Goal: Information Seeking & Learning: Check status

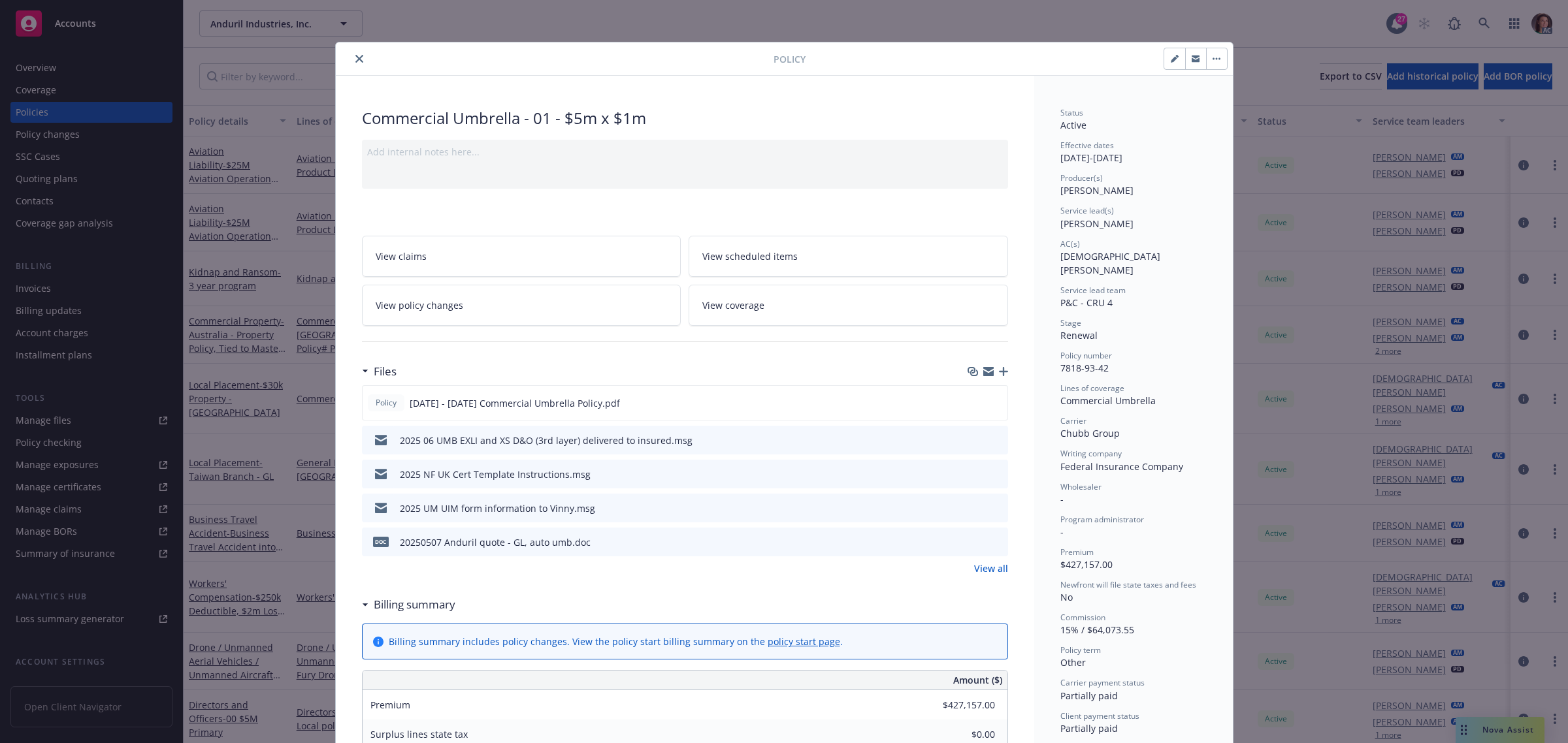
drag, startPoint x: 347, startPoint y: 54, endPoint x: 354, endPoint y: 56, distance: 7.3
click at [351, 56] on button "close" at bounding box center [359, 58] width 16 height 16
click at [1482, 22] on icon at bounding box center [1484, 23] width 12 height 12
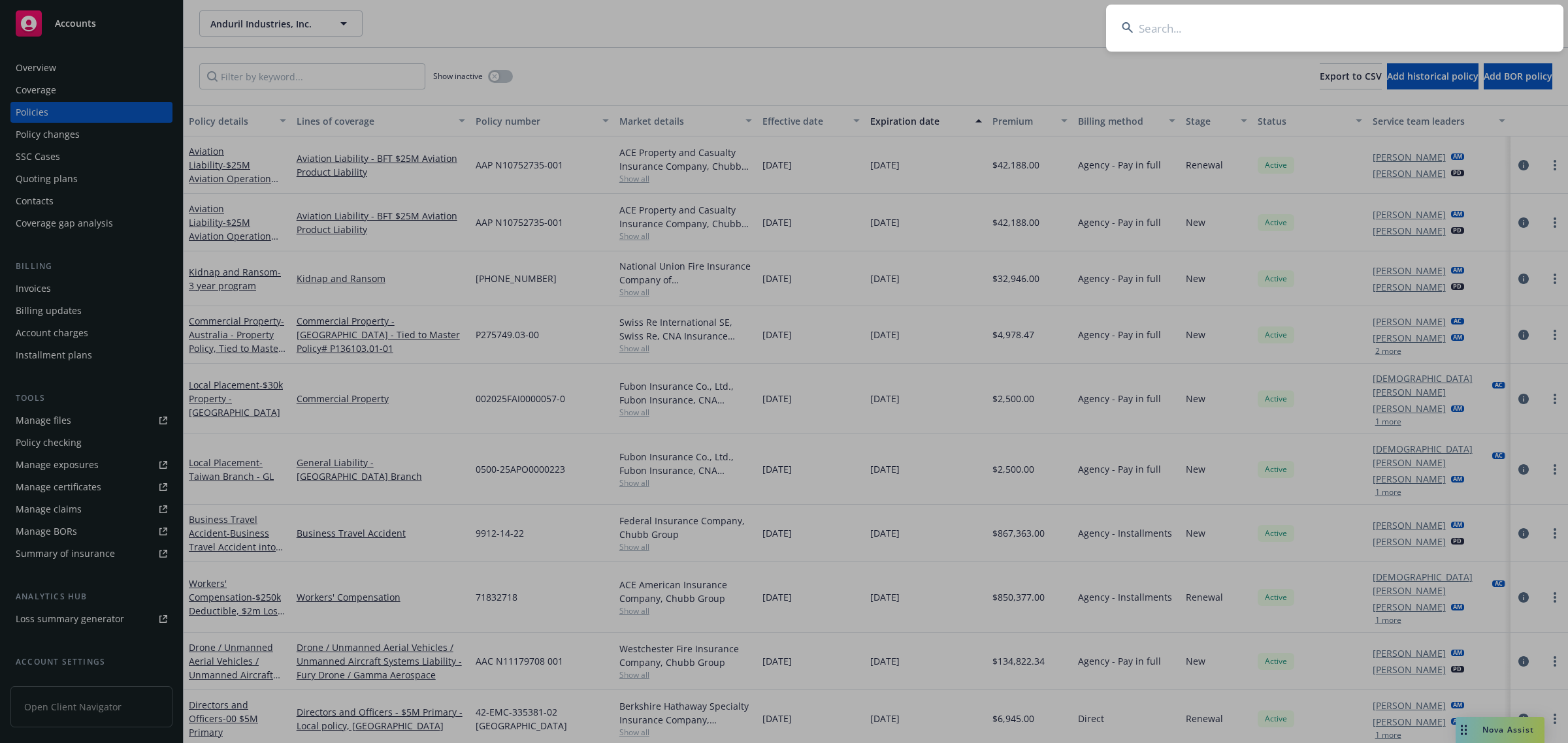
type input "24c4c1ec-d2e4-4efc-804e-9bffa7381a87"
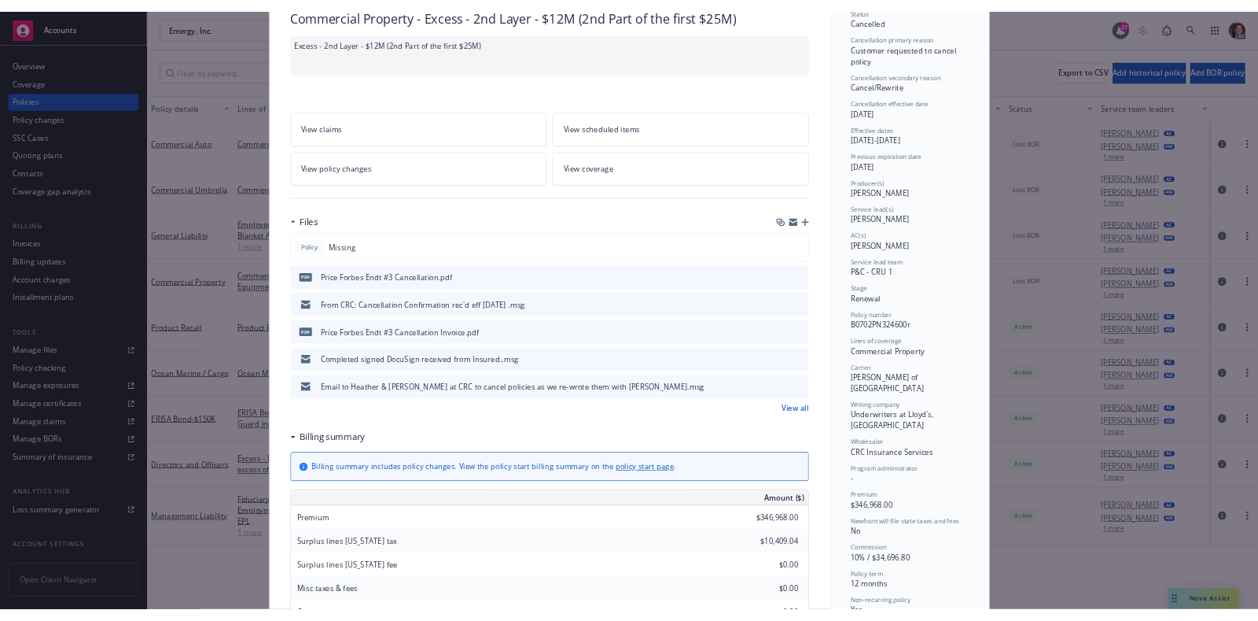
scroll to position [98, 0]
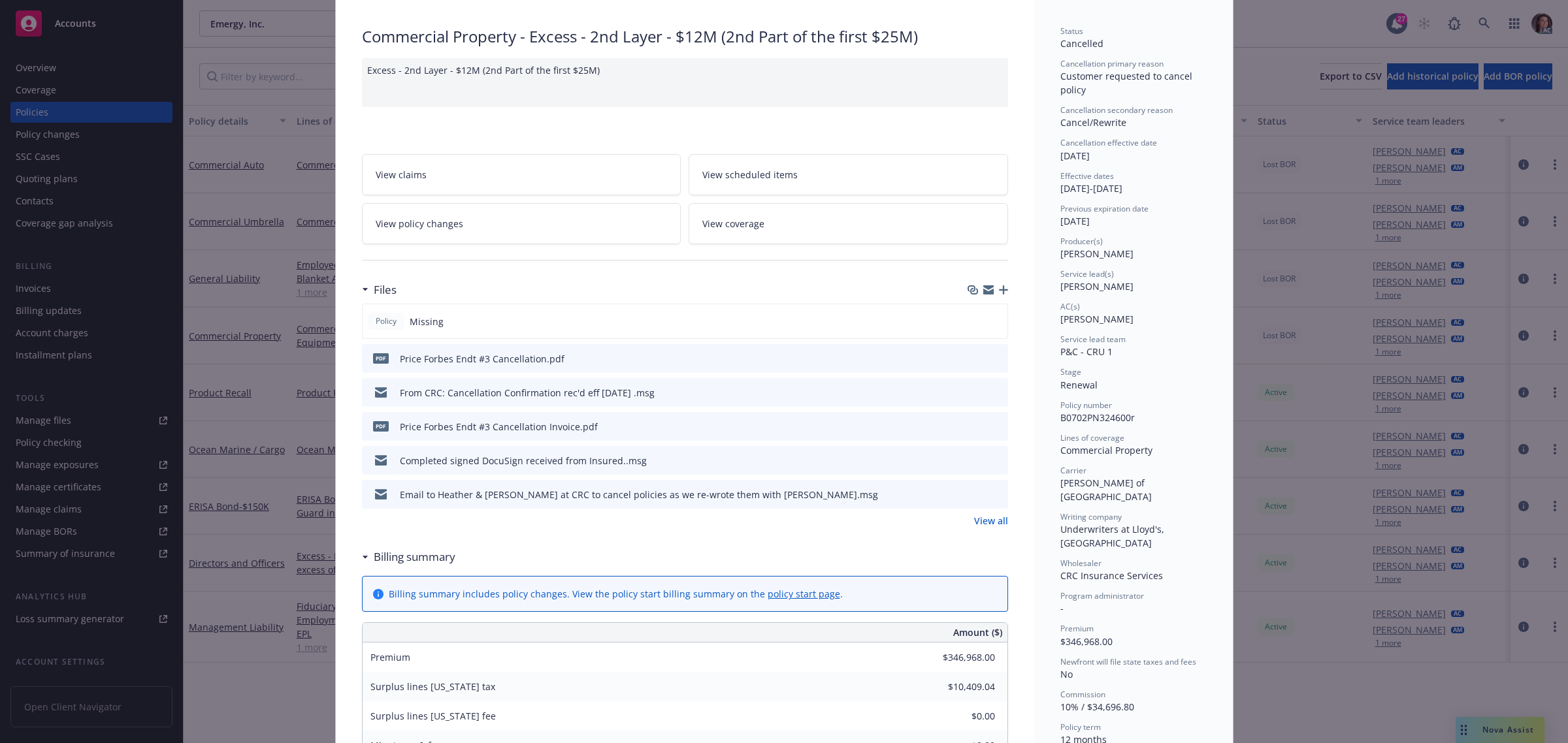
click at [534, 237] on link "View policy changes" at bounding box center [522, 224] width 320 height 42
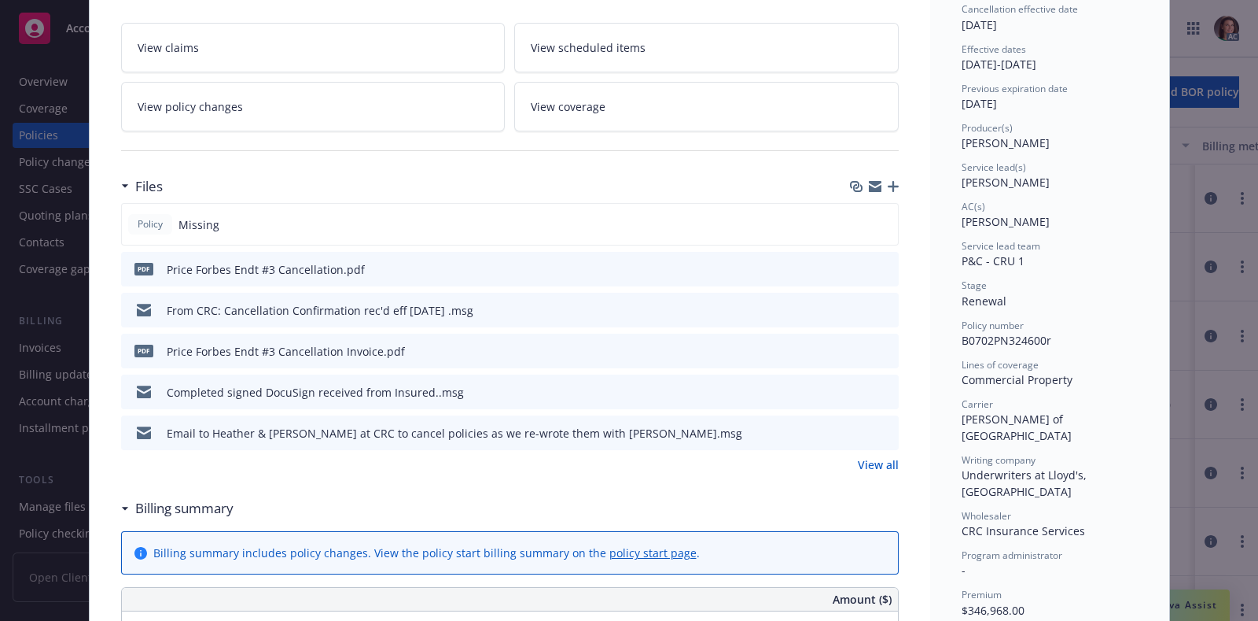
scroll to position [341, 0]
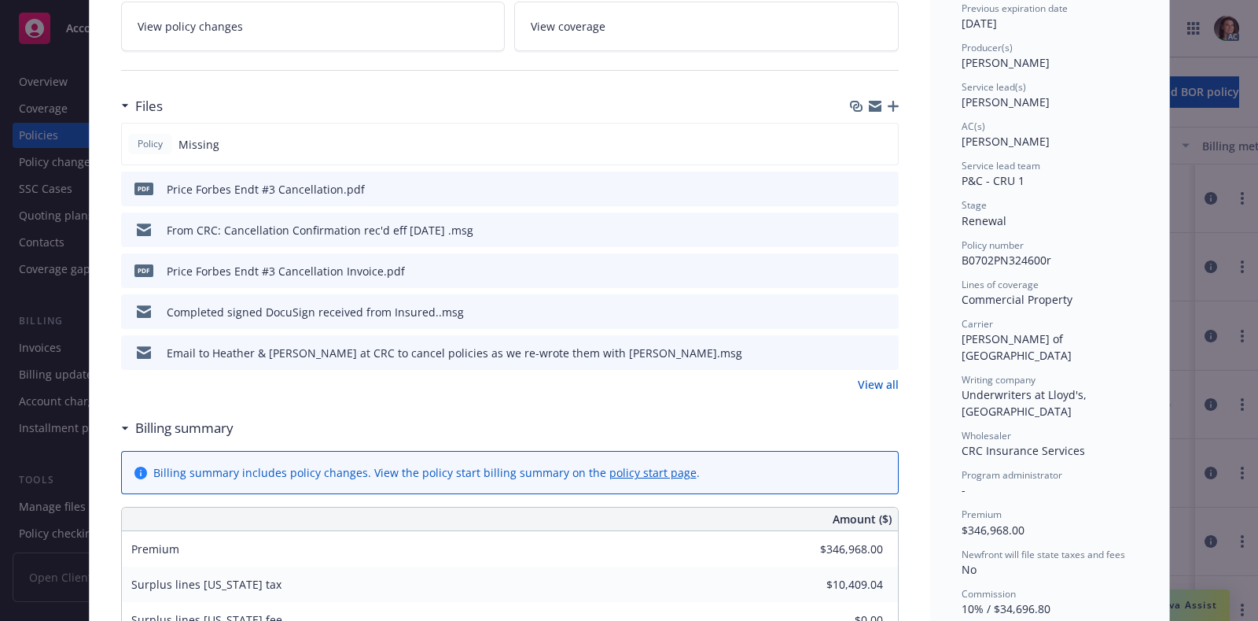
click at [878, 182] on icon "preview file" at bounding box center [884, 187] width 14 height 11
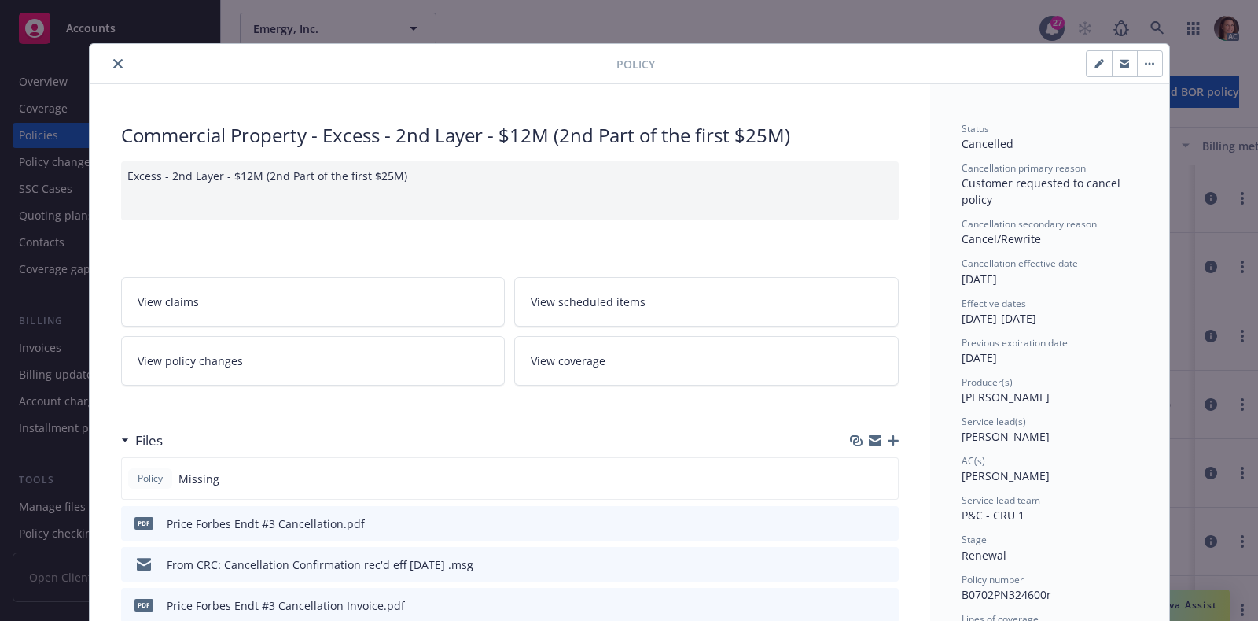
scroll to position [0, 0]
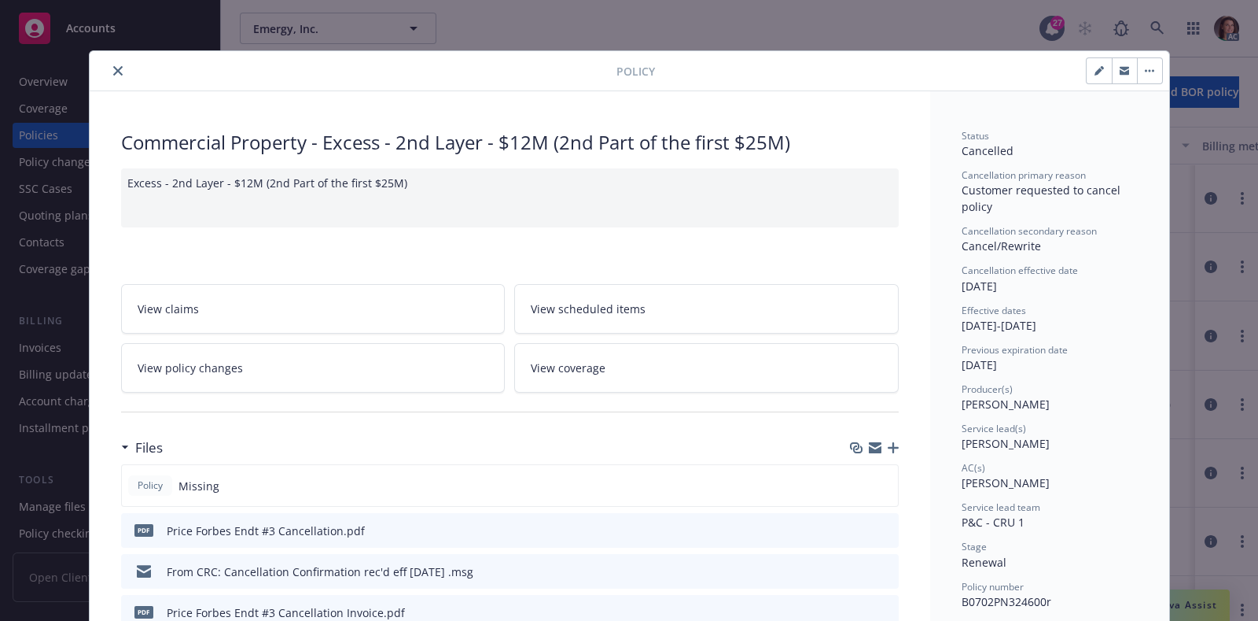
click at [113, 66] on icon "close" at bounding box center [117, 70] width 9 height 9
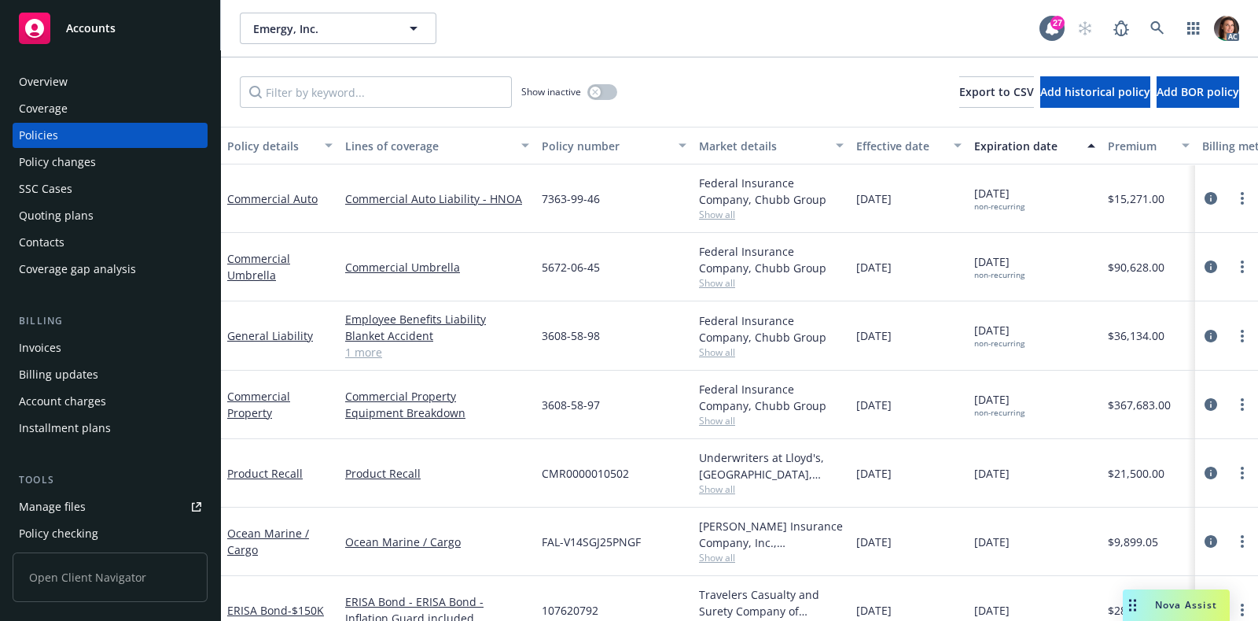
click at [55, 349] on div "Invoices" at bounding box center [40, 347] width 42 height 25
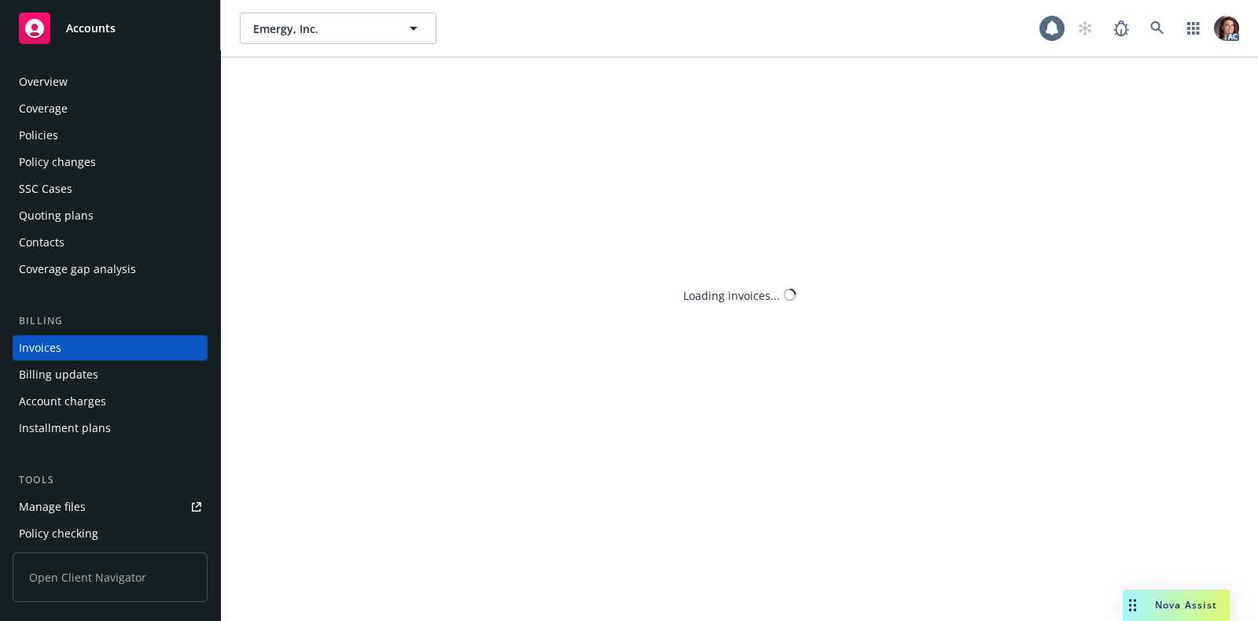
scroll to position [11, 0]
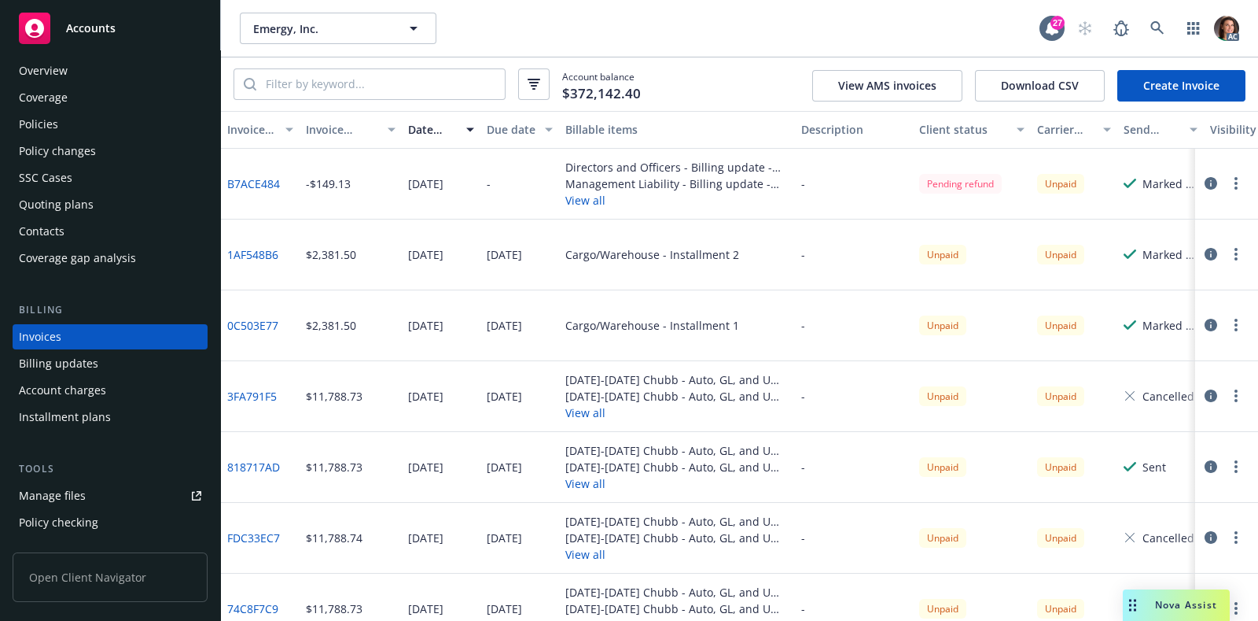
click at [516, 128] on div "Due date" at bounding box center [511, 129] width 49 height 17
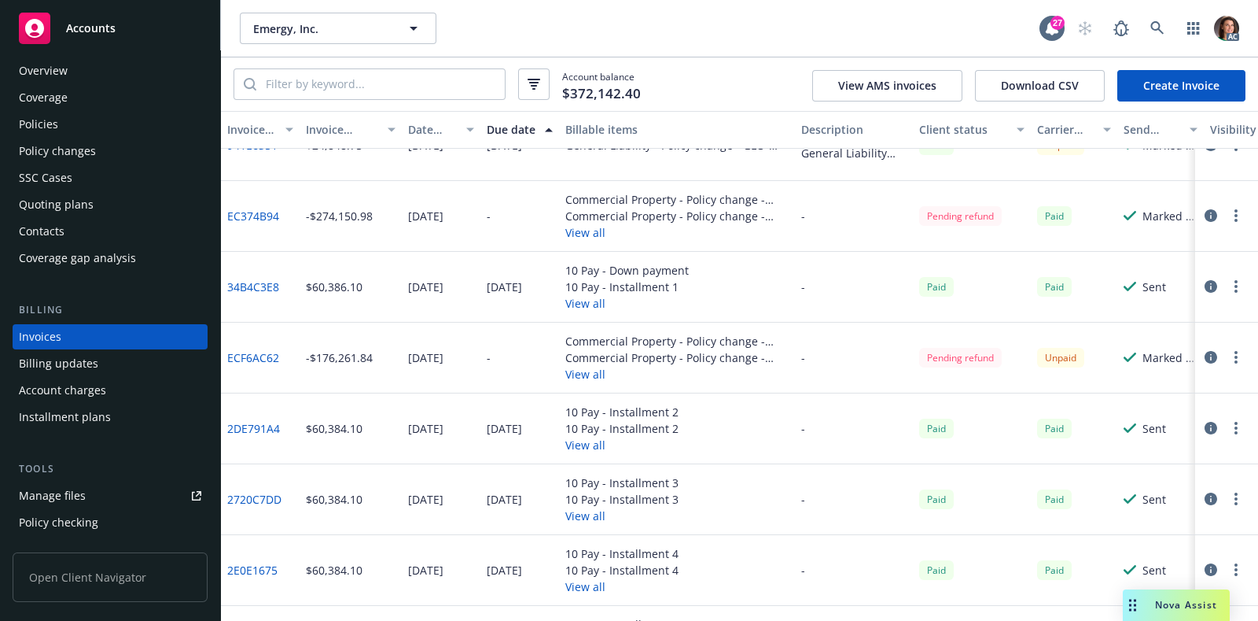
scroll to position [492, 0]
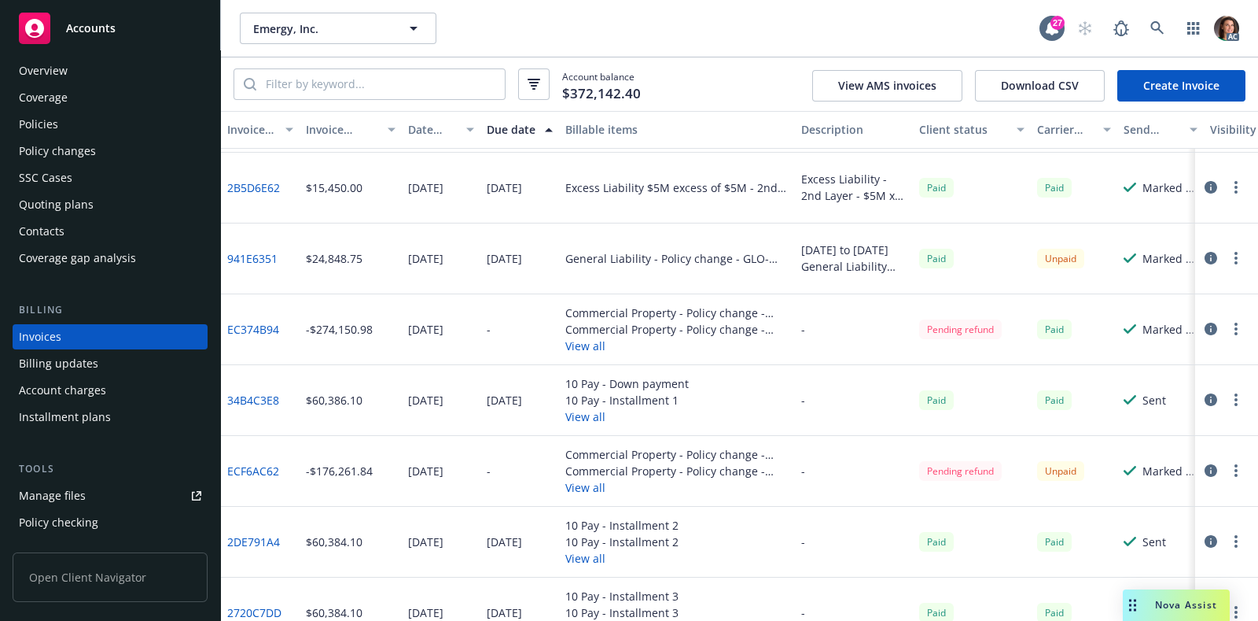
click at [256, 396] on link "34B4C3E8" at bounding box center [253, 400] width 52 height 17
click at [67, 415] on div "Installment plans" at bounding box center [65, 416] width 92 height 25
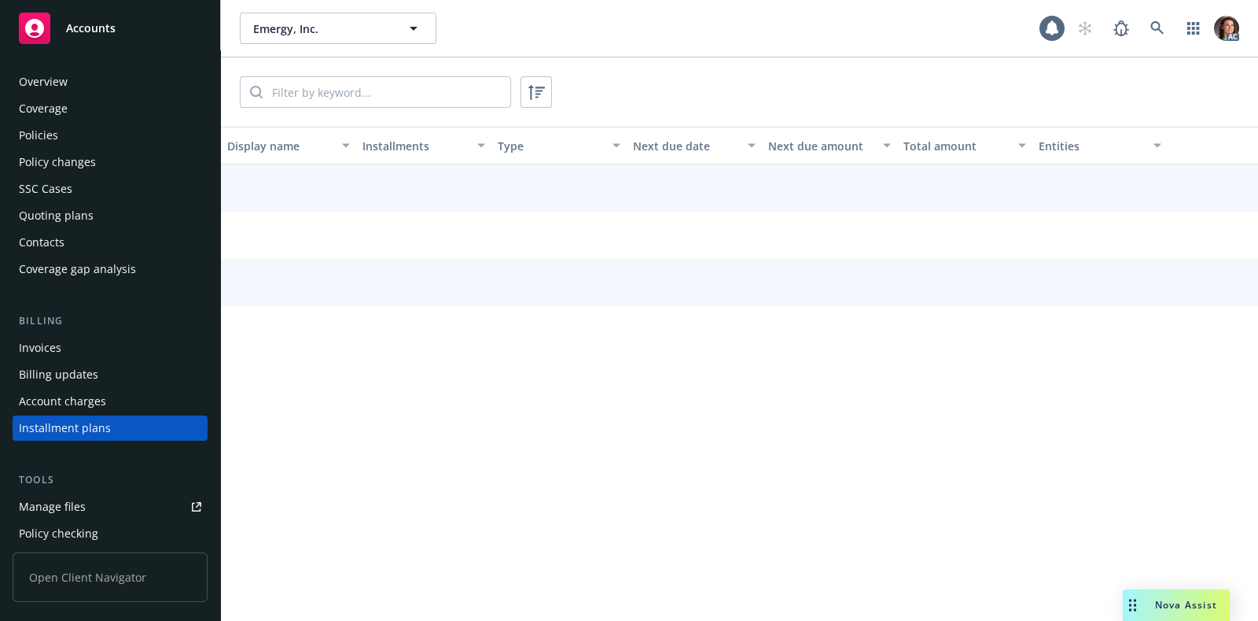
scroll to position [92, 0]
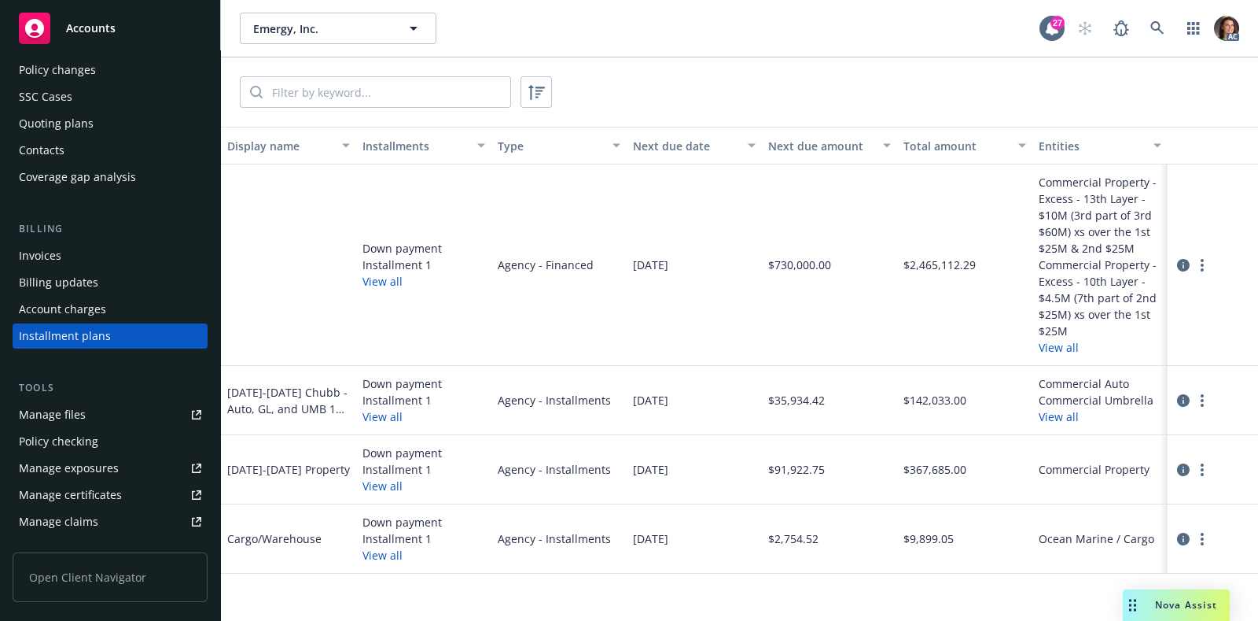
click at [53, 255] on div "Invoices" at bounding box center [40, 255] width 42 height 25
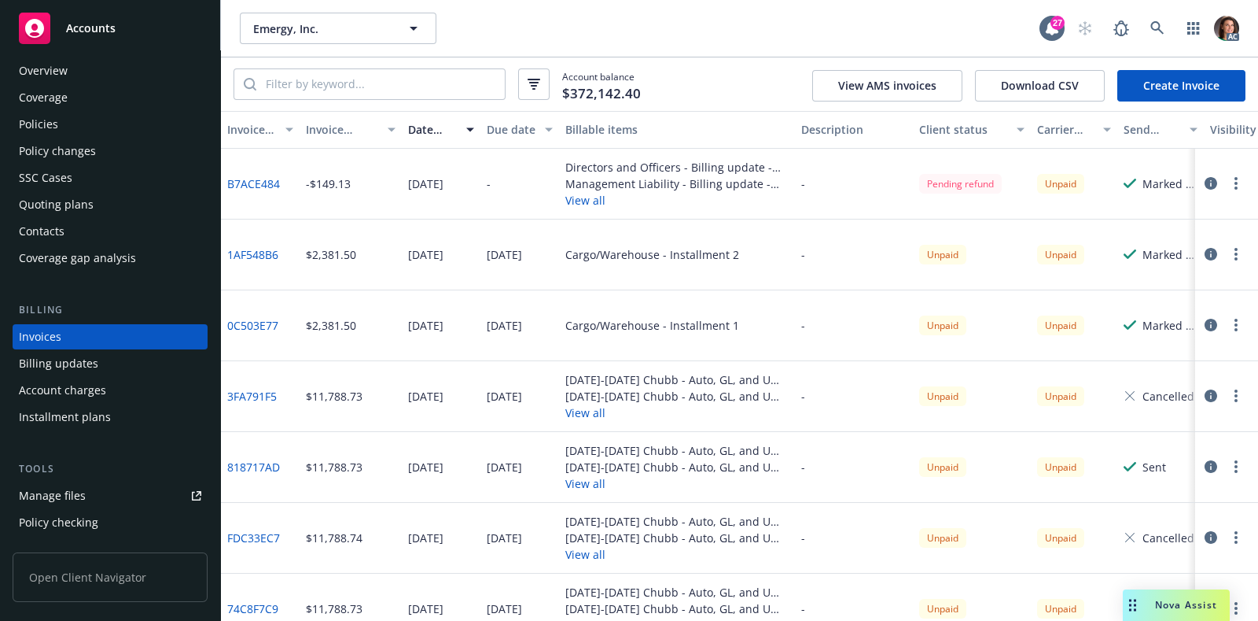
click at [510, 131] on div "Due date" at bounding box center [511, 129] width 49 height 17
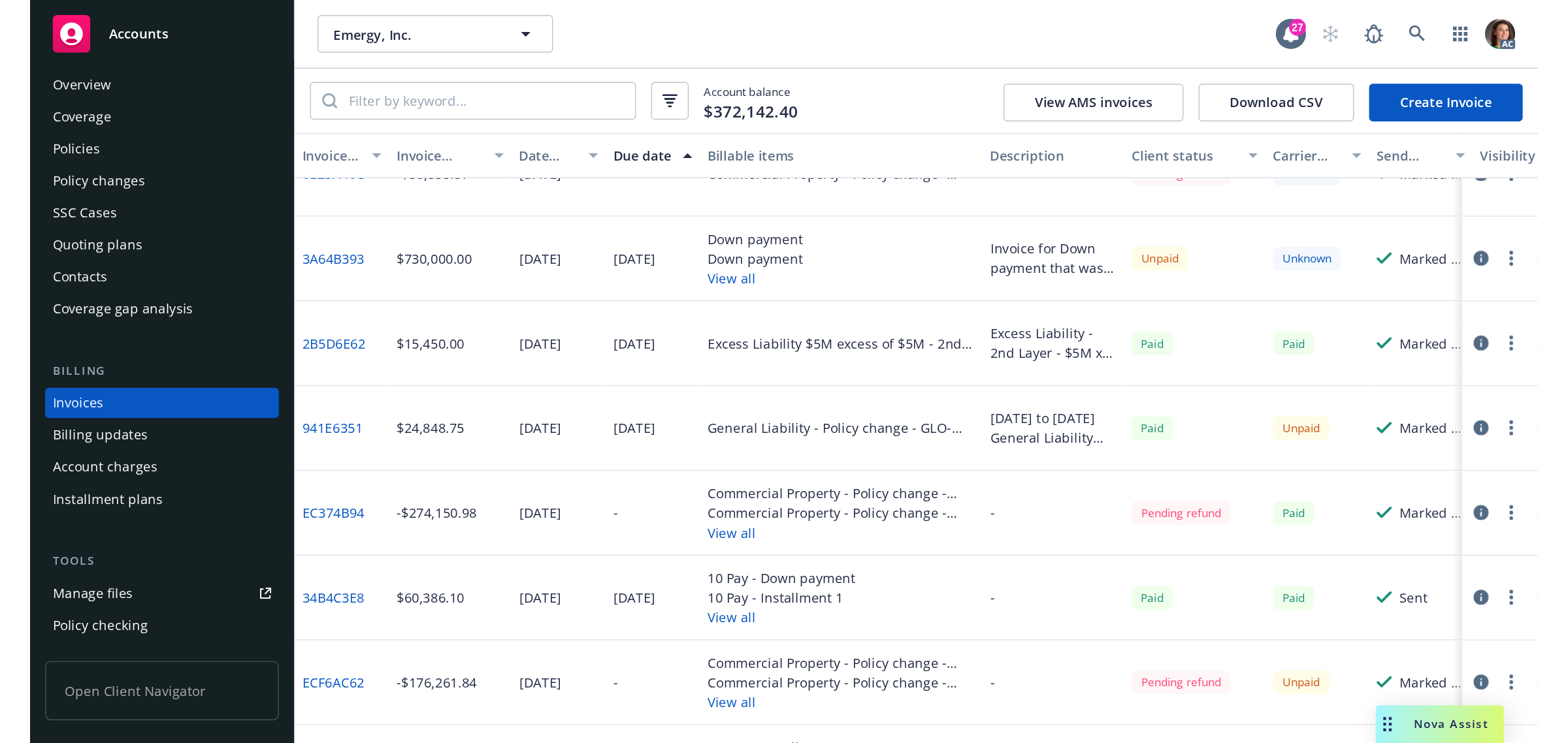
scroll to position [408, 0]
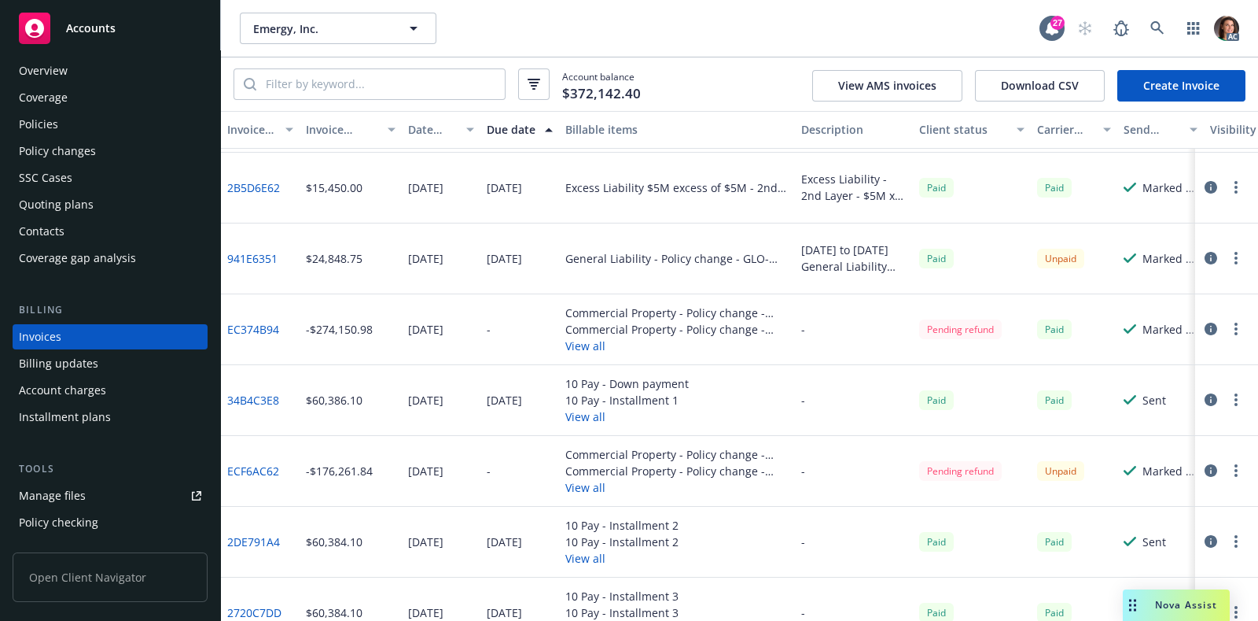
click at [263, 332] on link "EC374B94" at bounding box center [253, 329] width 52 height 17
click at [1155, 30] on icon at bounding box center [1157, 27] width 13 height 13
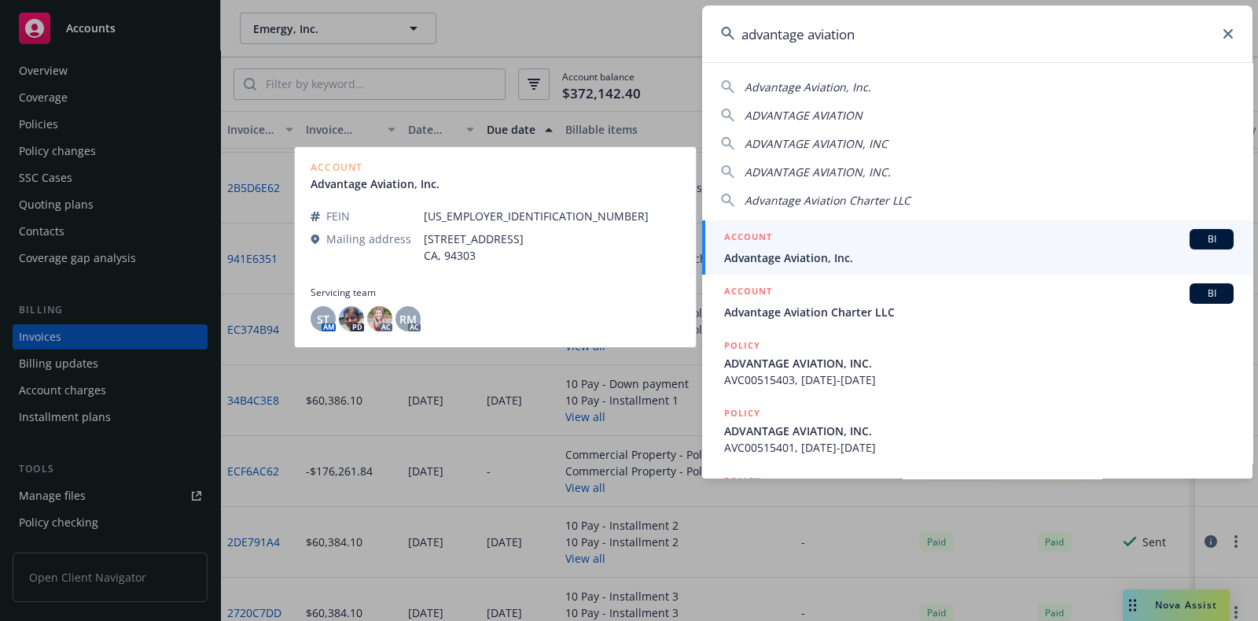
type input "advantage aviation"
click at [820, 258] on span "Advantage Aviation, Inc." at bounding box center [979, 257] width 510 height 17
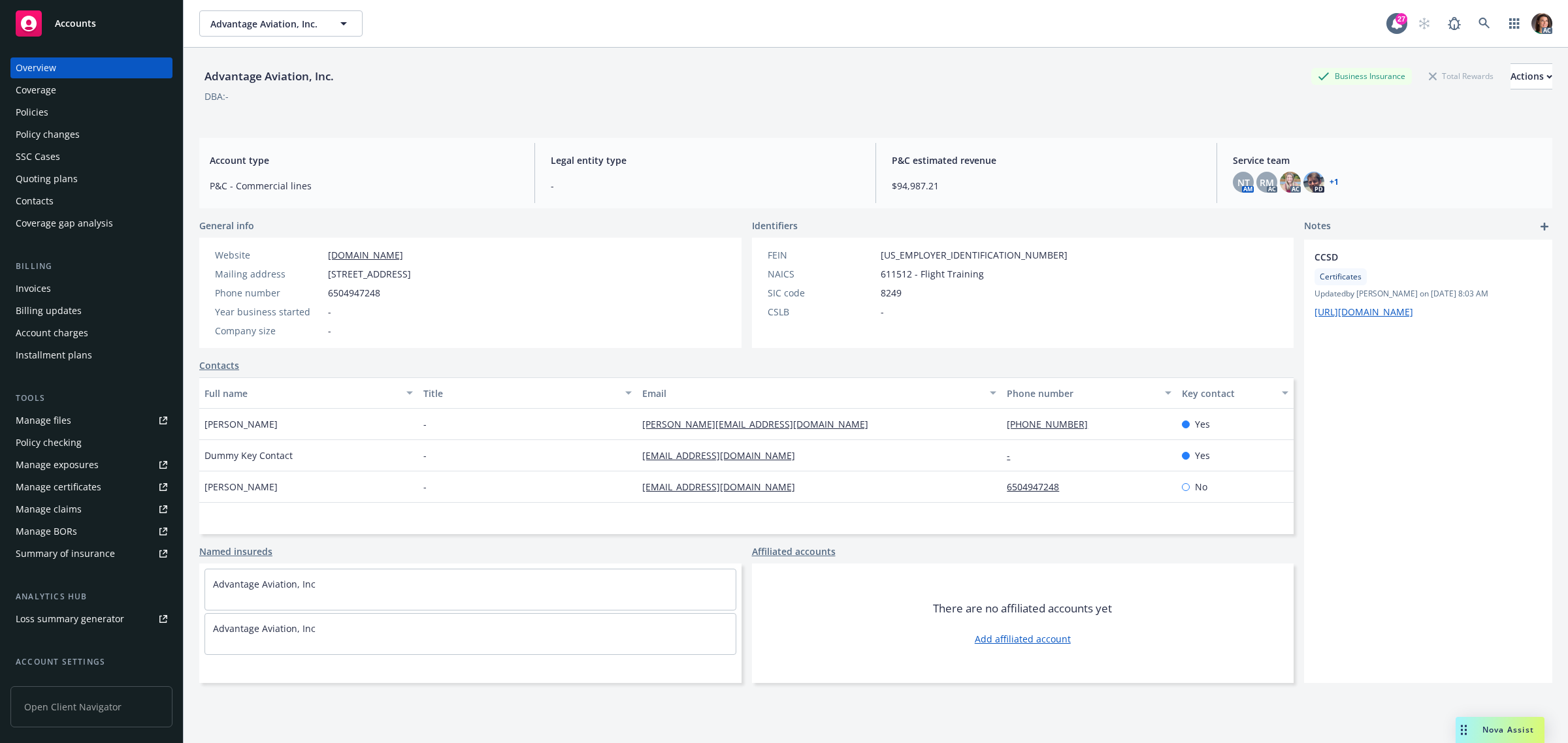
click at [56, 286] on div "Invoices" at bounding box center [91, 288] width 151 height 21
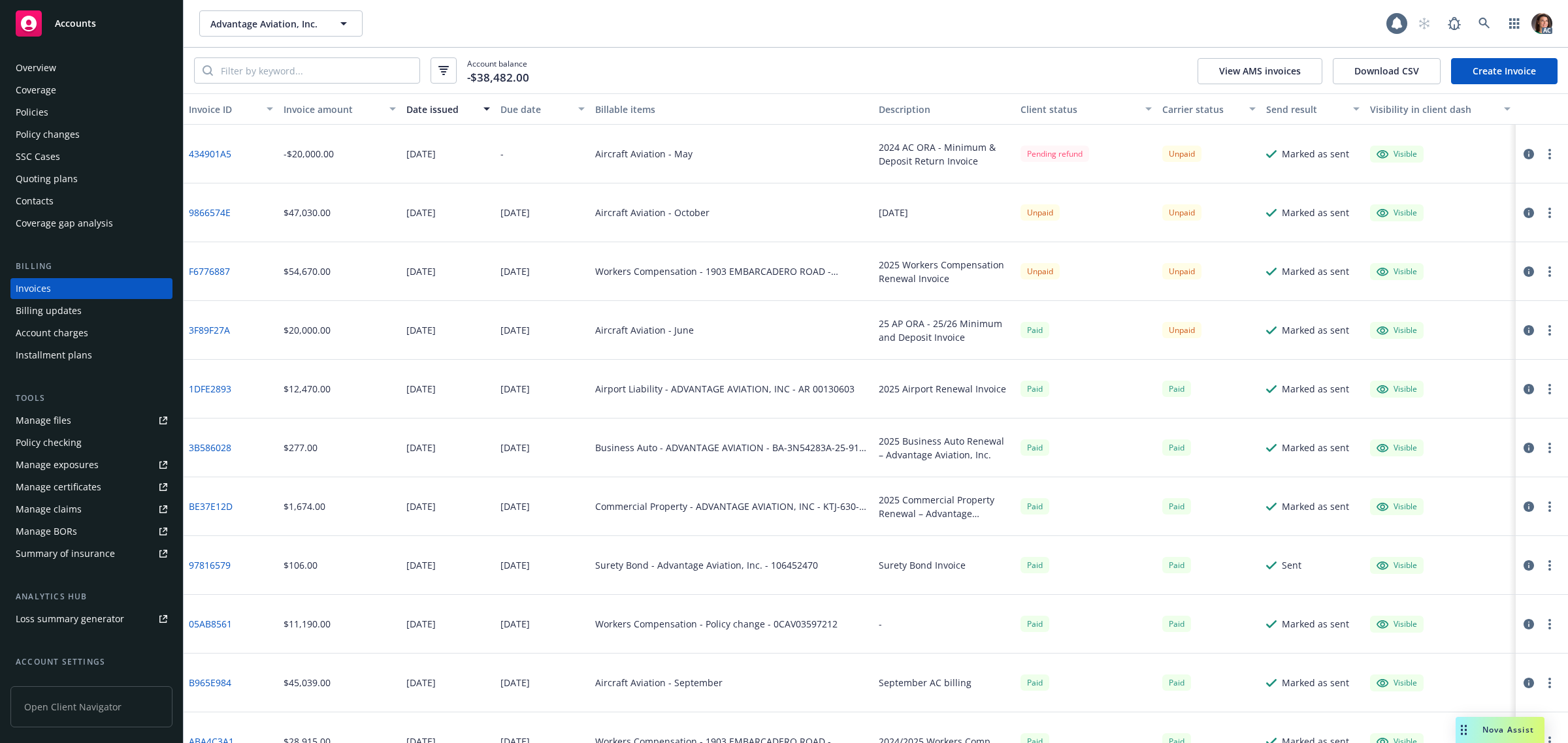
click at [525, 113] on div "Due date" at bounding box center [535, 109] width 70 height 14
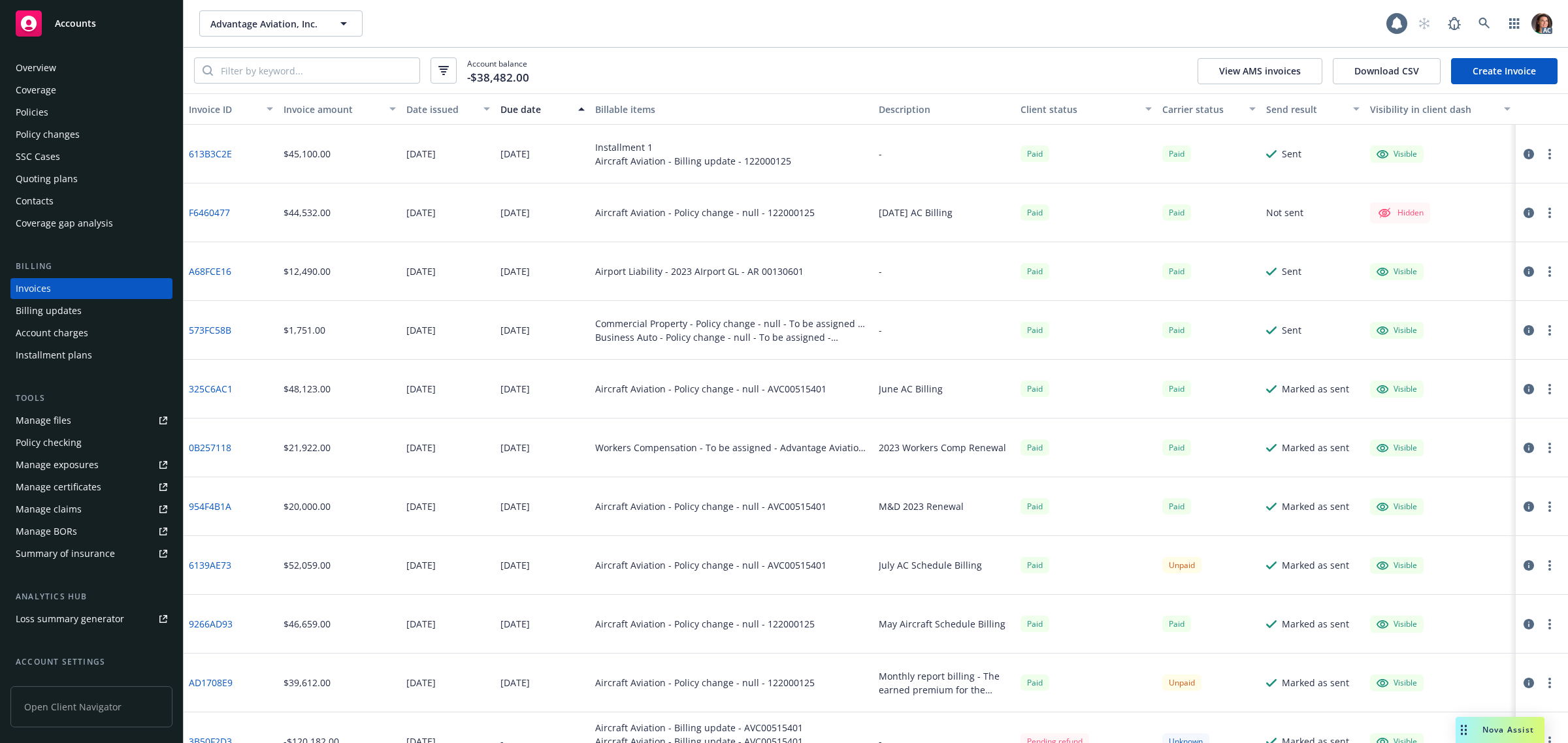
click at [525, 109] on div "Due date" at bounding box center [535, 109] width 70 height 14
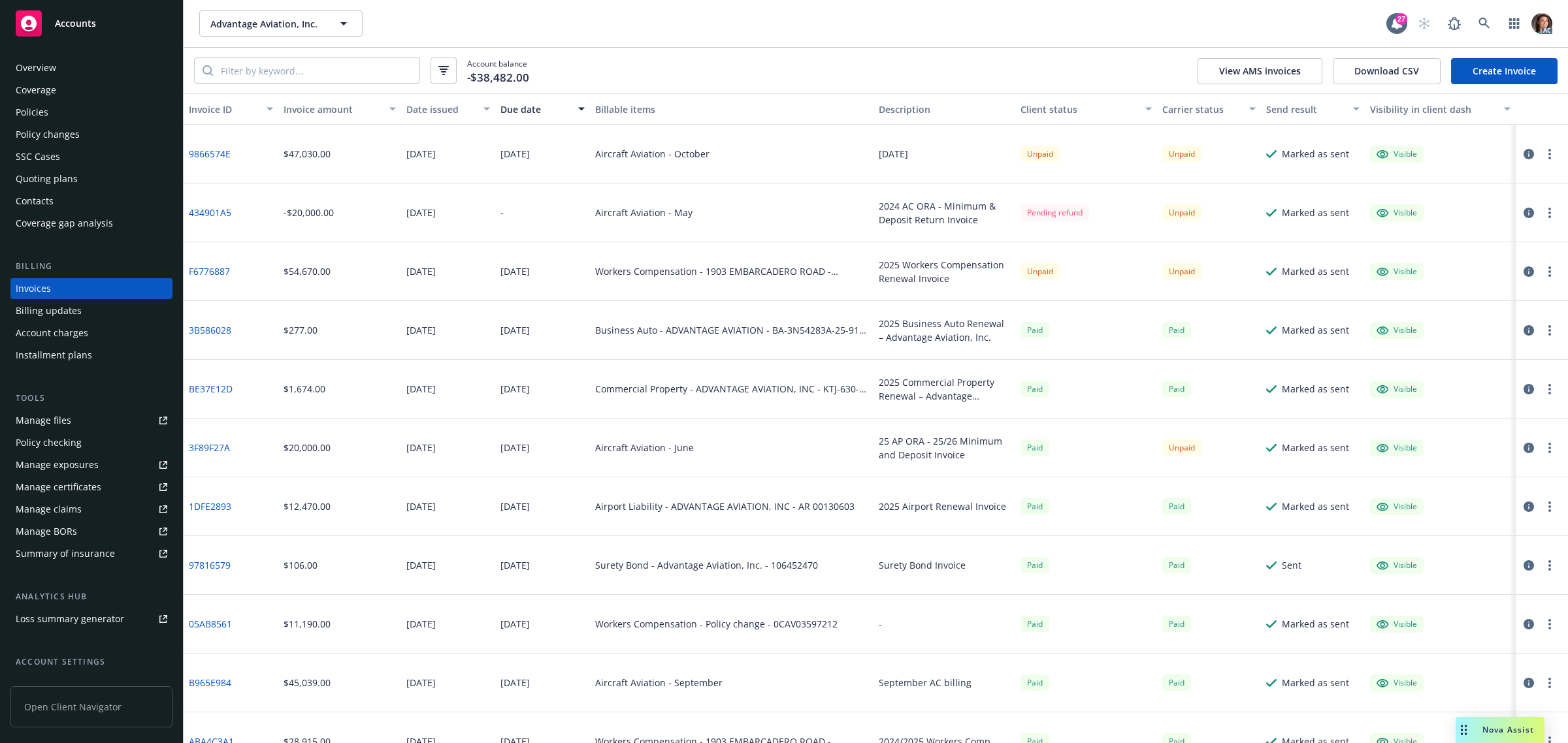
click at [209, 213] on link "434901A5" at bounding box center [209, 213] width 42 height 14
click at [204, 154] on link "9866574E" at bounding box center [209, 154] width 42 height 14
click at [35, 111] on div "Policies" at bounding box center [32, 112] width 32 height 21
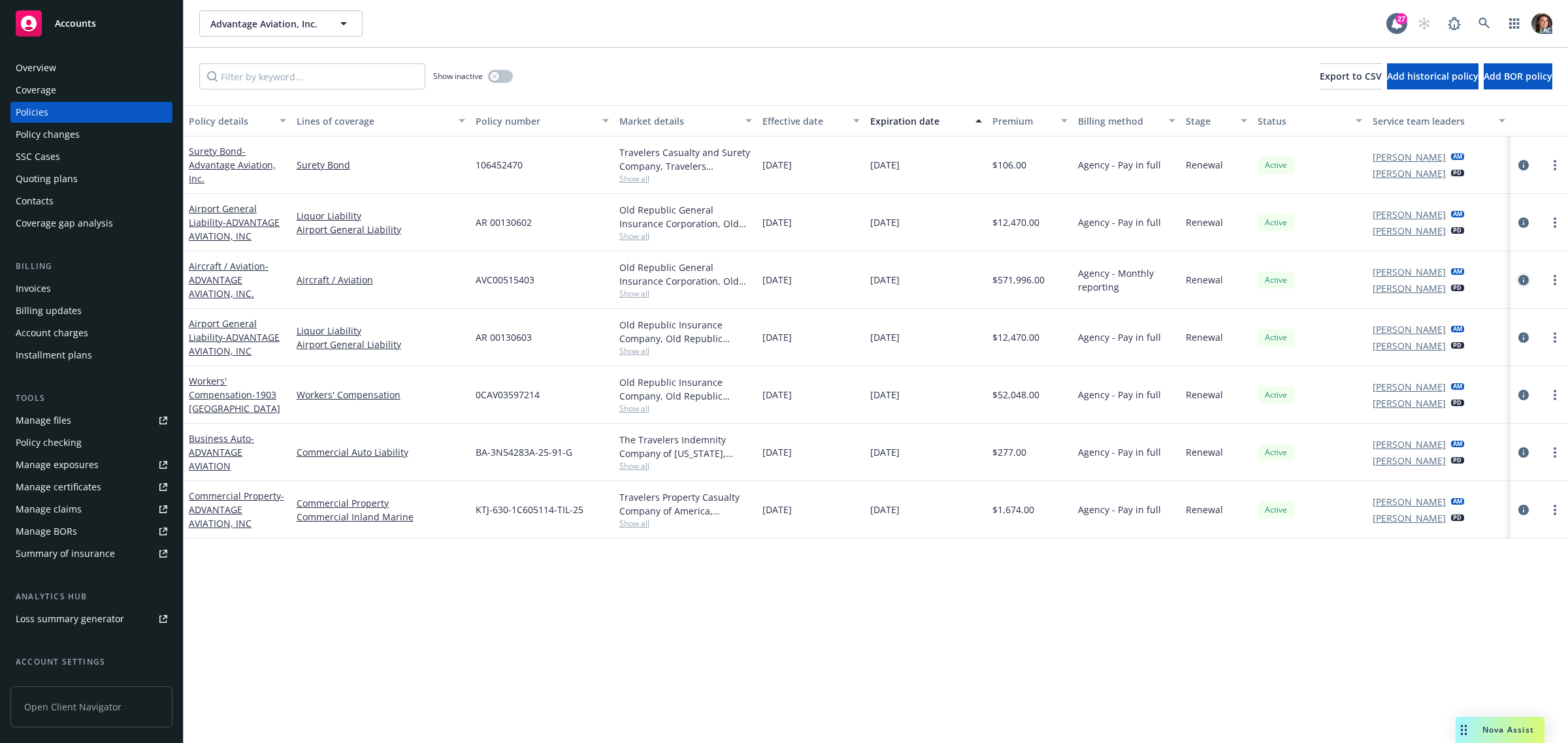
click at [1523, 279] on icon "circleInformation" at bounding box center [1523, 280] width 11 height 11
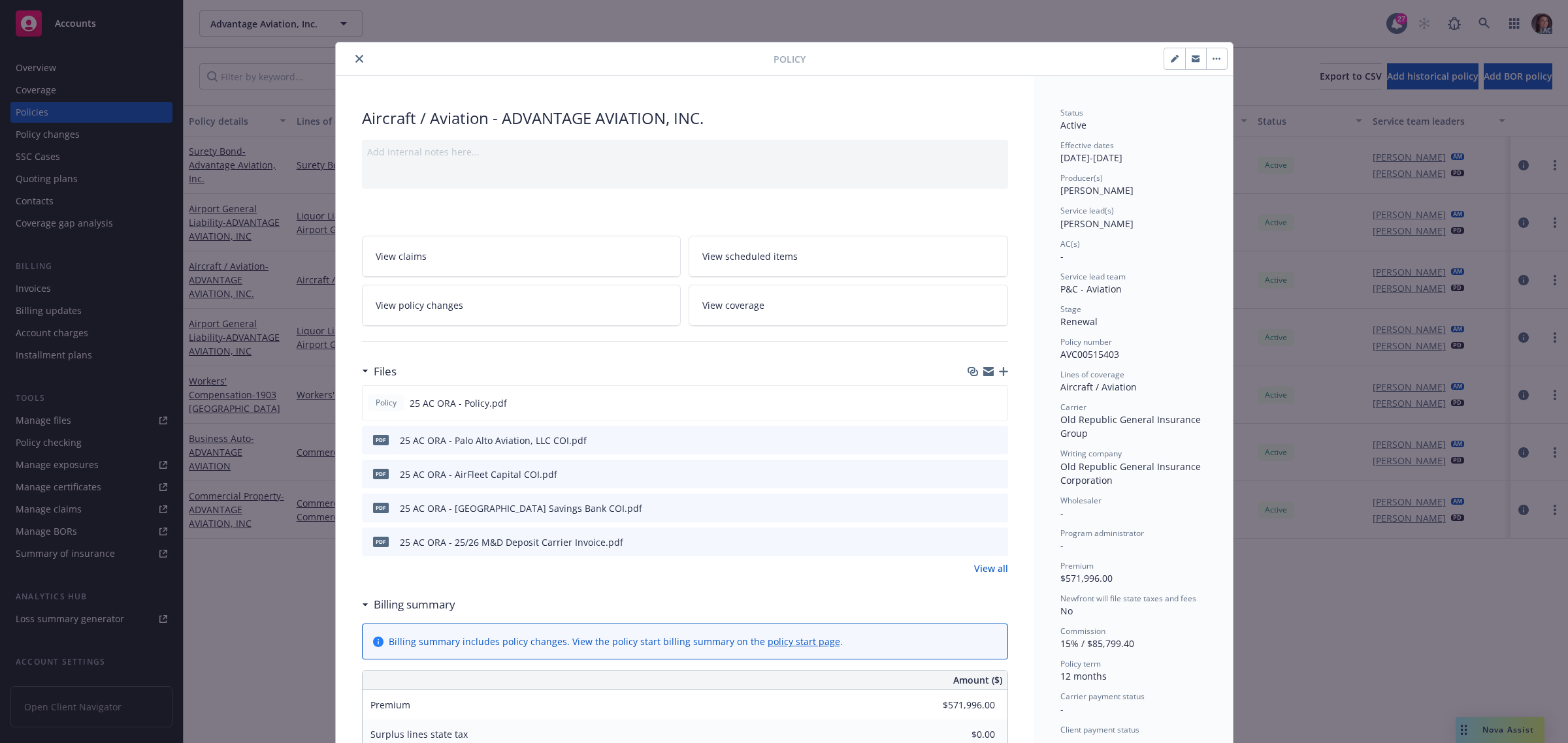
click at [355, 60] on icon "close" at bounding box center [359, 58] width 7 height 7
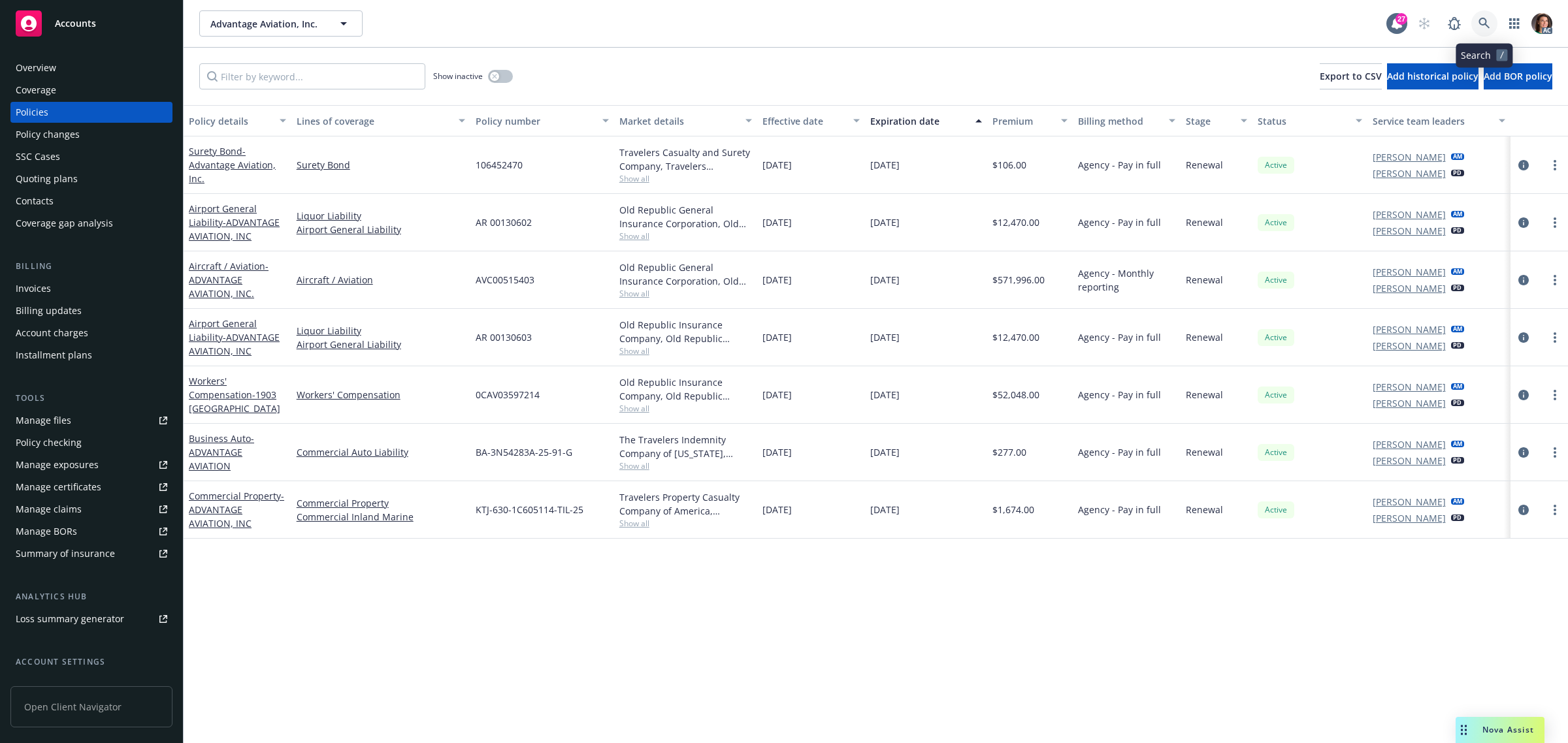
click at [1481, 27] on icon at bounding box center [1484, 23] width 12 height 12
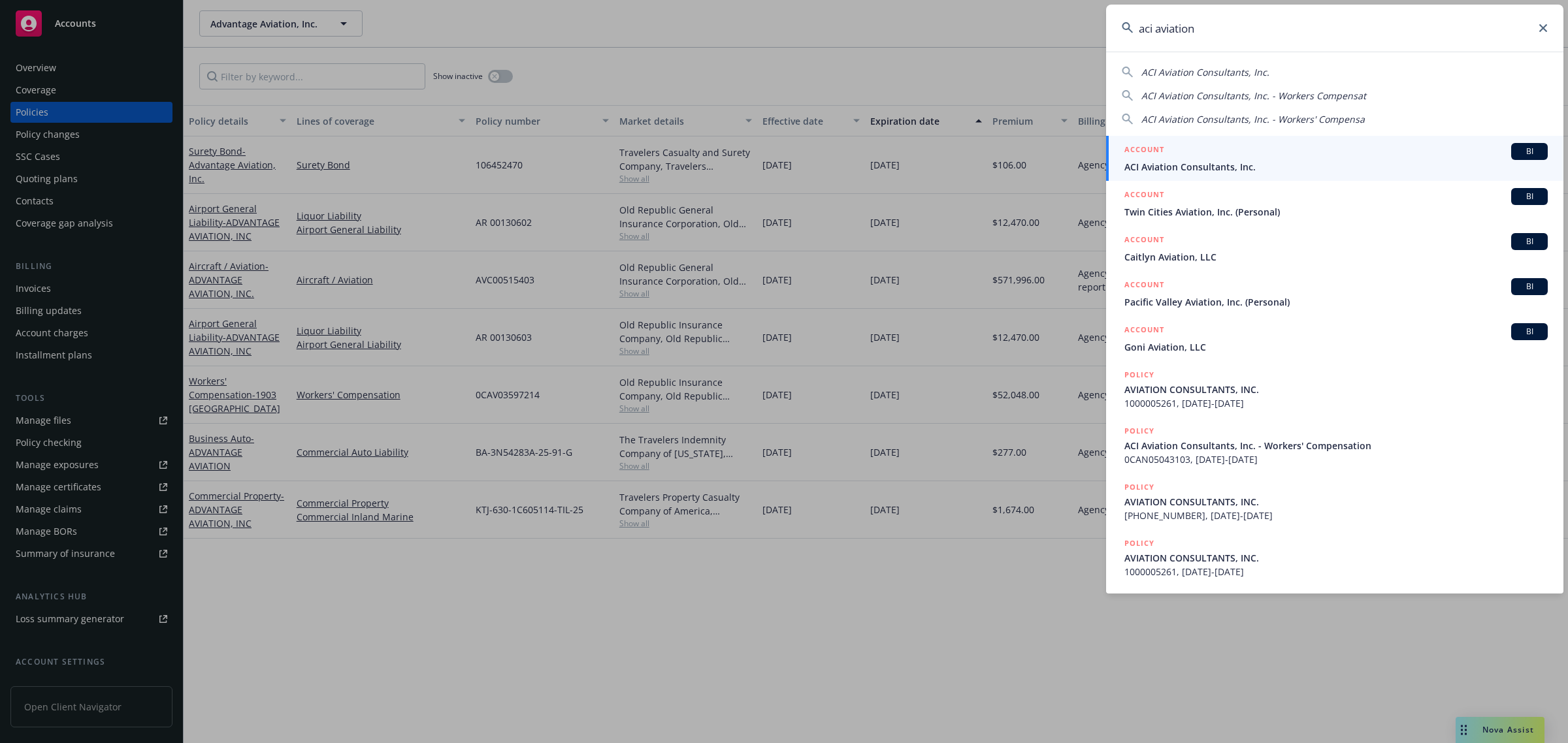
type input "aci aviation"
click at [1186, 165] on span "ACI Aviation Consultants, Inc." at bounding box center [1336, 167] width 424 height 14
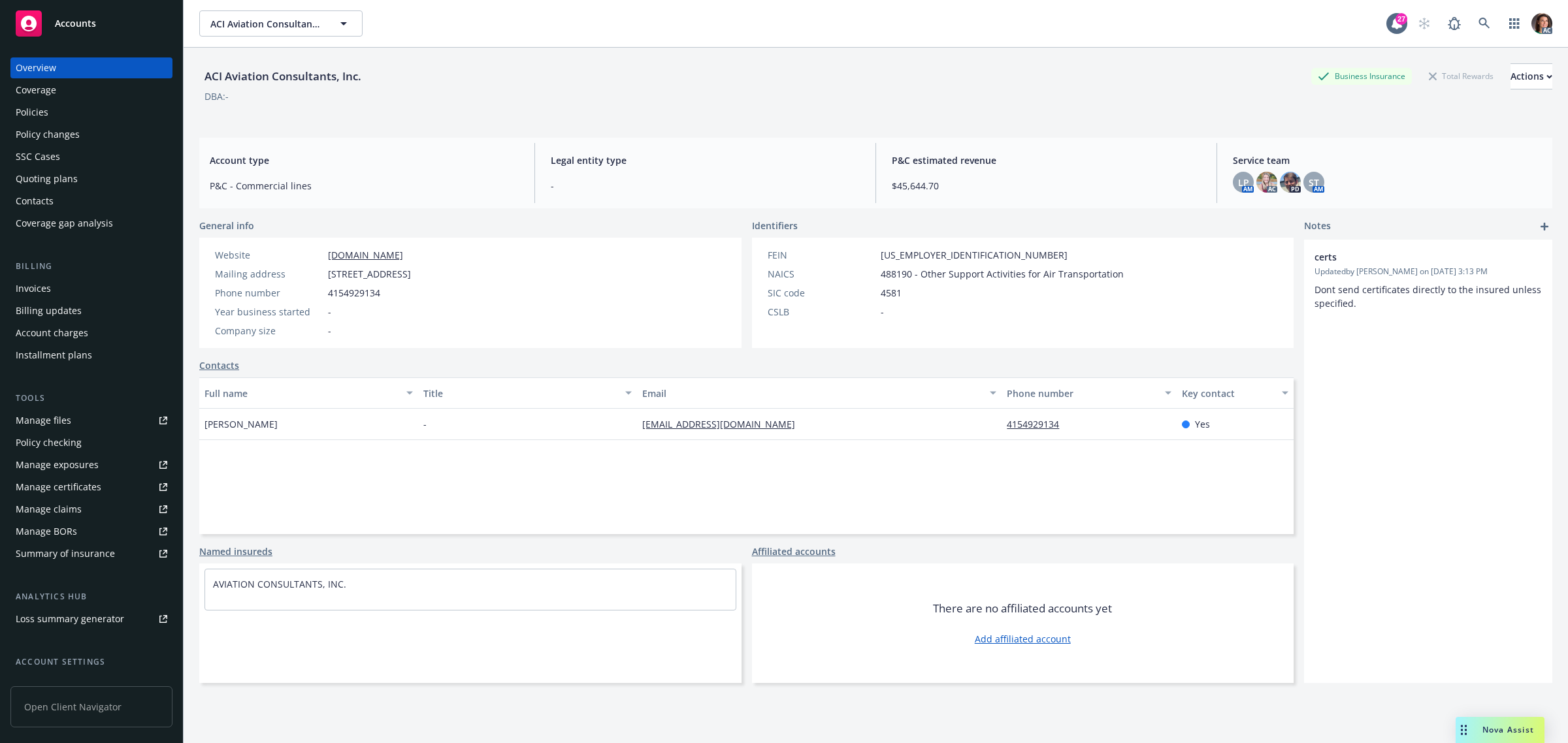
click at [43, 111] on div "Policies" at bounding box center [32, 112] width 32 height 21
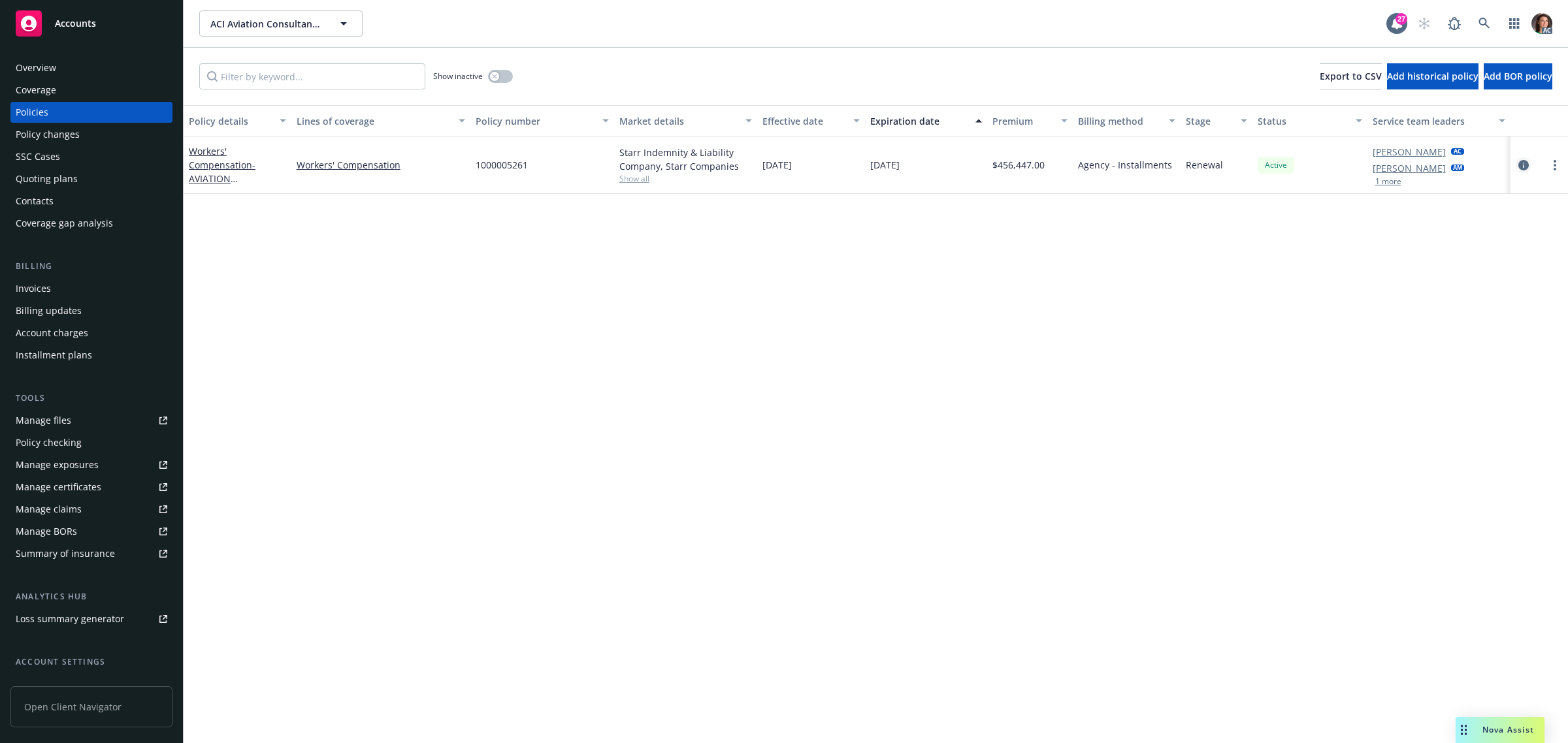
click at [1526, 162] on icon "circleInformation" at bounding box center [1523, 165] width 11 height 11
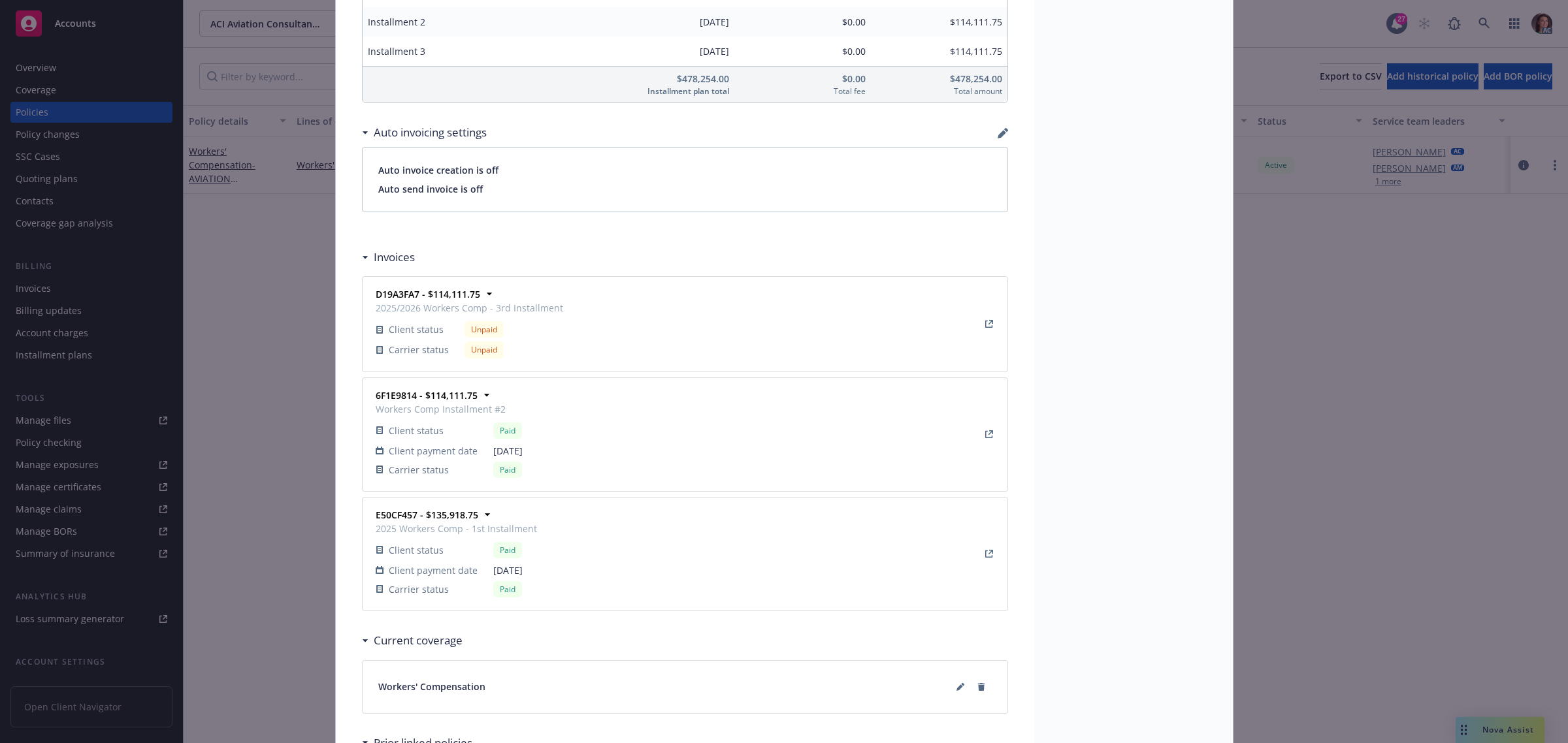
scroll to position [1398, 0]
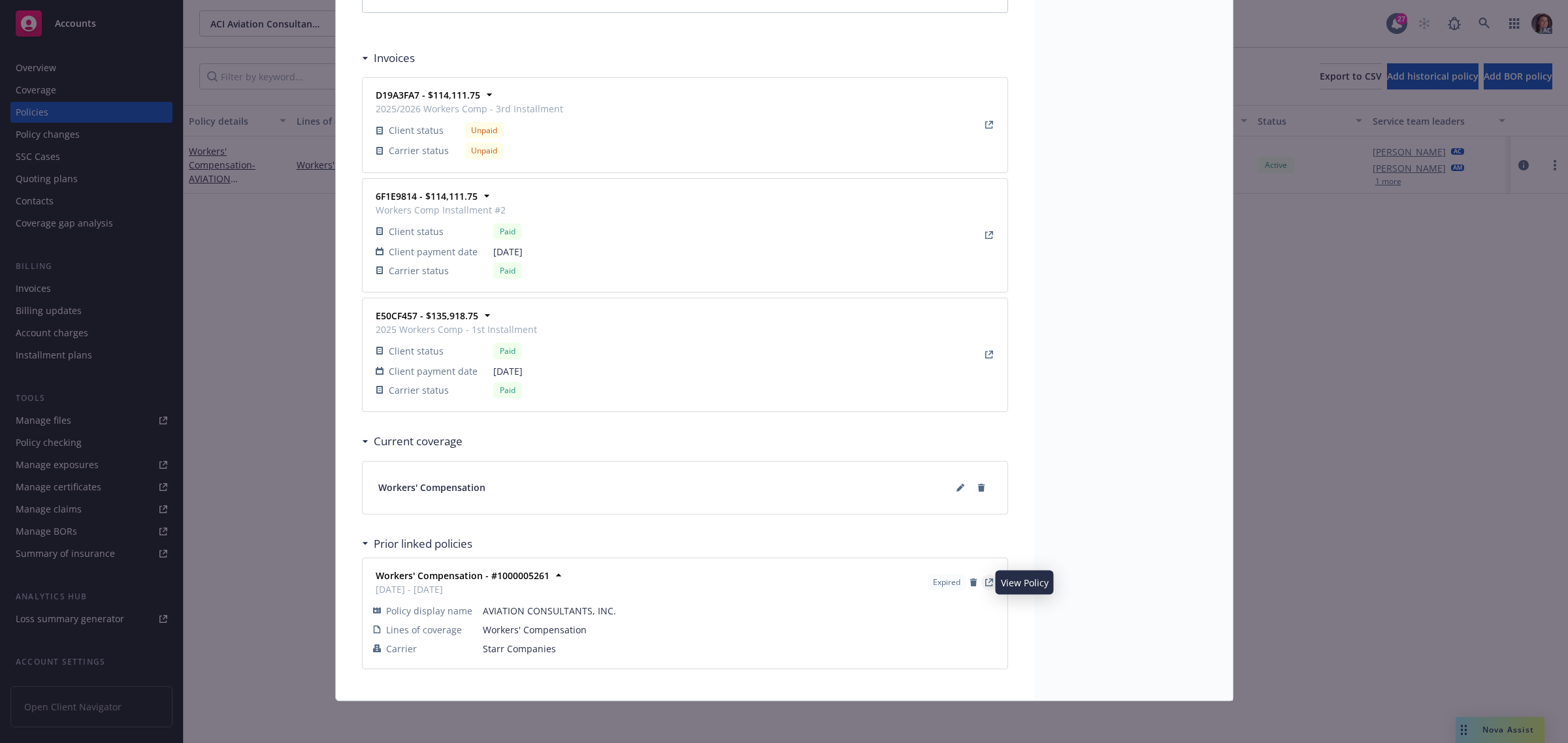
click at [985, 579] on icon "View Policy" at bounding box center [988, 582] width 7 height 7
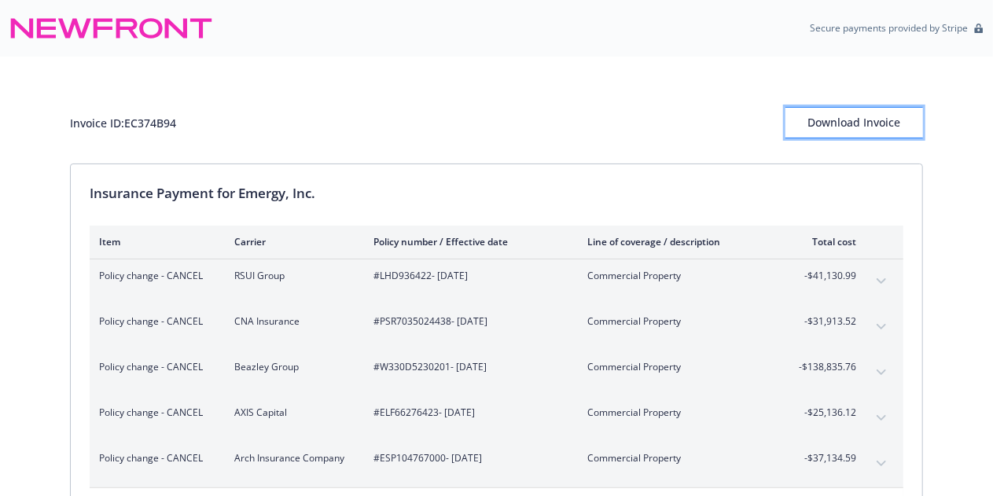
click at [881, 122] on div "Download Invoice" at bounding box center [855, 123] width 138 height 30
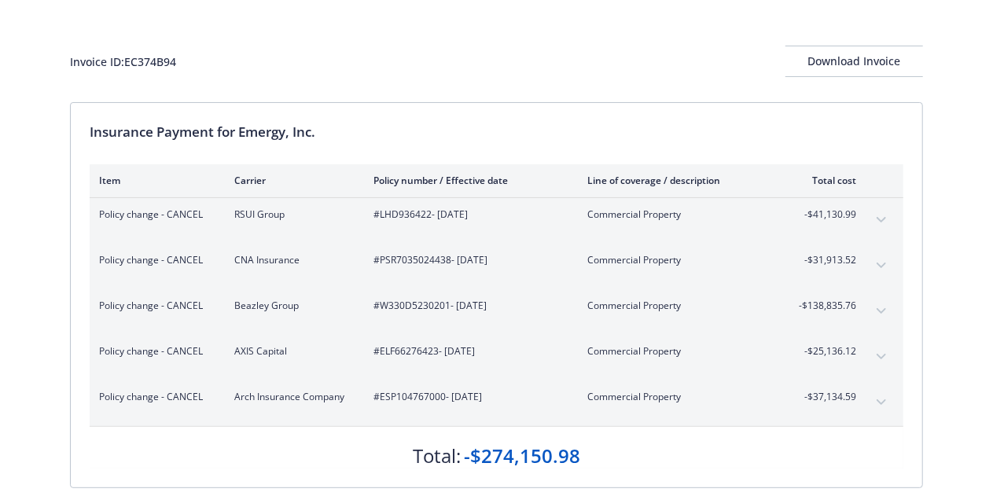
scroll to position [36, 0]
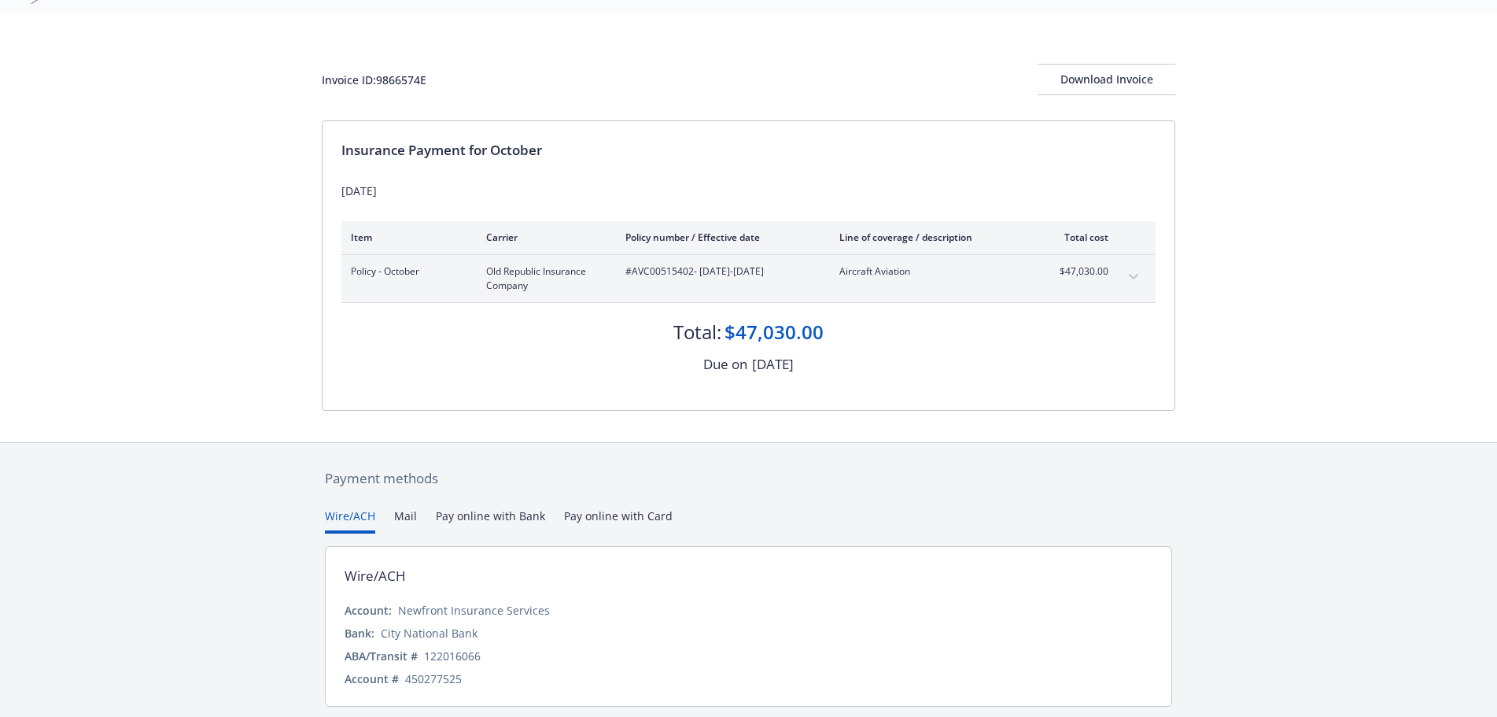
scroll to position [56, 0]
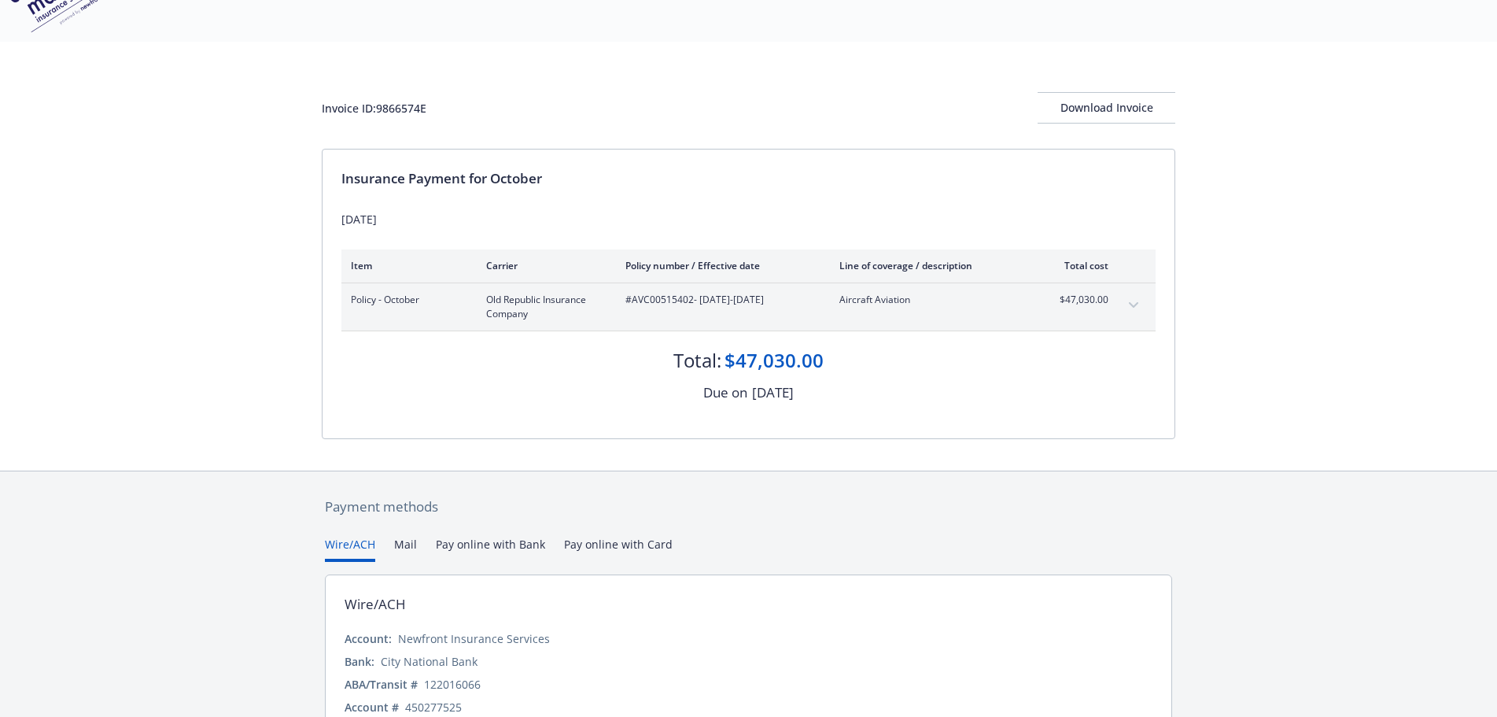
click at [654, 297] on span "#AVC00515402 - 06/01/2024-06/01/2025" at bounding box center [719, 300] width 189 height 14
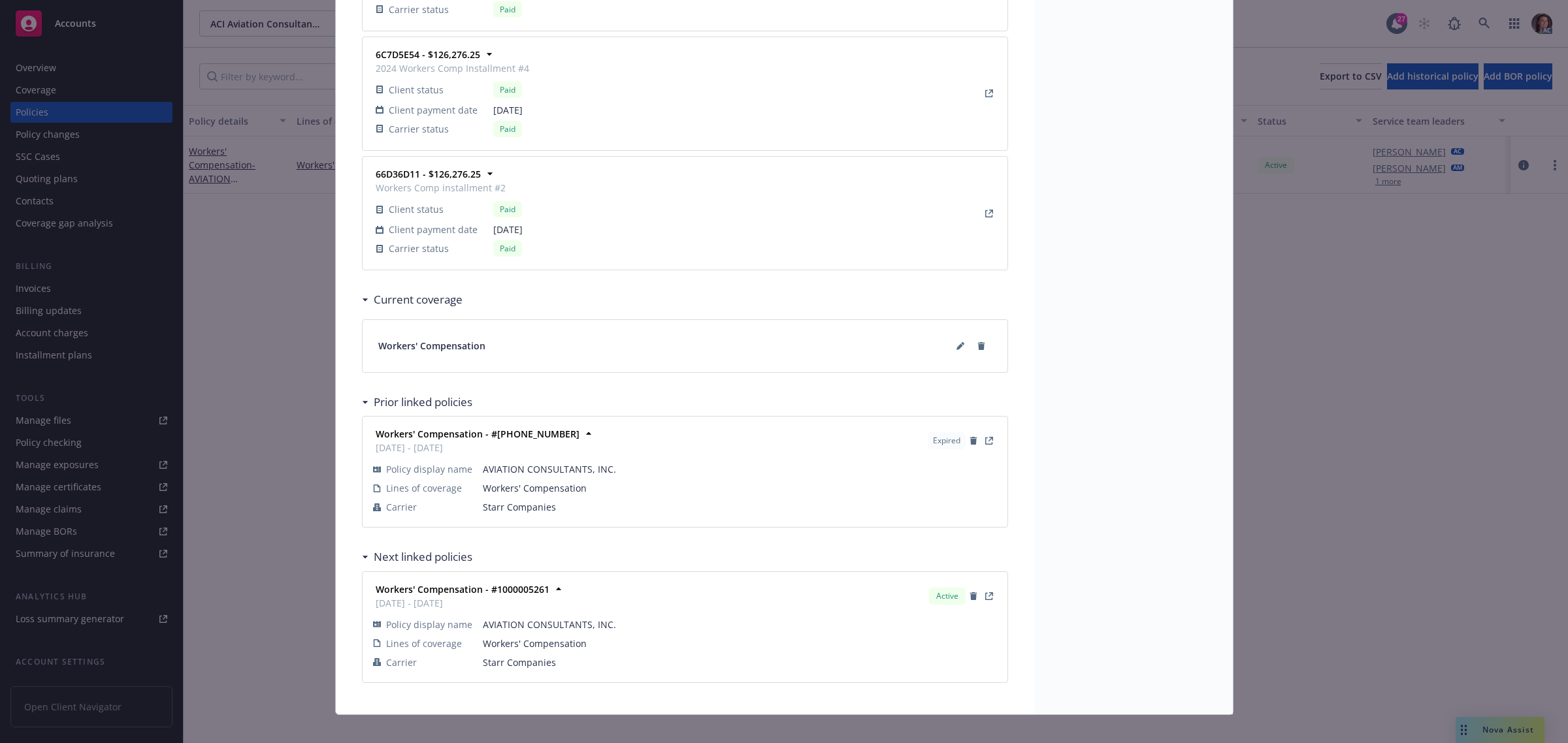
scroll to position [1748, 0]
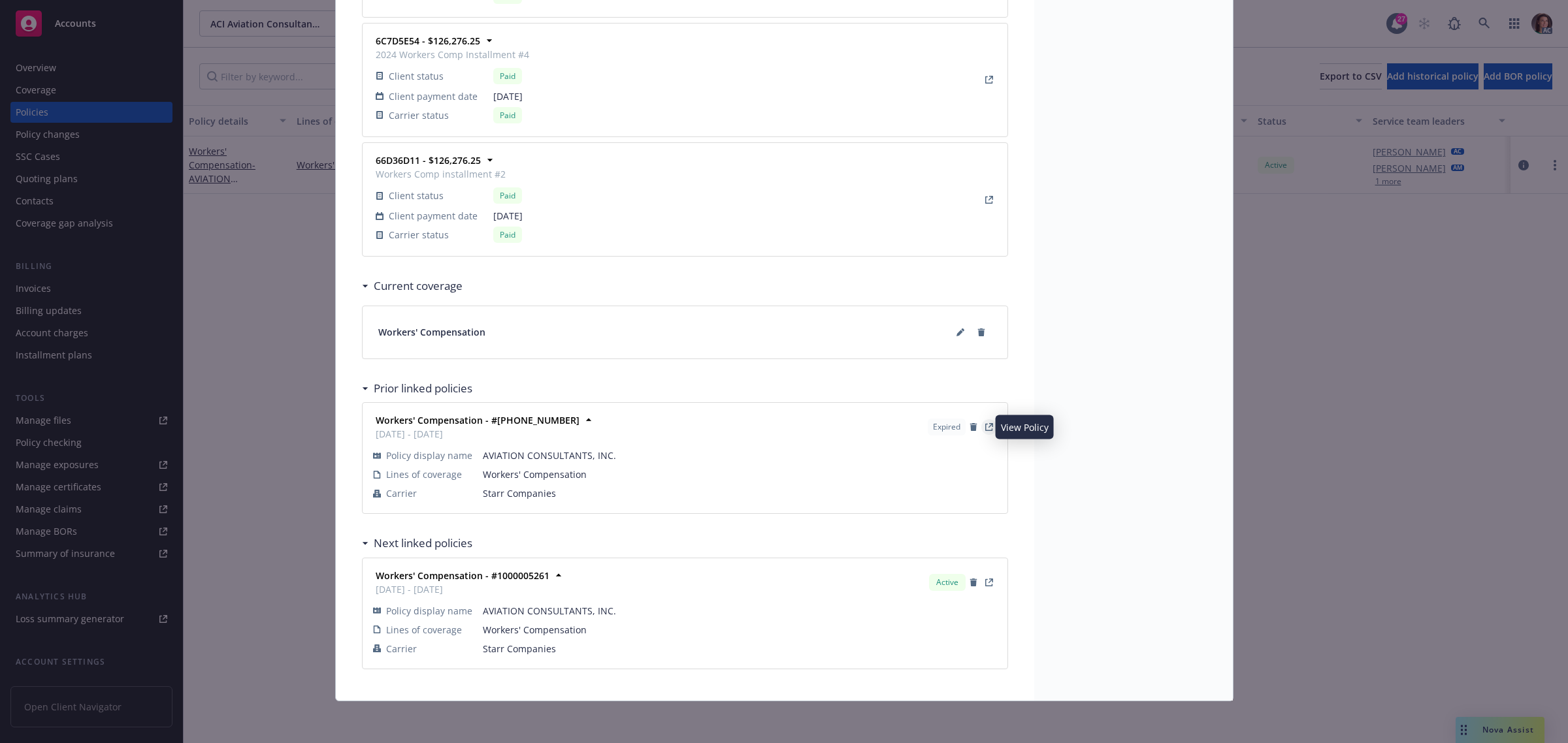
click at [985, 424] on icon "View Policy" at bounding box center [988, 427] width 7 height 7
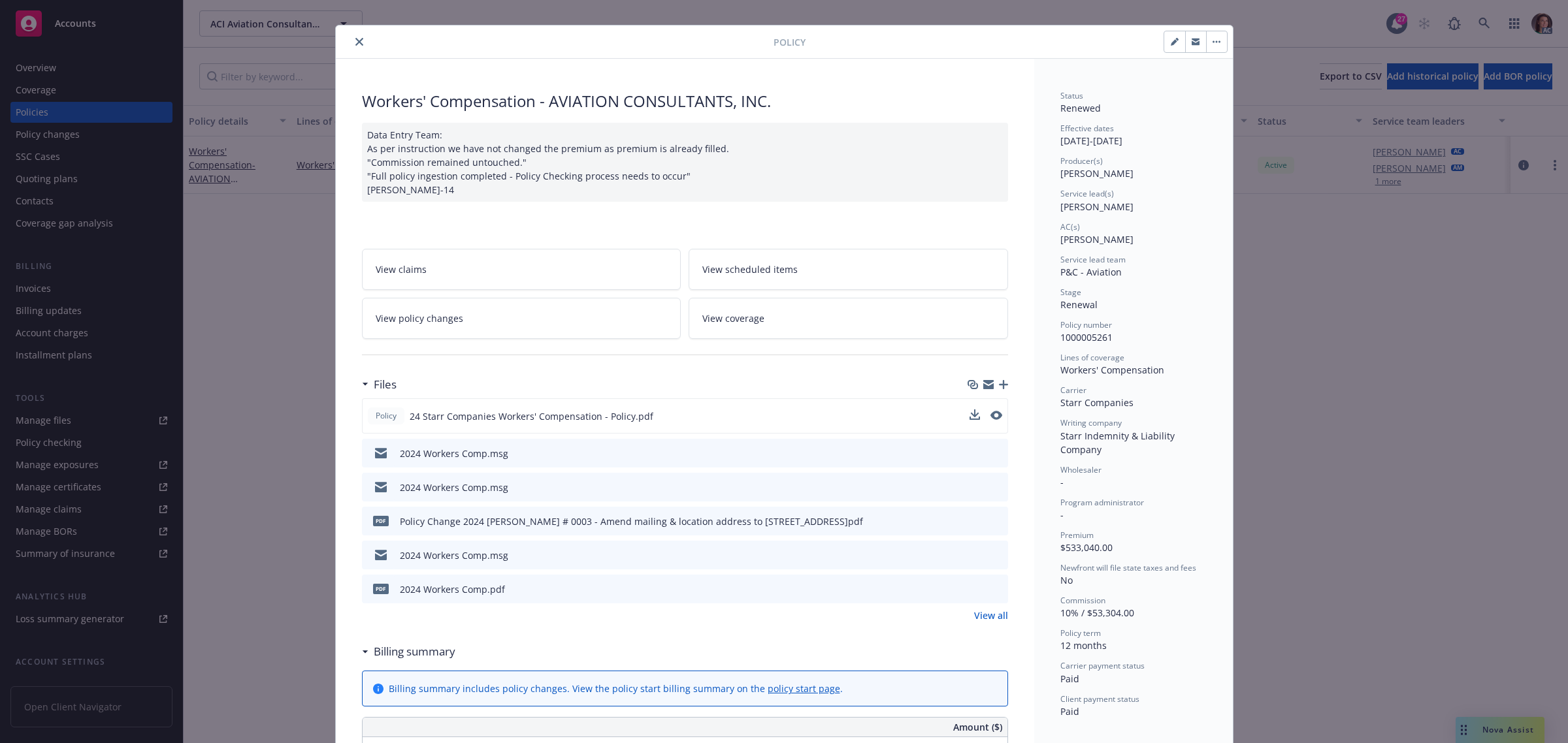
scroll to position [0, 0]
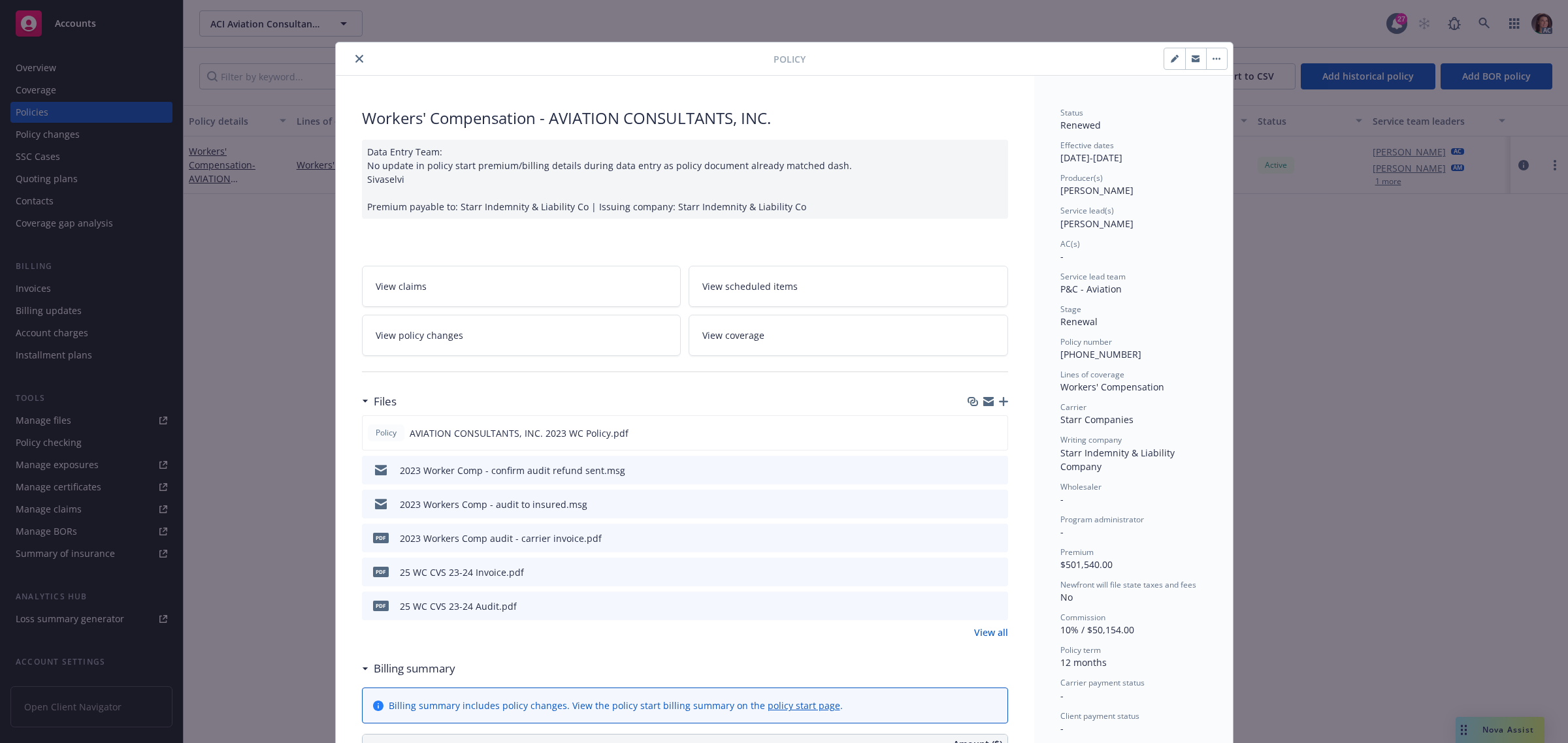
drag, startPoint x: 346, startPoint y: 51, endPoint x: 351, endPoint y: 56, distance: 7.1
click at [350, 56] on div at bounding box center [557, 58] width 433 height 16
drag, startPoint x: 354, startPoint y: 59, endPoint x: 507, endPoint y: 75, distance: 153.8
click at [355, 59] on icon "close" at bounding box center [359, 58] width 7 height 7
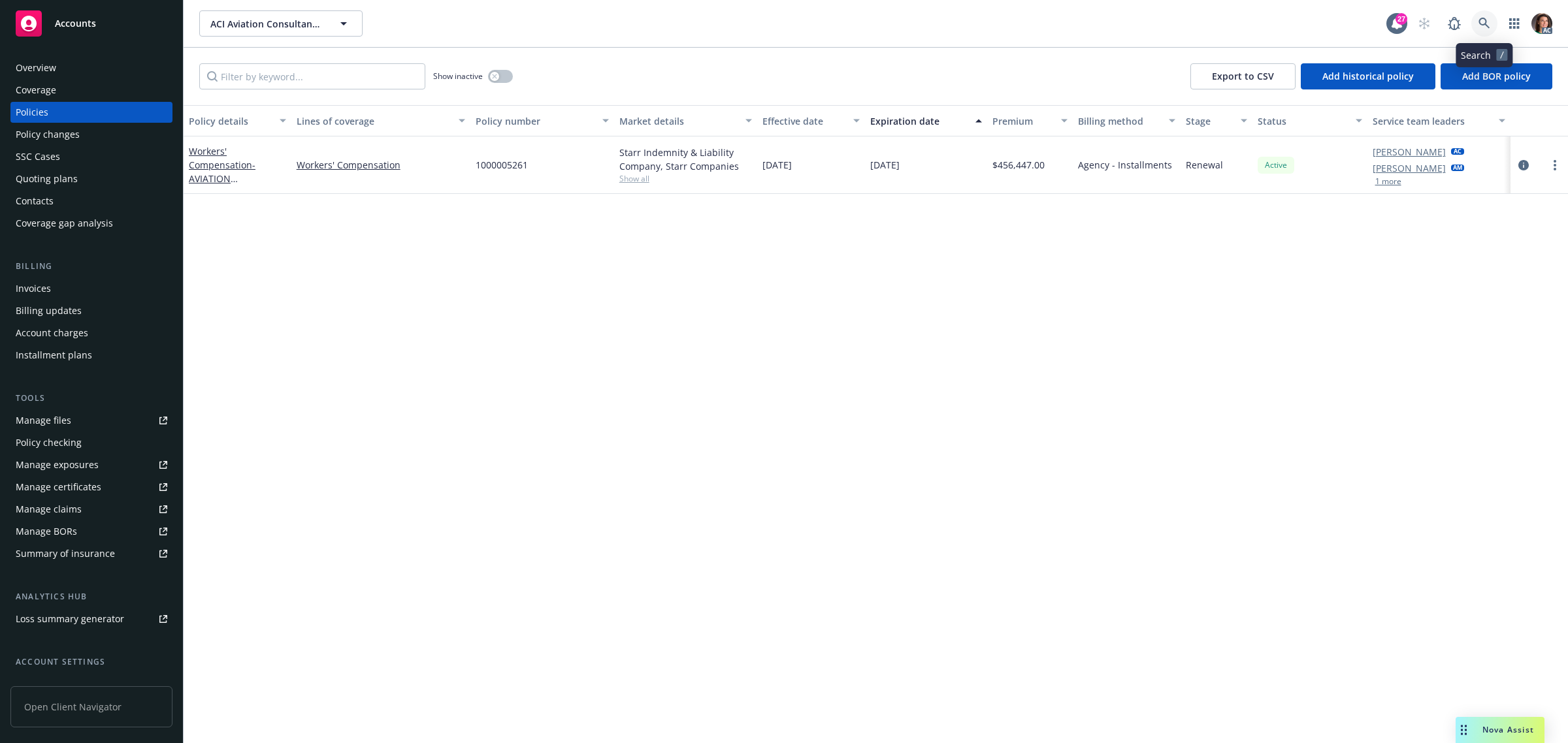
click at [1480, 26] on icon at bounding box center [1484, 23] width 12 height 12
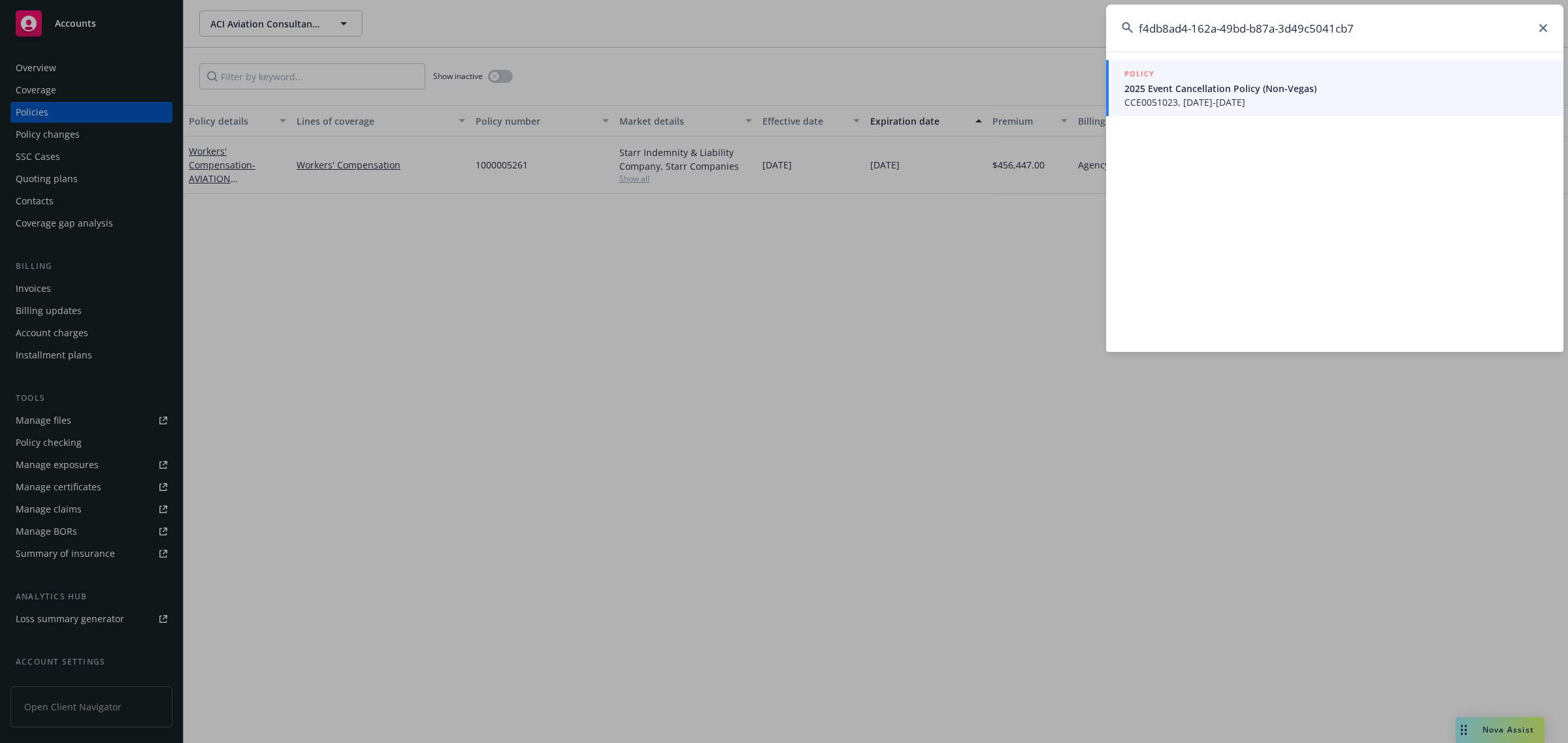
type input "f4db8ad4-162a-49bd-b87a-3d49c5041cb7"
click at [1208, 87] on span "2025 Event Cancellation Policy (Non-Vegas)" at bounding box center [1336, 88] width 424 height 14
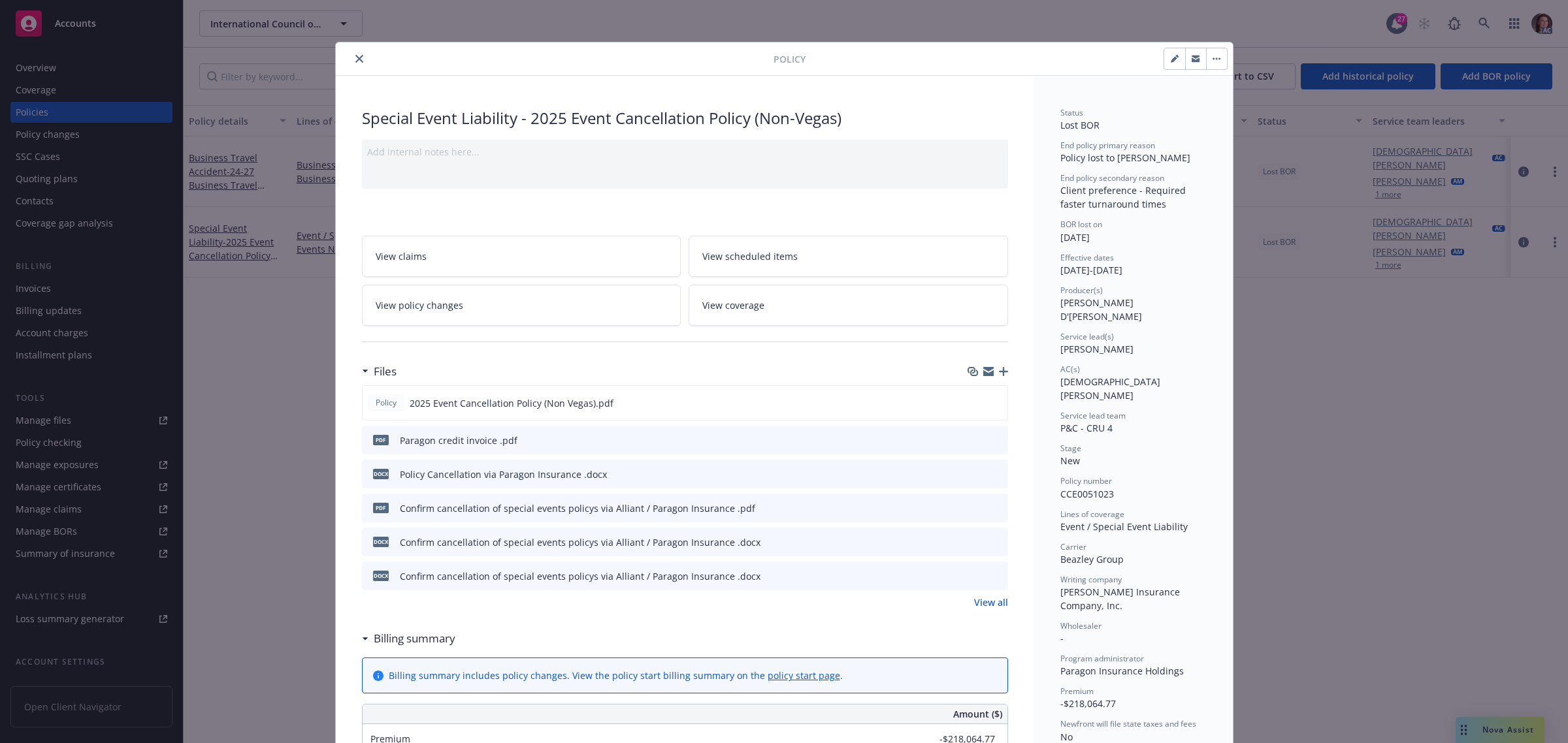
click at [573, 308] on link "View policy changes" at bounding box center [522, 306] width 320 height 42
drag, startPoint x: 356, startPoint y: 56, endPoint x: 549, endPoint y: 72, distance: 193.7
click at [357, 56] on button "close" at bounding box center [359, 58] width 16 height 16
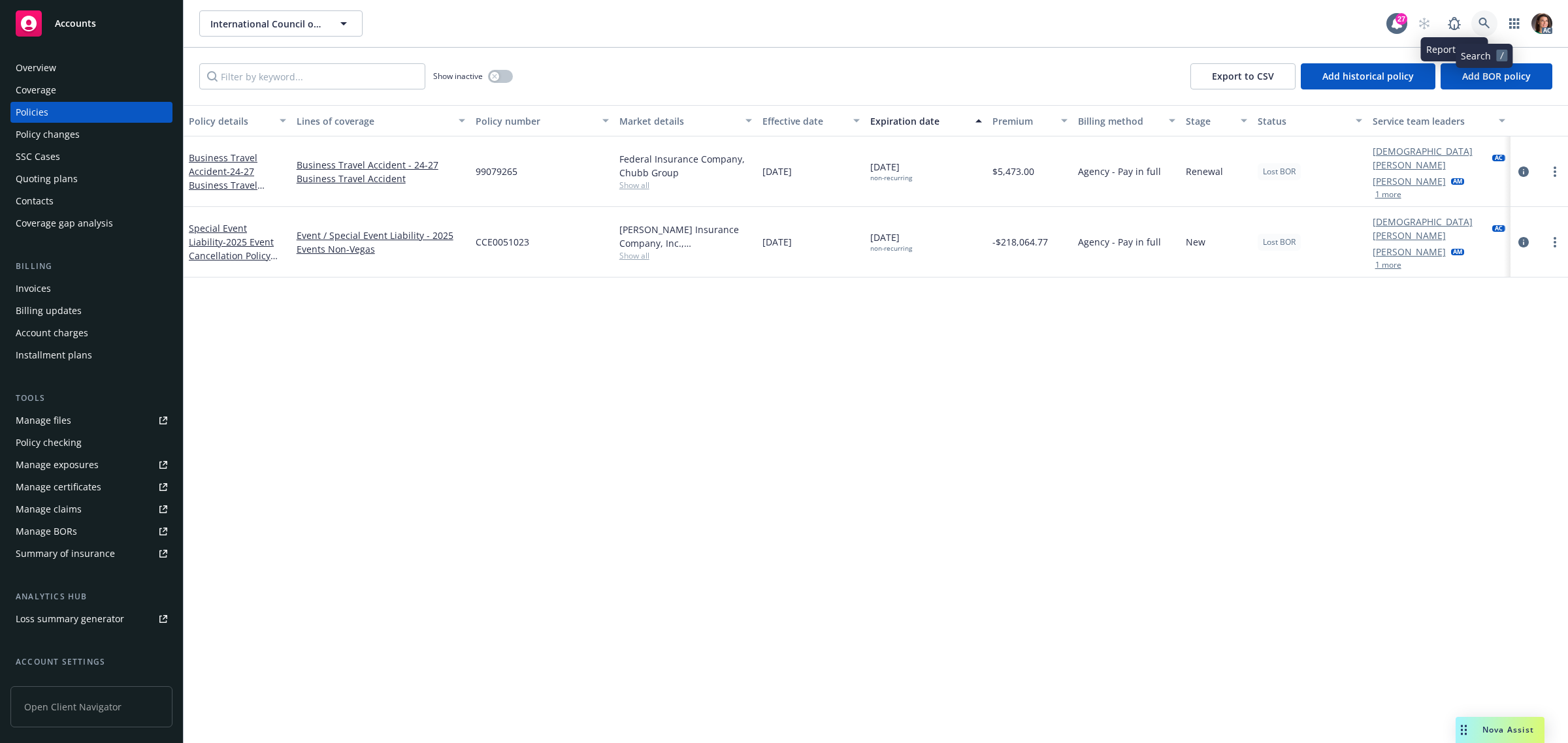
click at [1478, 26] on icon at bounding box center [1484, 23] width 12 height 12
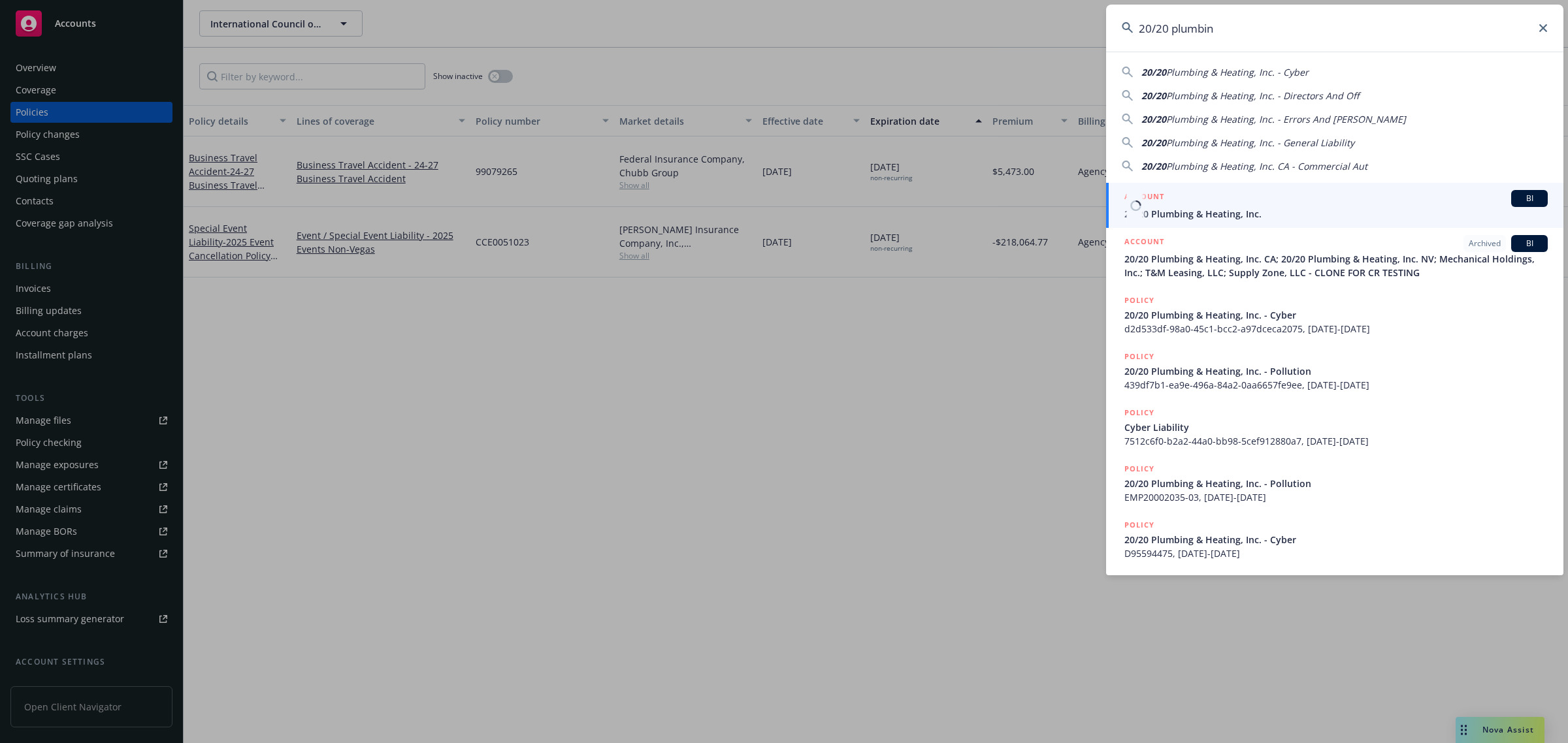
type input "20/20 plumbin"
click at [1225, 214] on span "20/20 Plumbing & Heating, Inc." at bounding box center [1336, 213] width 424 height 14
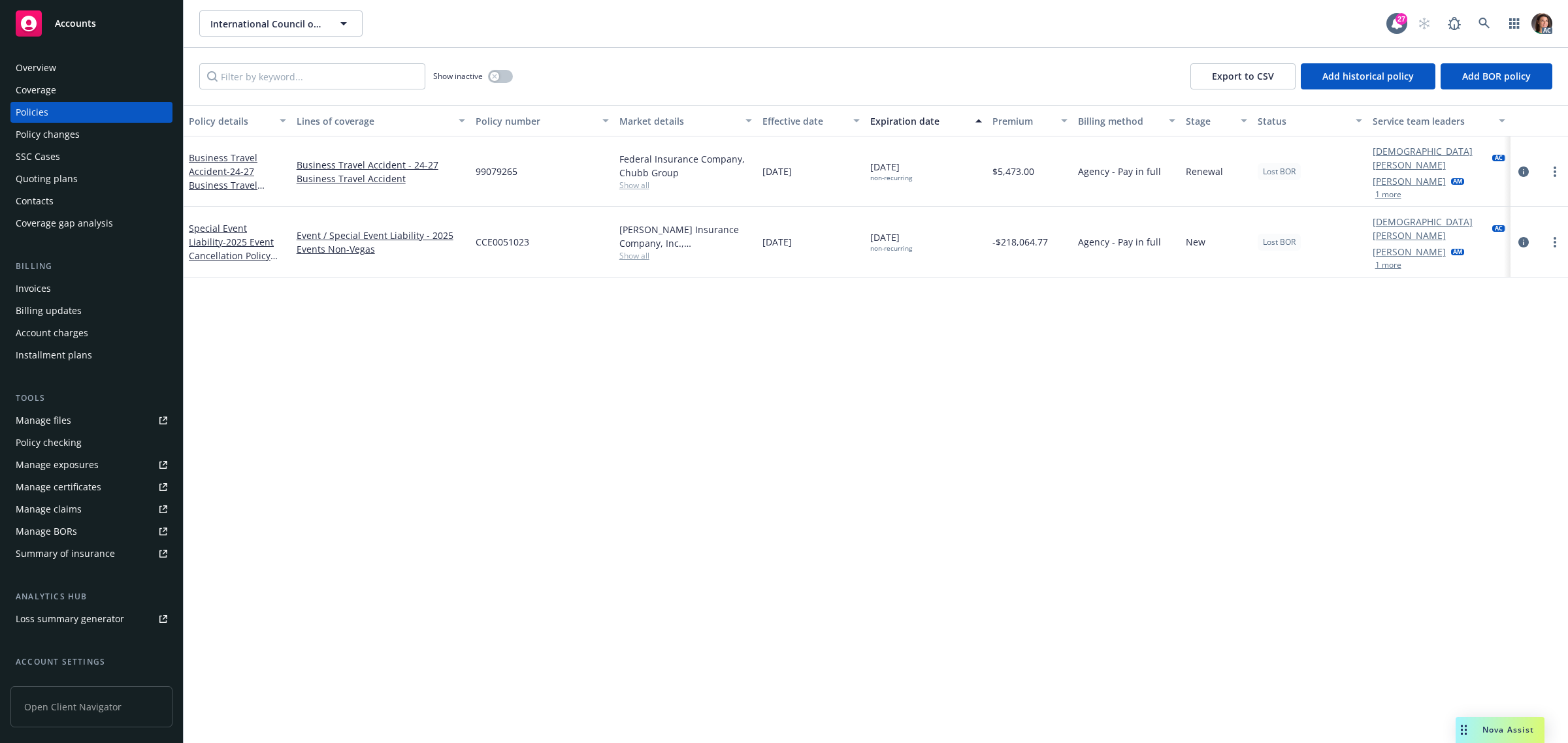
click at [12, 286] on link "Invoices" at bounding box center [91, 288] width 162 height 21
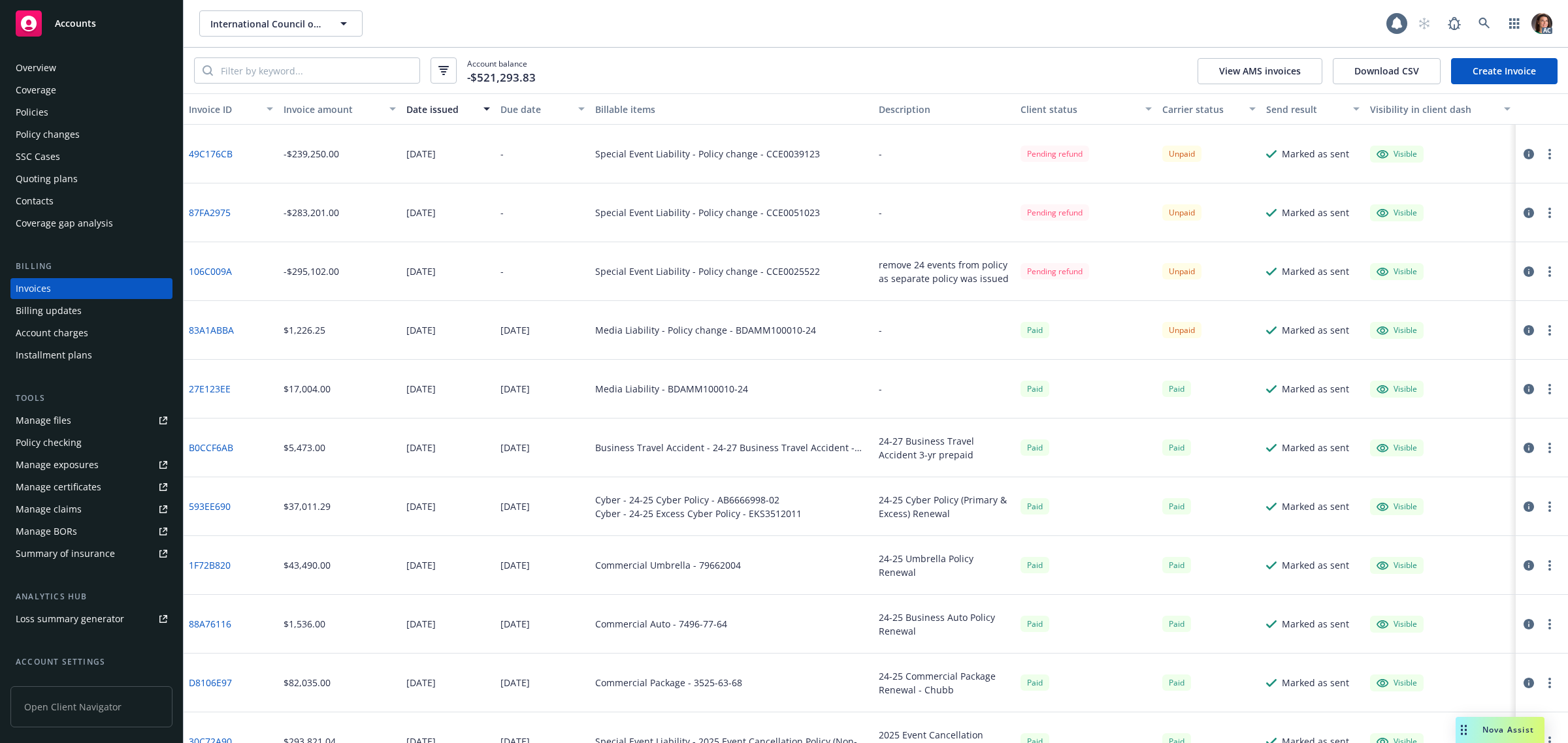
click at [515, 116] on button "Due date" at bounding box center [542, 109] width 95 height 32
click at [517, 111] on div "Due date" at bounding box center [535, 109] width 70 height 14
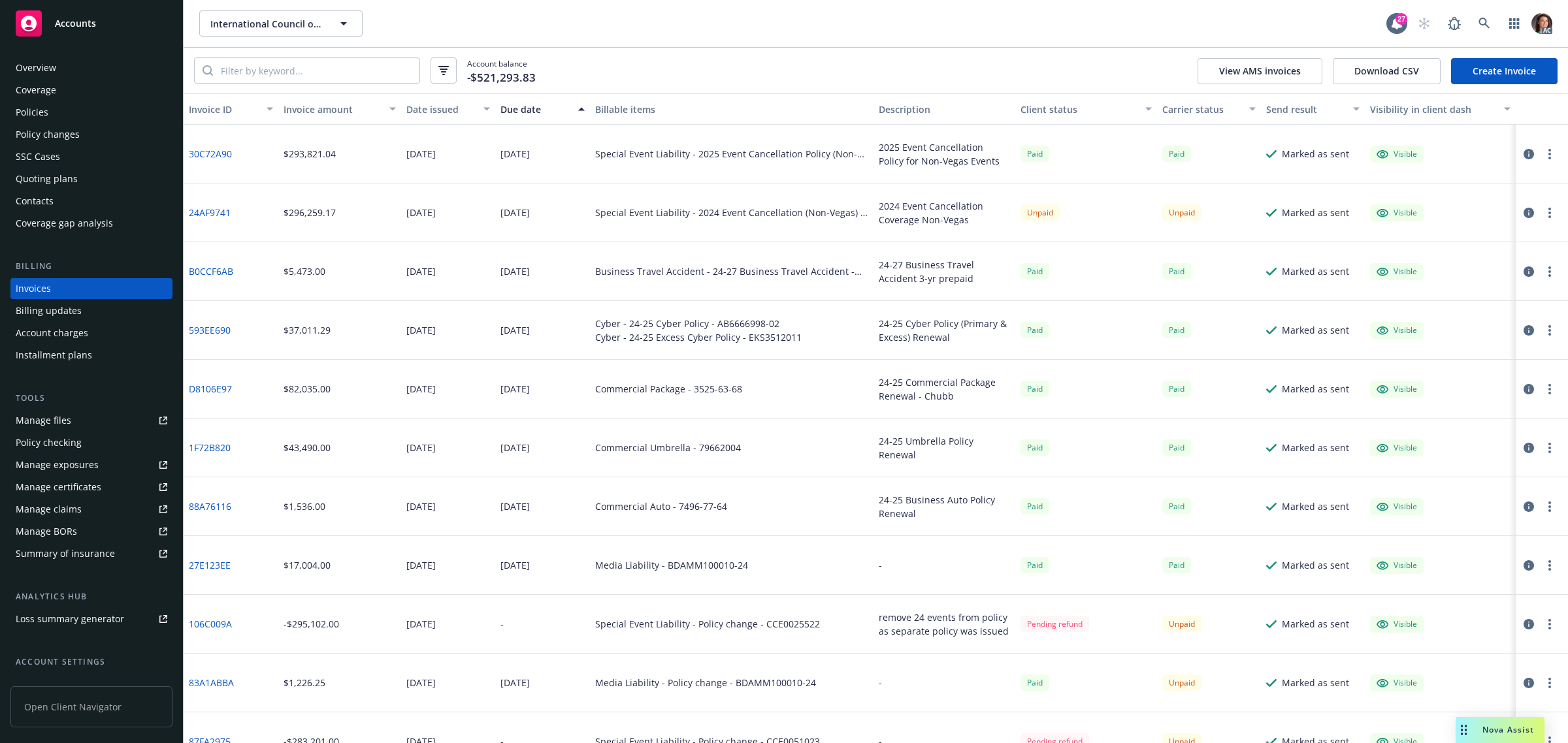
click at [520, 110] on div "Due date" at bounding box center [535, 109] width 70 height 14
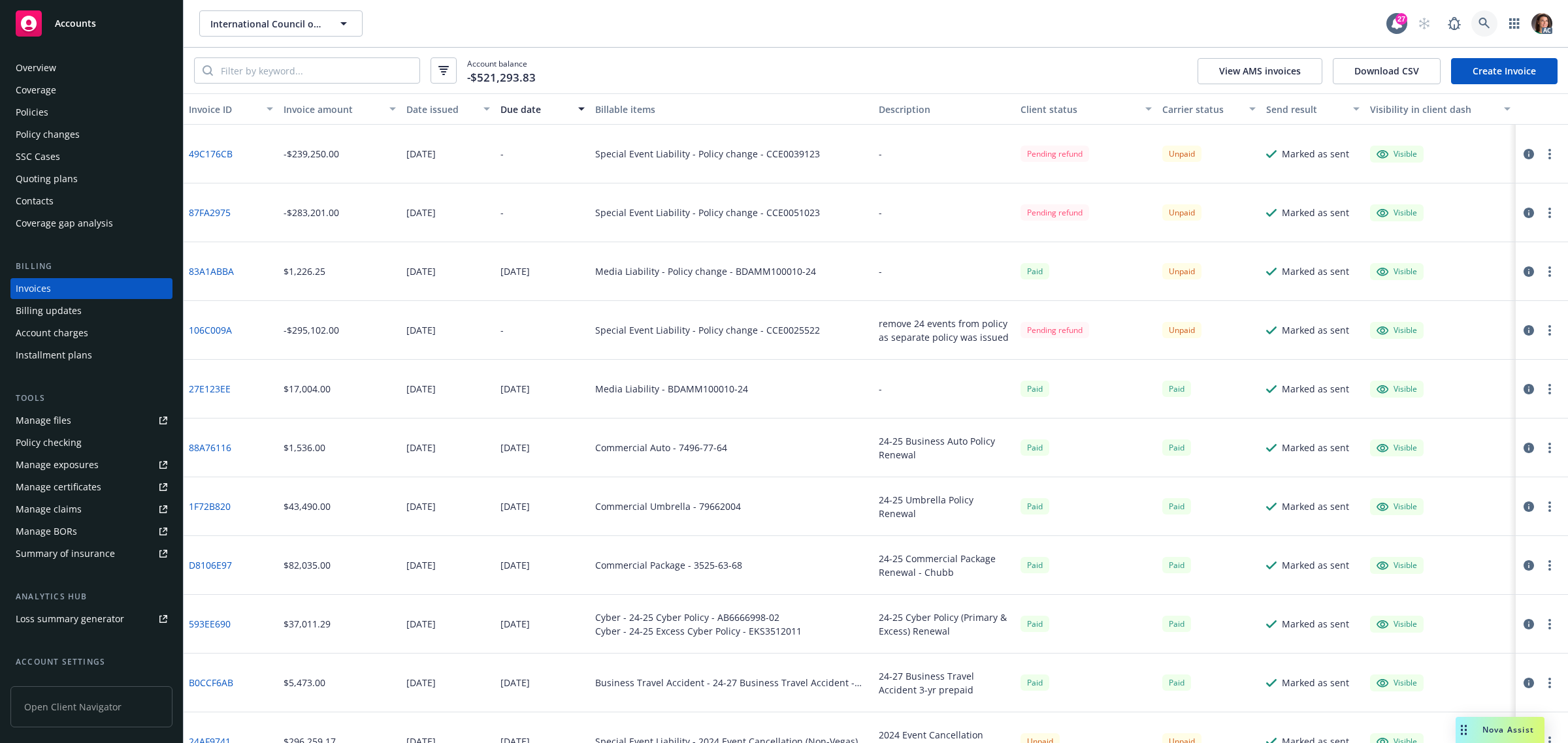
click at [1483, 21] on icon at bounding box center [1484, 23] width 12 height 12
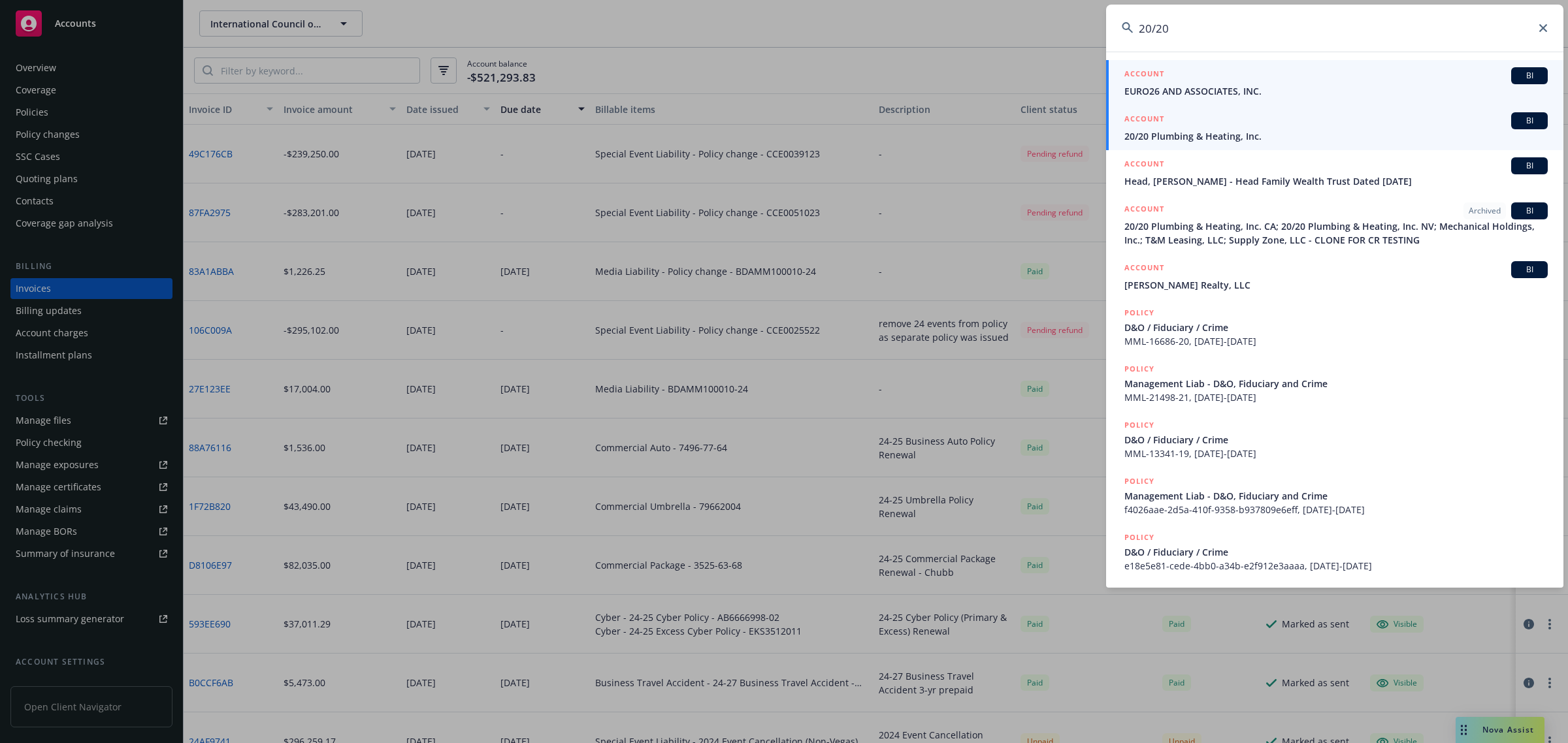
type input "20/20"
click at [1213, 137] on span "20/20 Plumbing & Heating, Inc." at bounding box center [1336, 136] width 424 height 14
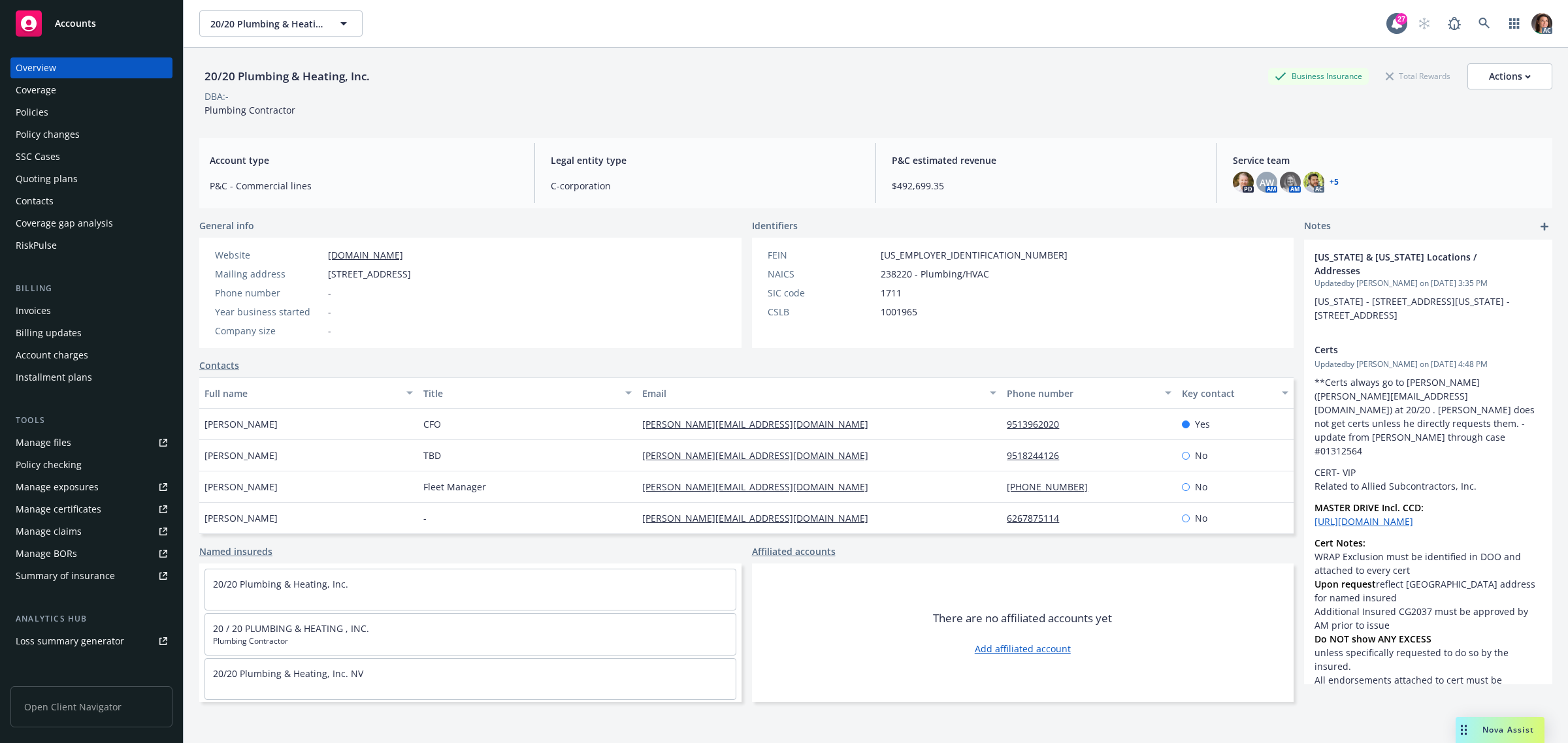
click at [39, 307] on div "Invoices" at bounding box center [33, 310] width 35 height 21
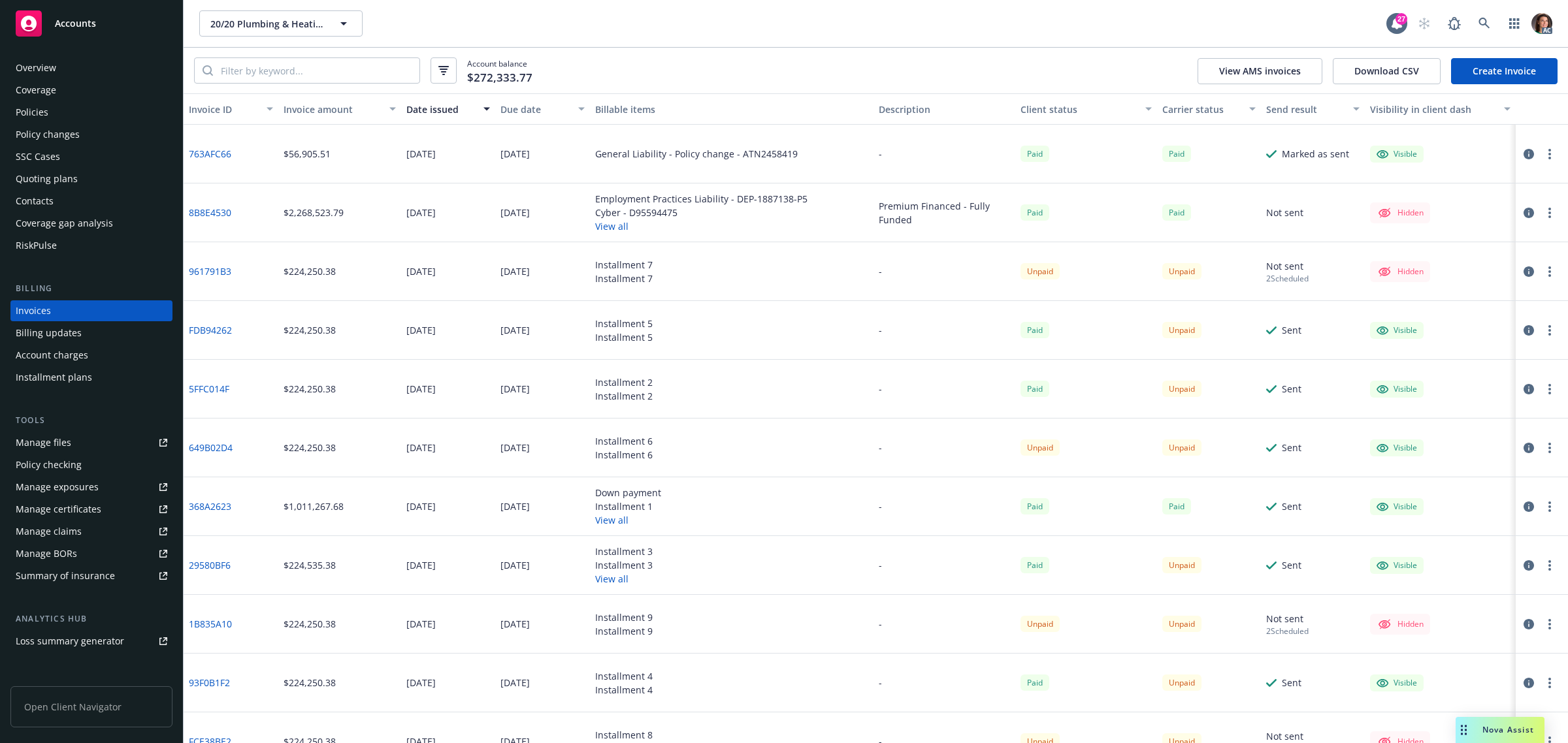
click at [513, 111] on div "Due date" at bounding box center [535, 109] width 70 height 14
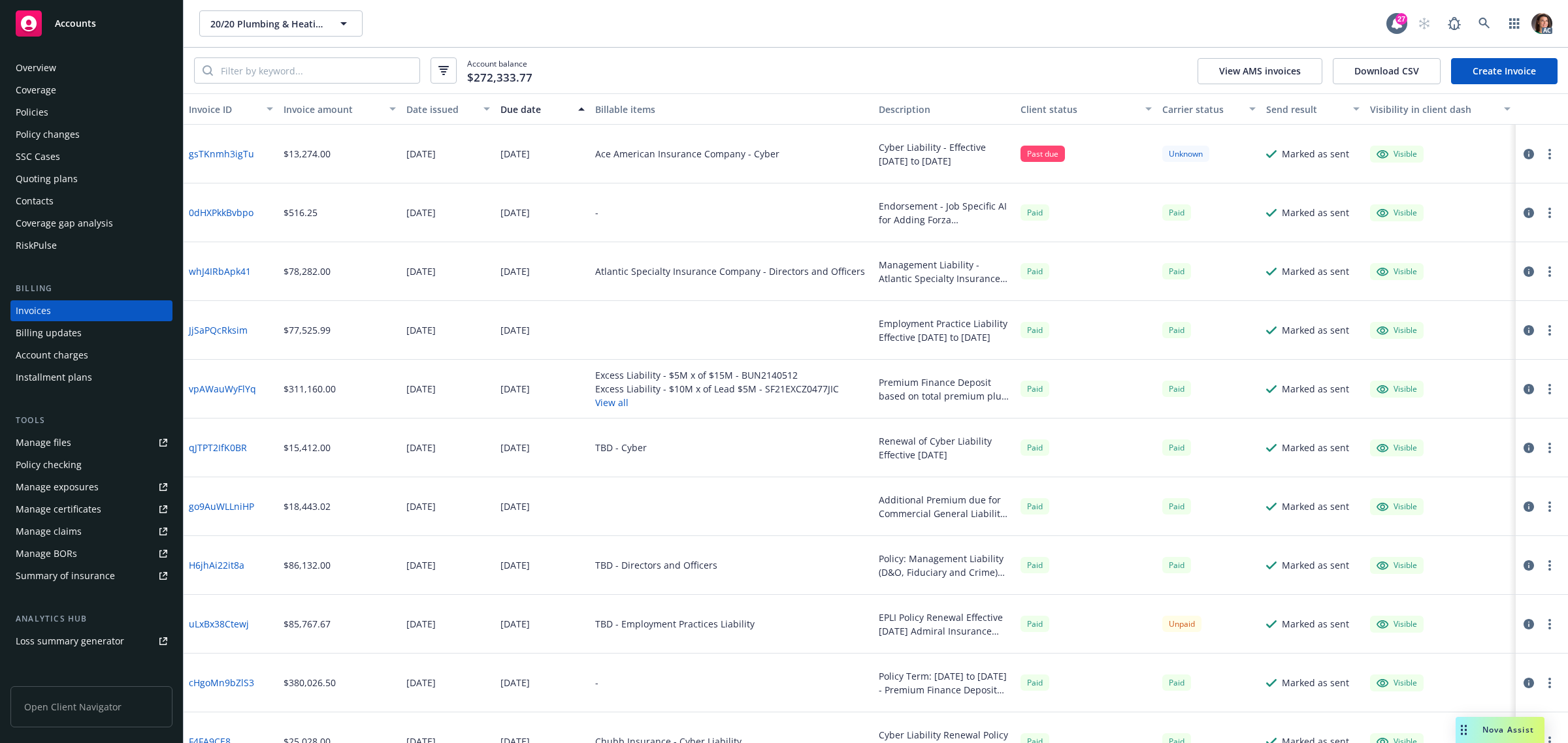
click at [513, 110] on div "Due date" at bounding box center [535, 109] width 70 height 14
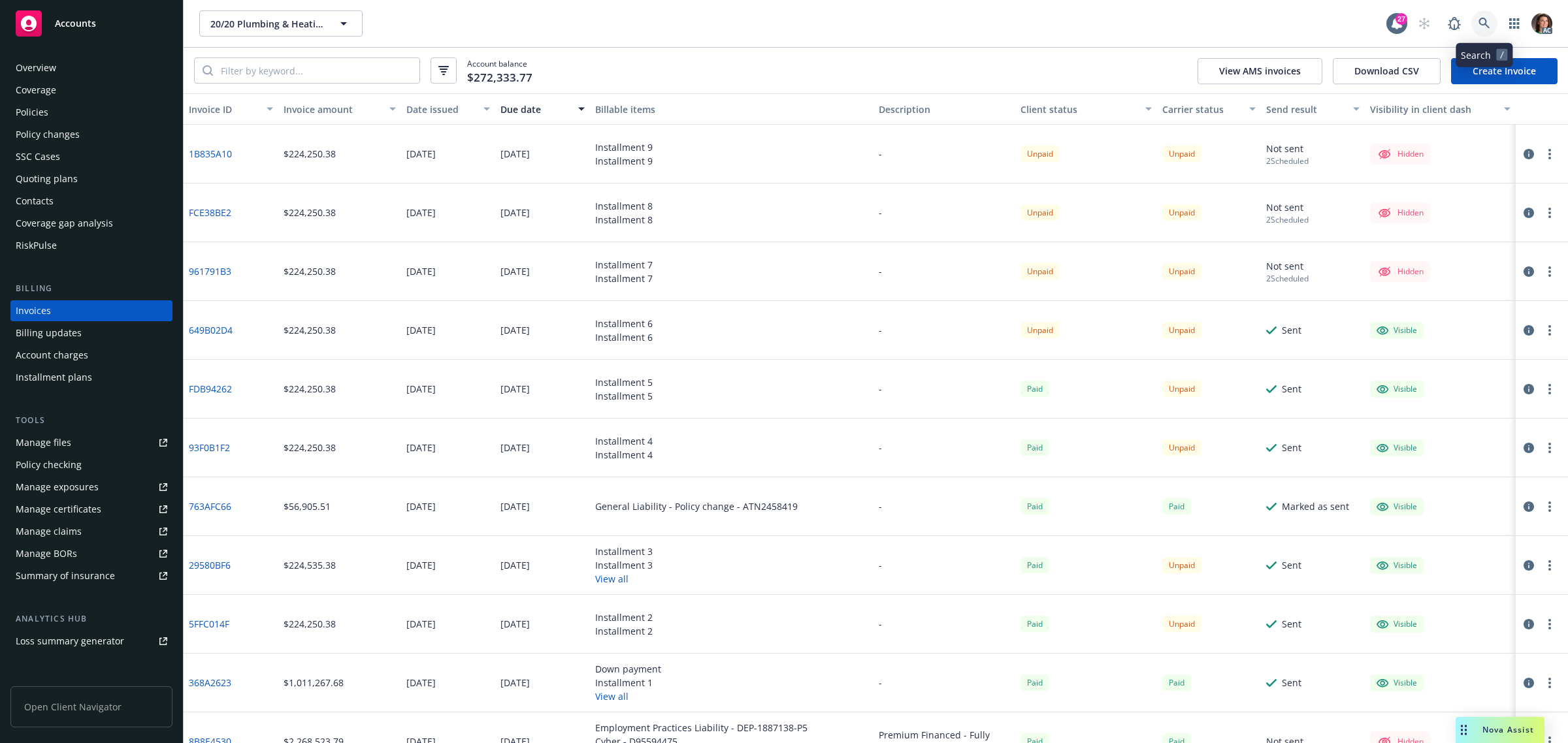
click at [1487, 23] on icon at bounding box center [1484, 23] width 12 height 12
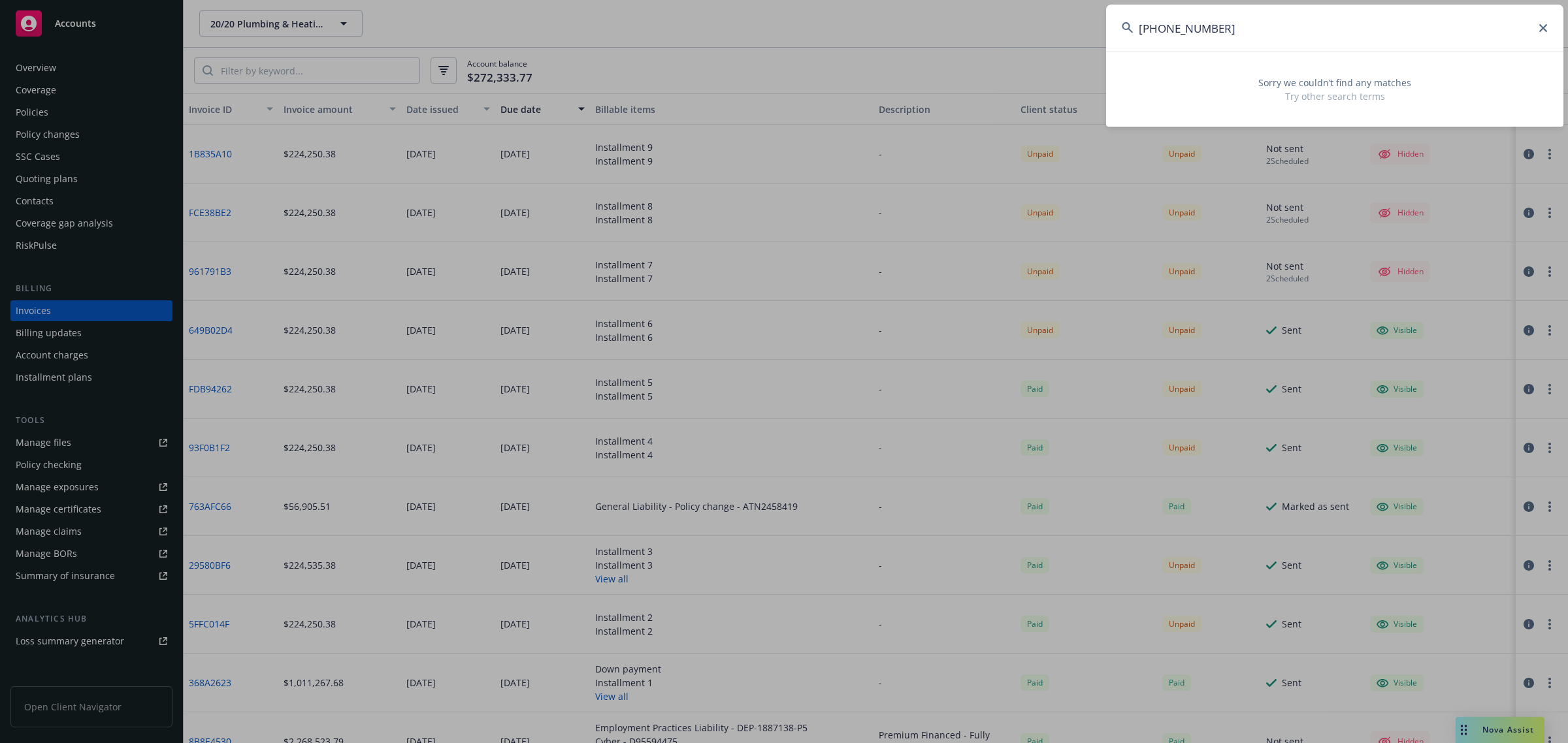
click at [1303, 27] on input "(25) 5432-62-26" at bounding box center [1335, 28] width 458 height 47
drag, startPoint x: 1306, startPoint y: 33, endPoint x: 992, endPoint y: 56, distance: 314.8
click at [992, 56] on div "(25) 5432-62-26 Sorry we couldn’t find any matches Try other search terms" at bounding box center [784, 371] width 1568 height 743
paste input "5"
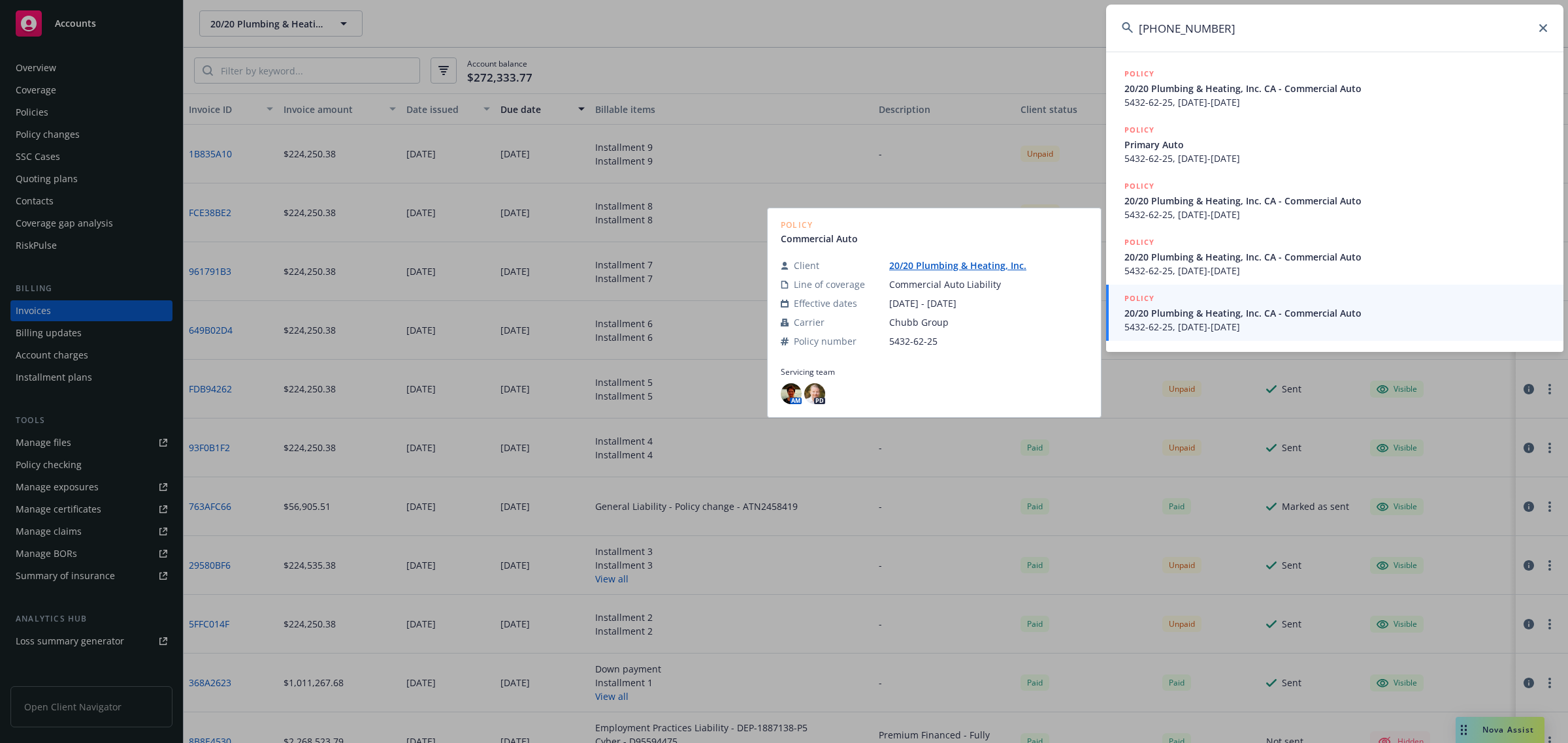
type input "(25) 5432-62-25"
click at [1223, 325] on span "5432-62-25, 03/30/2024-03/30/2025" at bounding box center [1336, 326] width 424 height 14
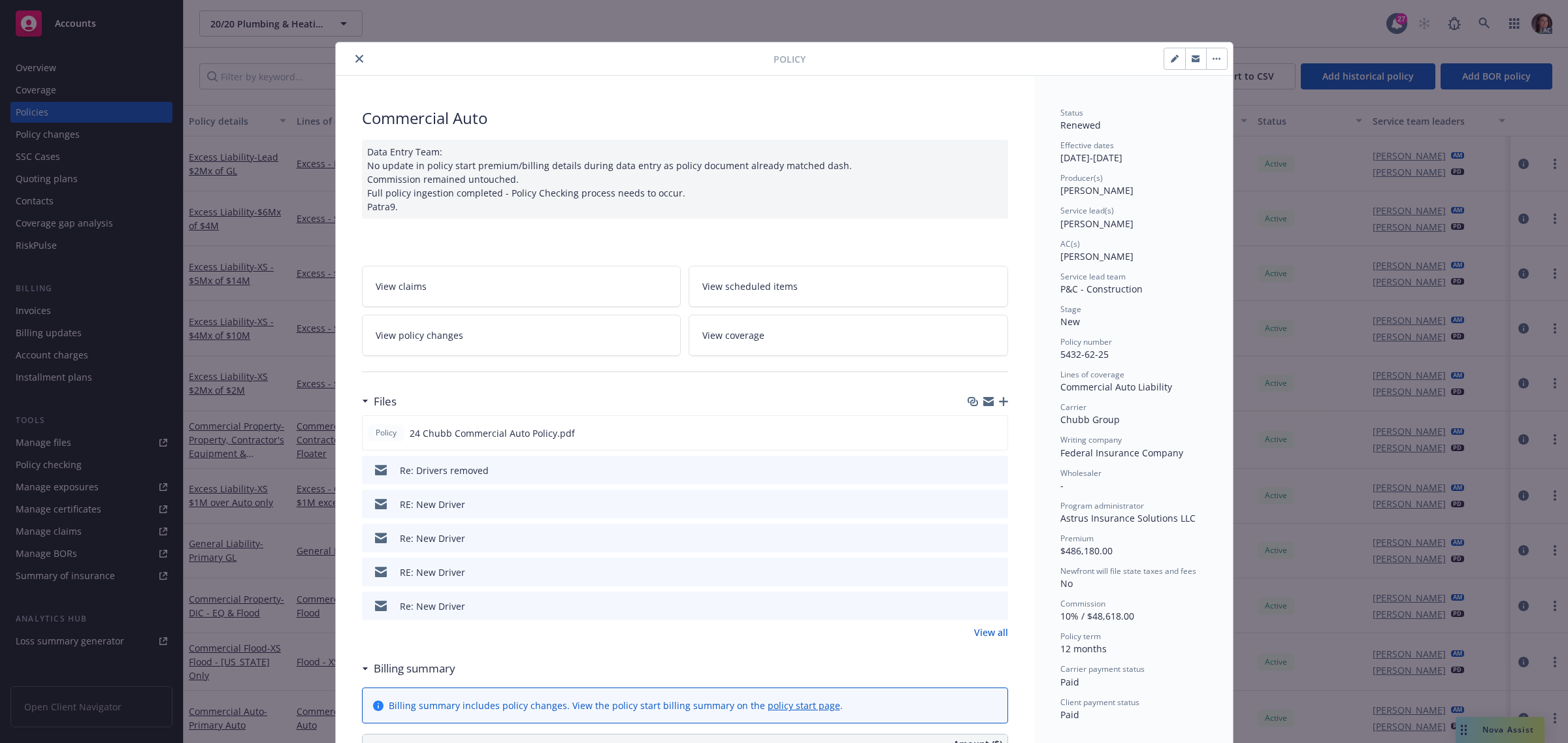
click at [351, 53] on button "close" at bounding box center [359, 58] width 16 height 16
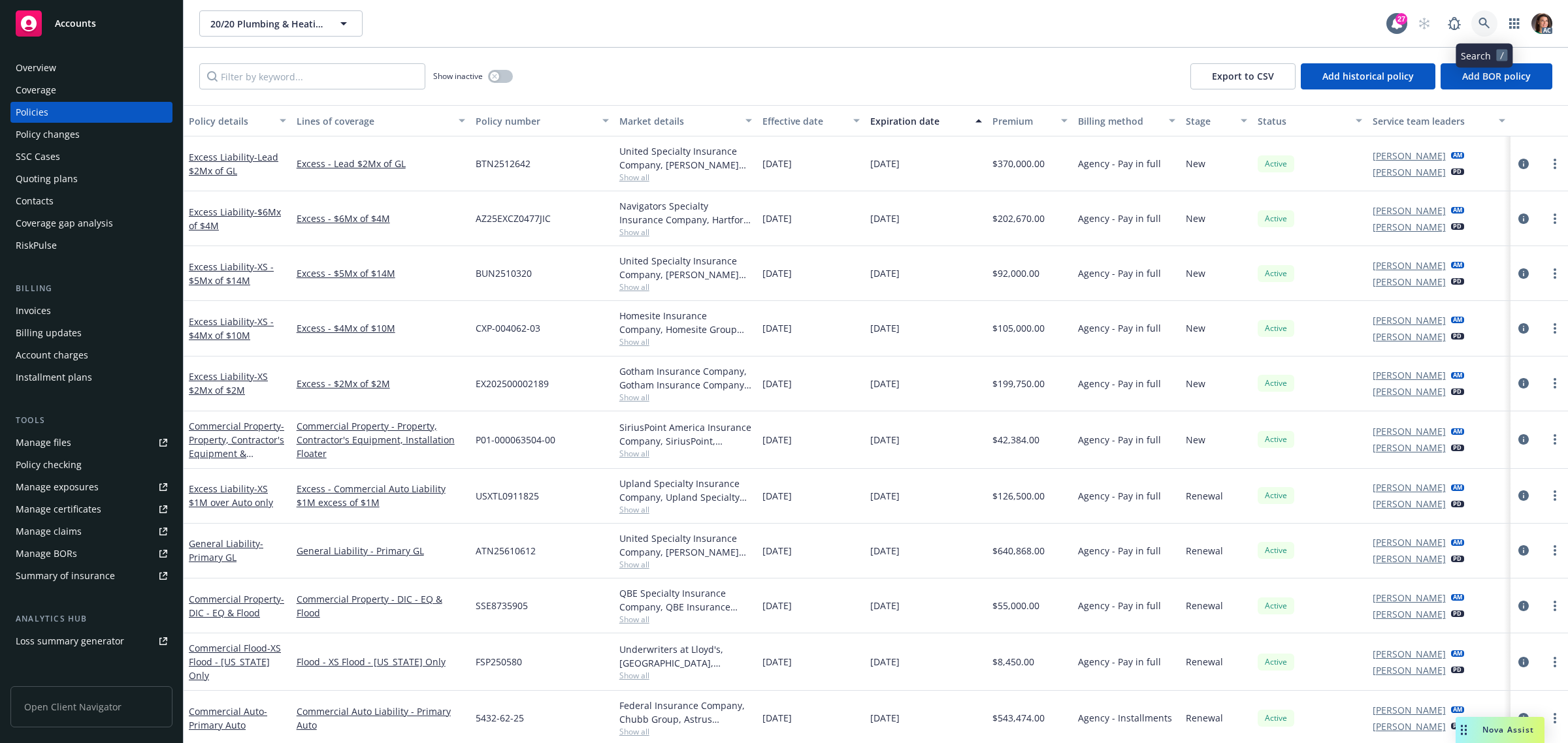
click at [1483, 23] on icon at bounding box center [1484, 23] width 12 height 12
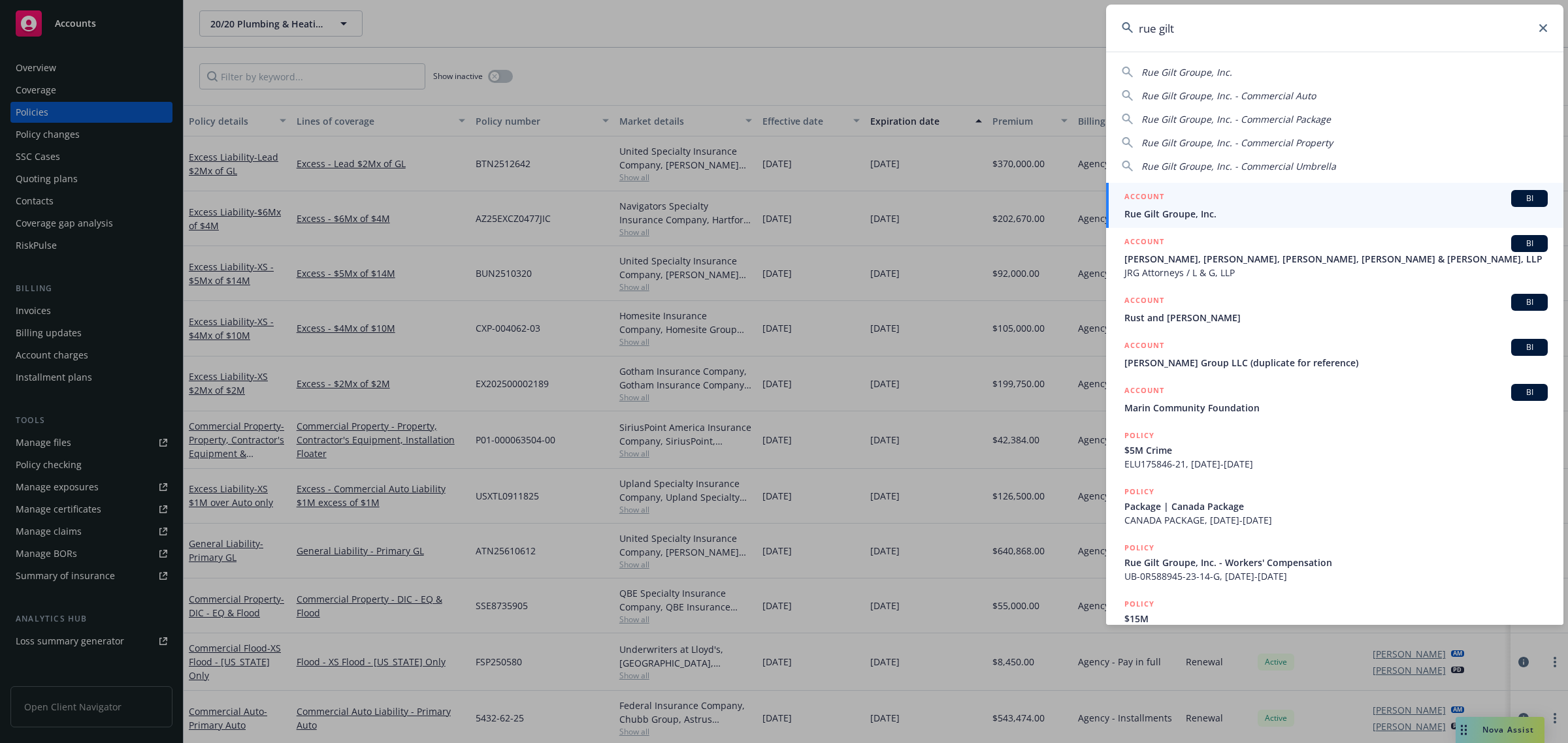
type input "rue gilt"
click at [1179, 210] on span "Rue Gilt Groupe, Inc." at bounding box center [1336, 213] width 424 height 14
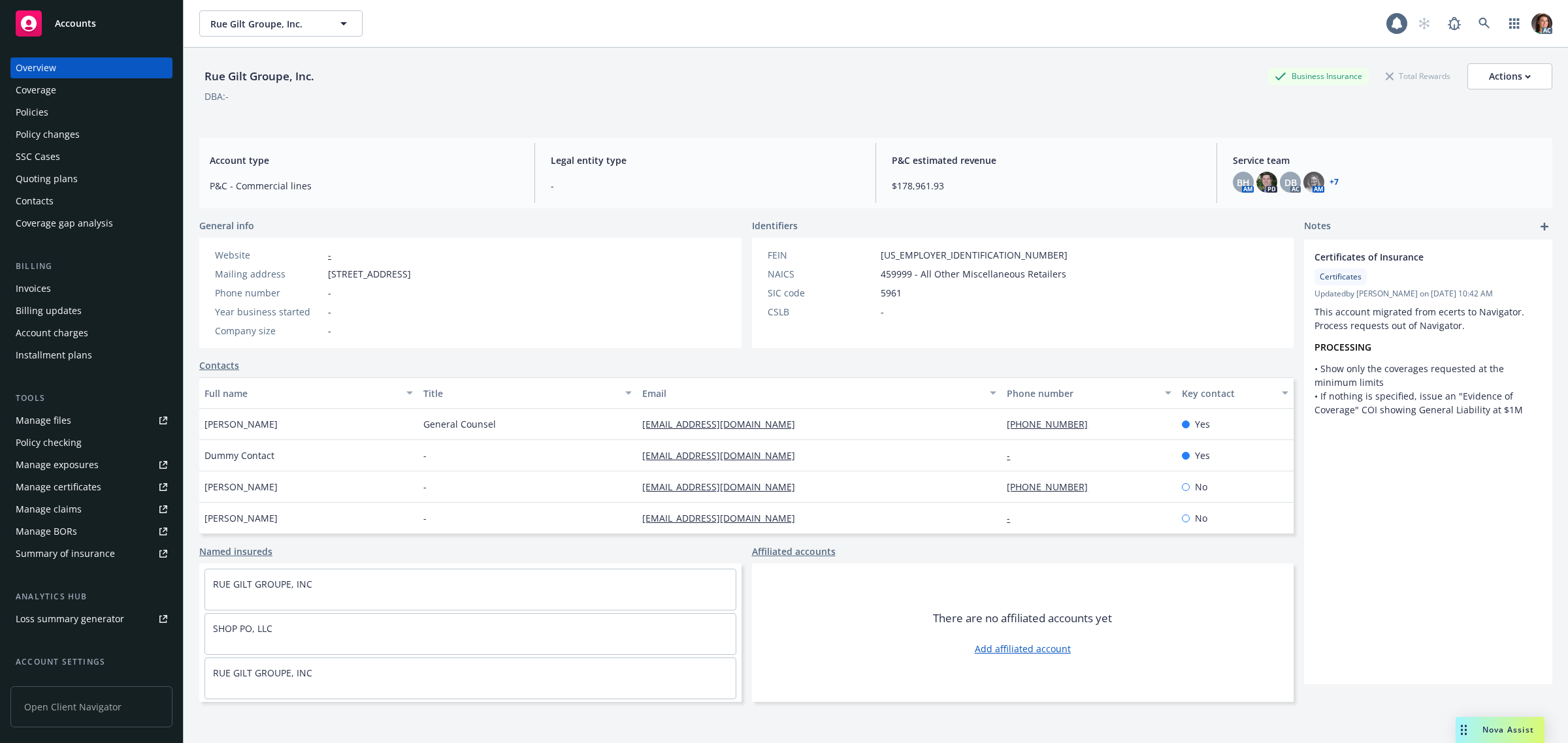
click at [37, 288] on div "Invoices" at bounding box center [33, 288] width 35 height 21
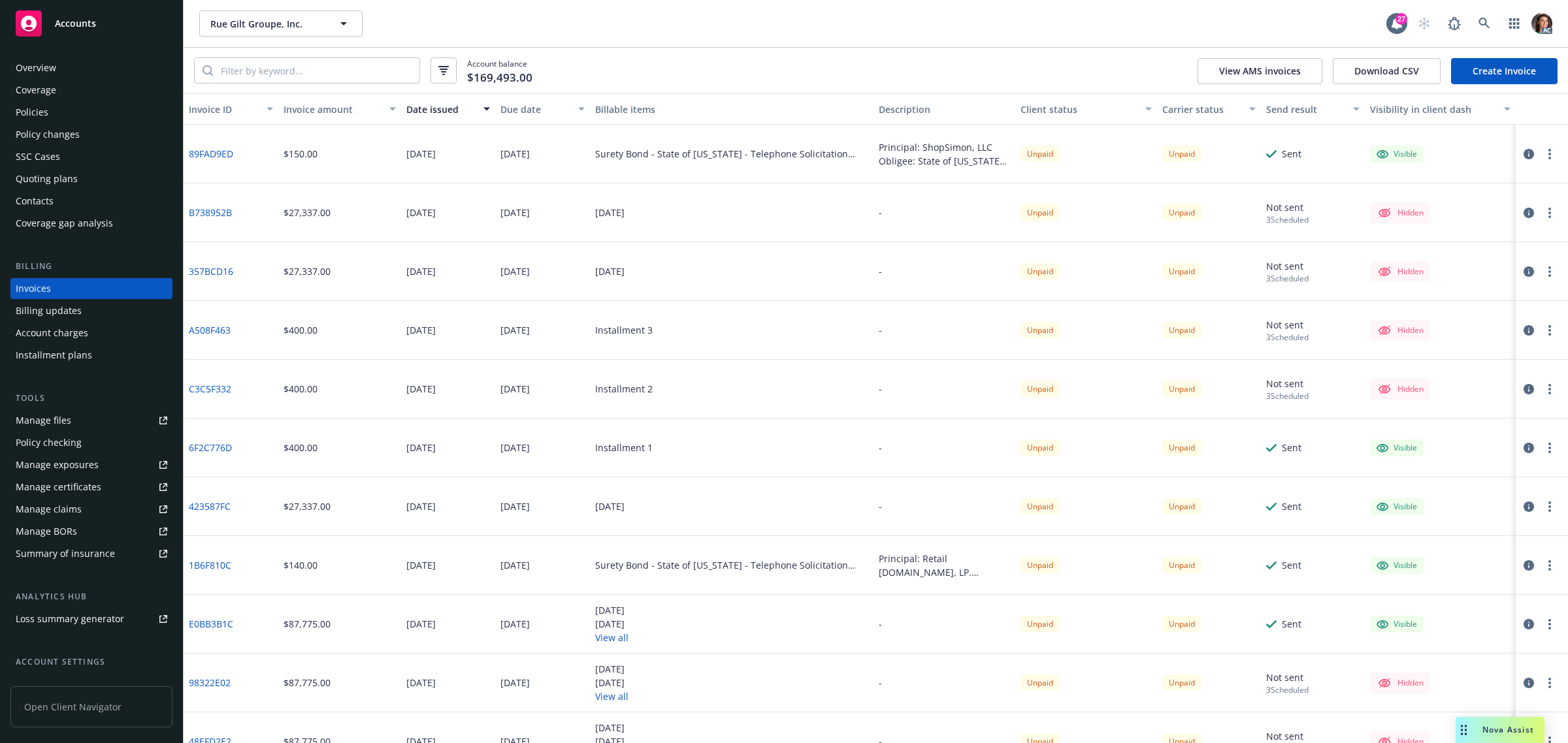
click at [522, 109] on div "Due date" at bounding box center [535, 109] width 70 height 14
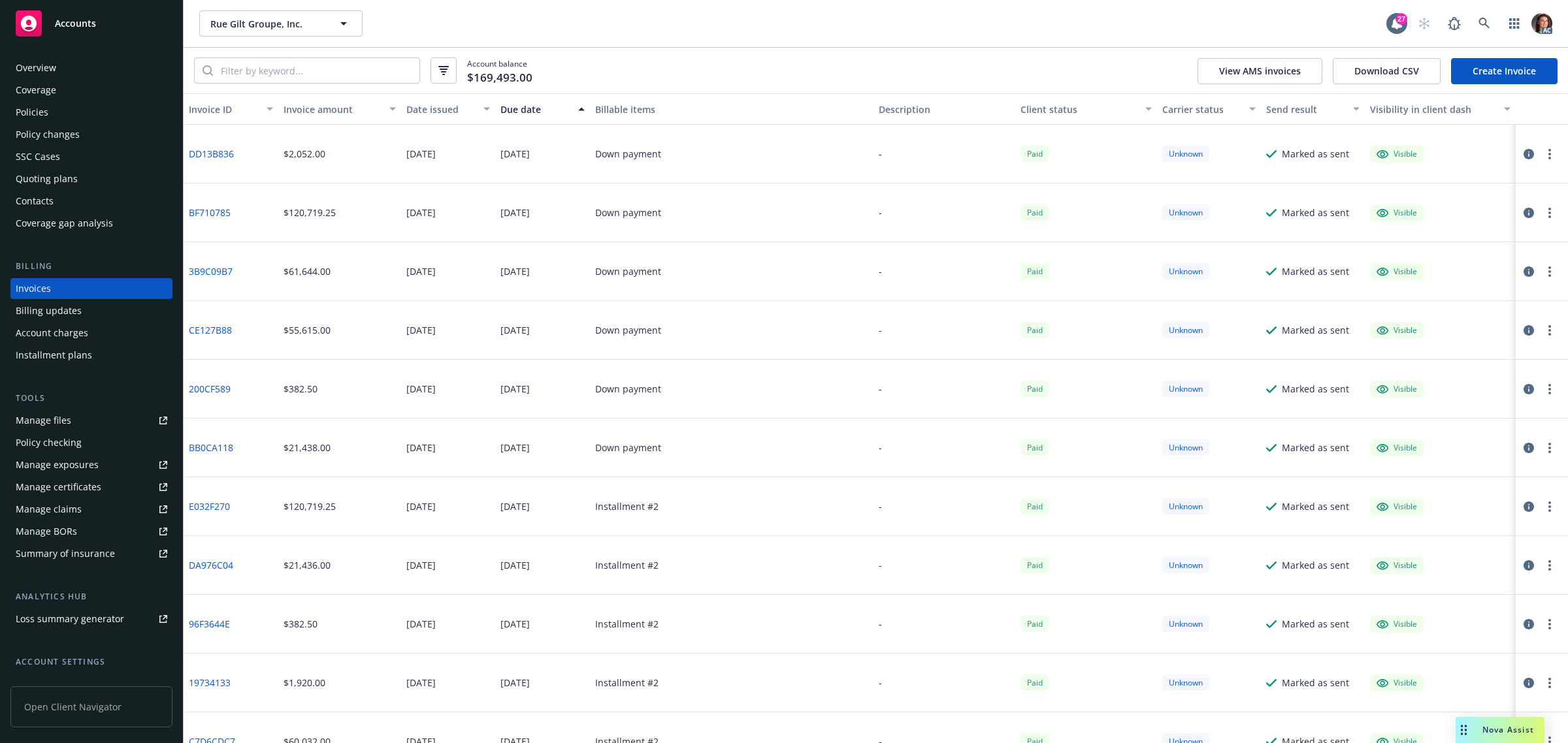
click at [522, 109] on div "Due date" at bounding box center [535, 109] width 70 height 14
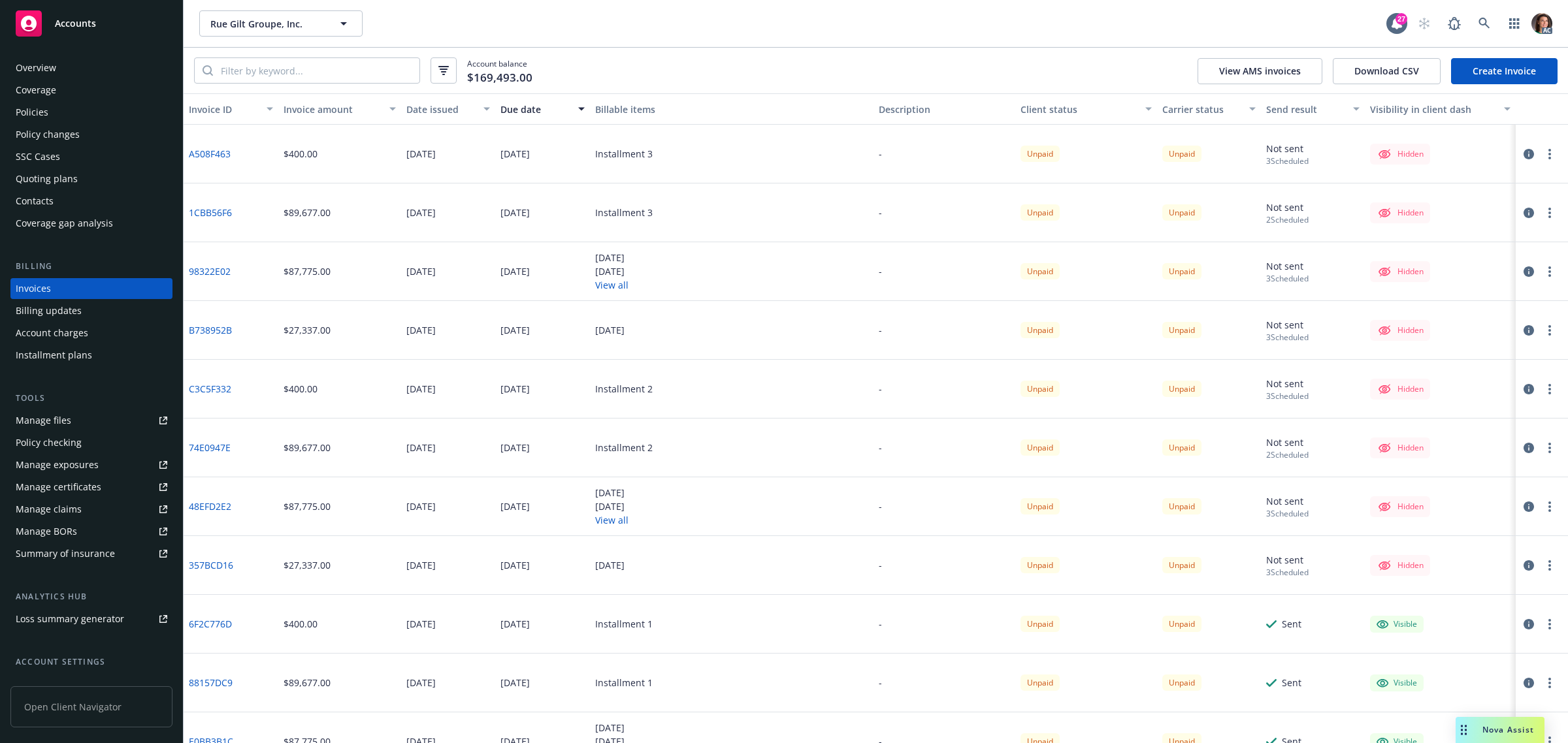
click at [208, 335] on link "B738952B" at bounding box center [210, 330] width 43 height 14
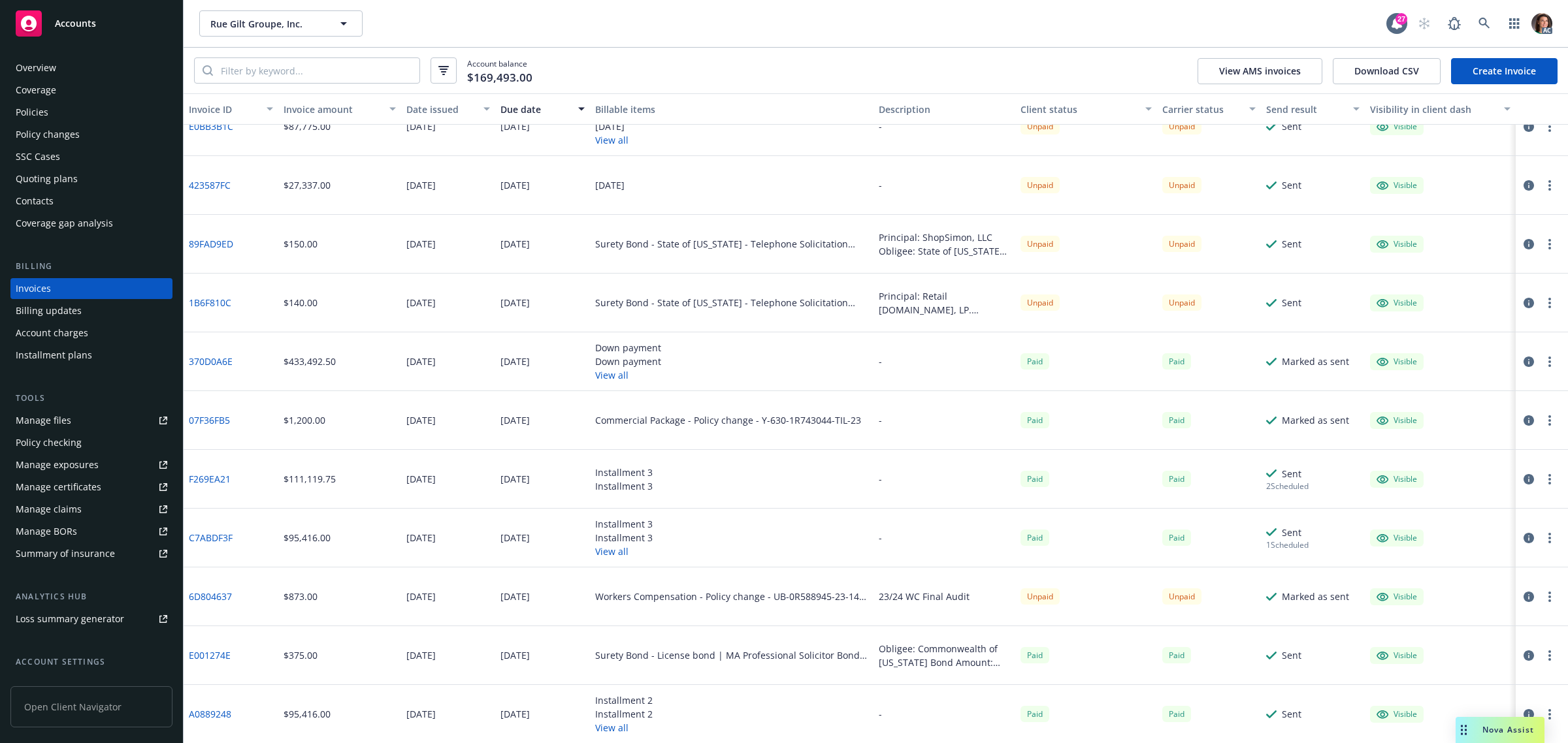
scroll to position [653, 0]
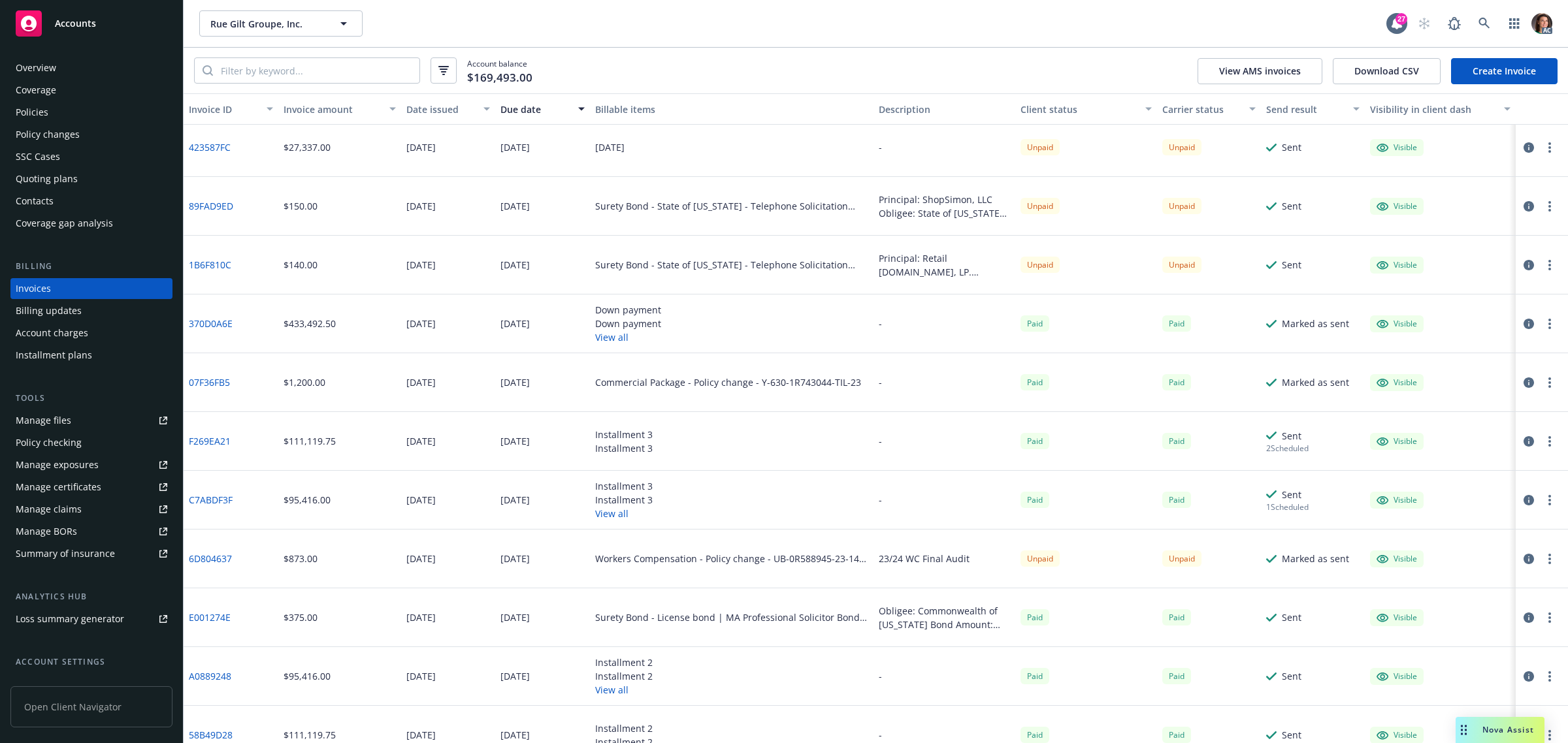
click at [203, 444] on link "F269EA21" at bounding box center [209, 441] width 42 height 14
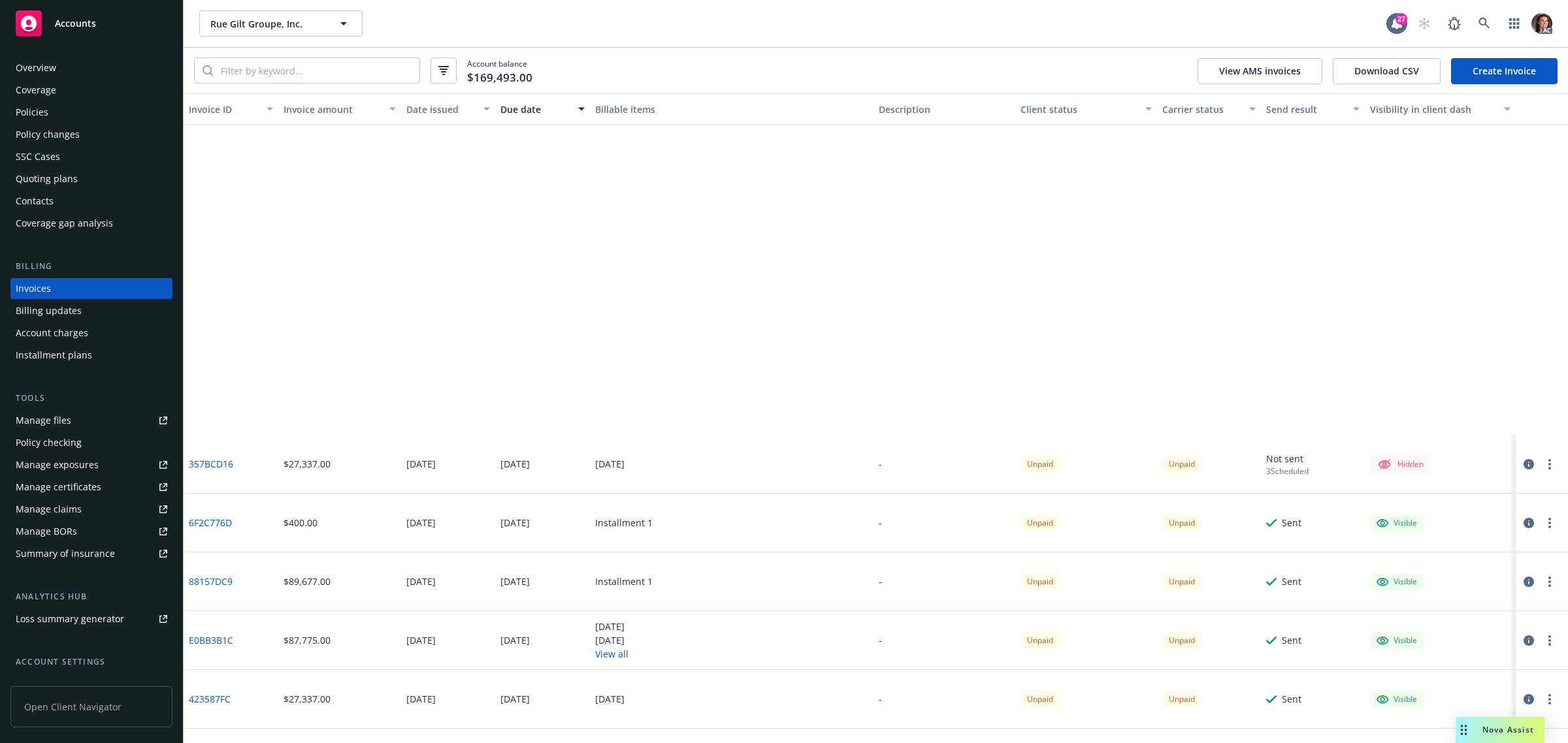
scroll to position [81, 0]
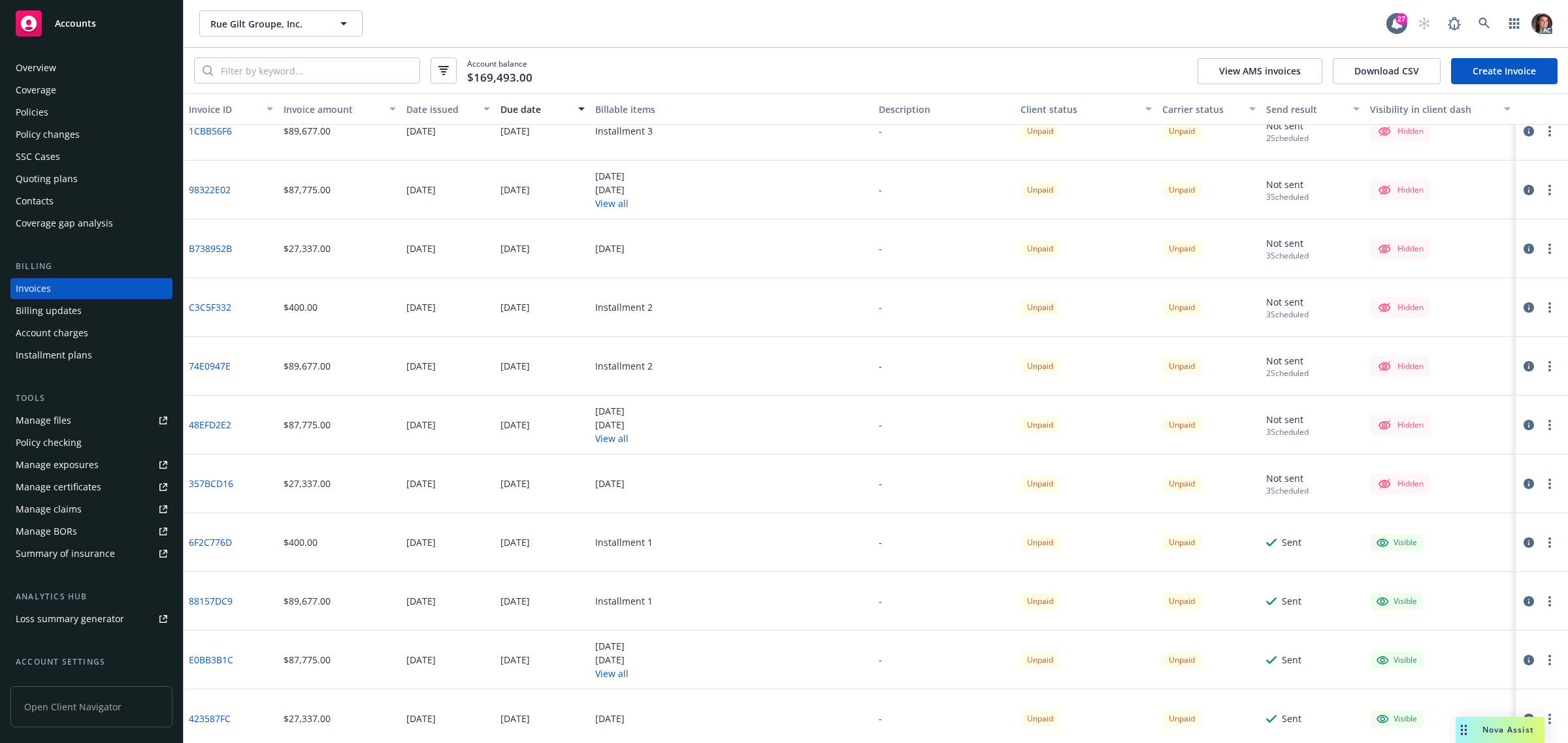
click at [44, 113] on div "Policies" at bounding box center [32, 112] width 32 height 21
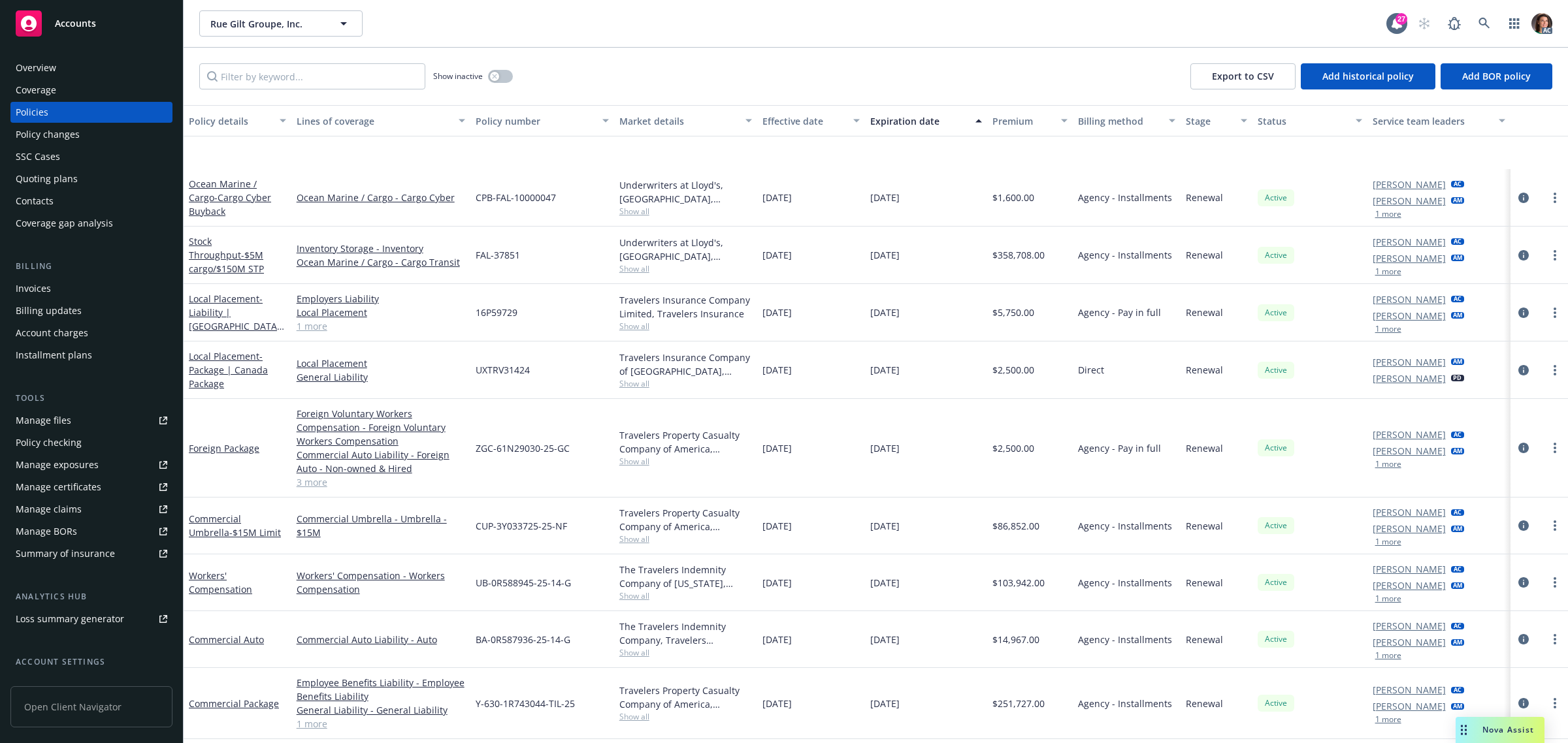
scroll to position [444, 0]
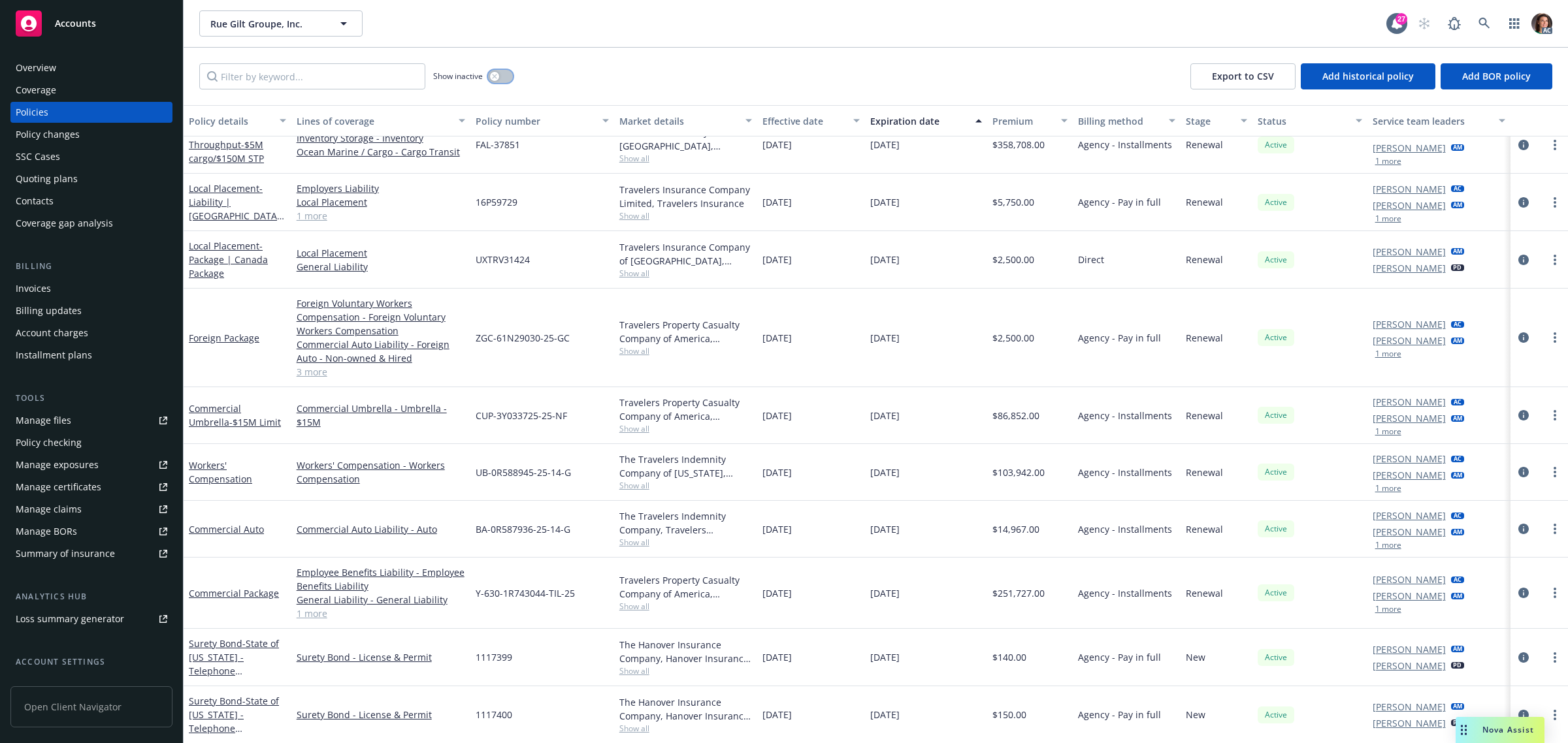
click at [502, 72] on button "button" at bounding box center [501, 76] width 25 height 13
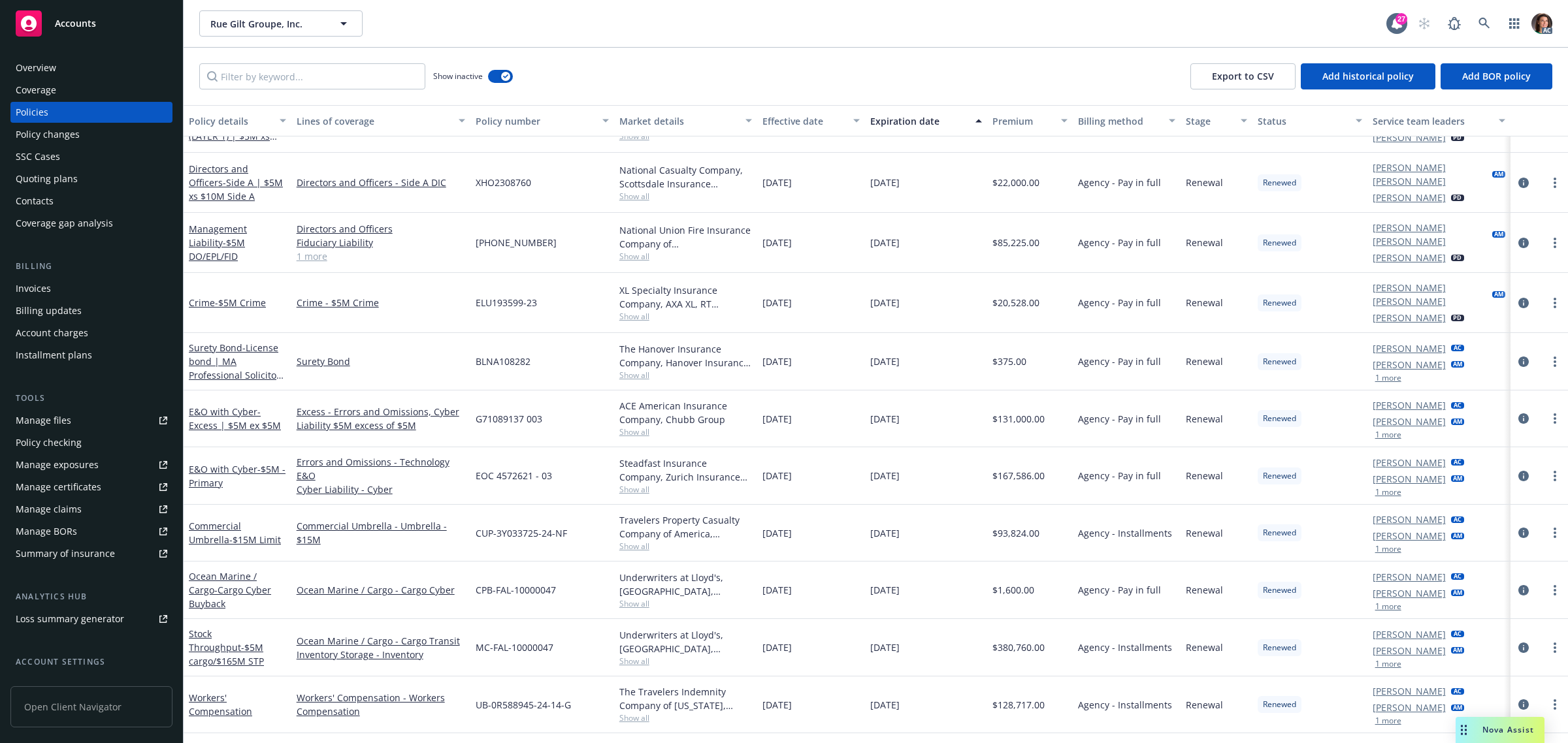
scroll to position [3918, 0]
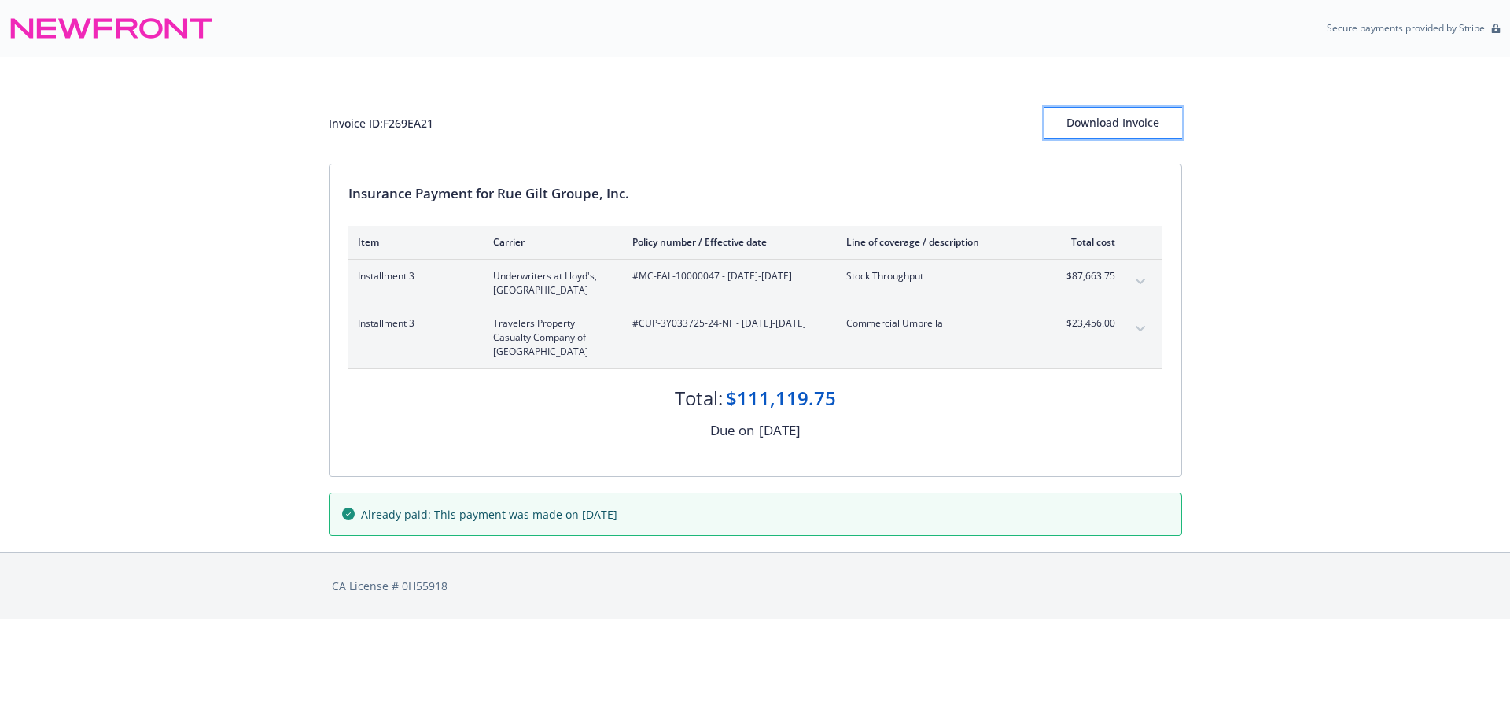
click at [1114, 127] on div "Download Invoice" at bounding box center [1114, 123] width 138 height 30
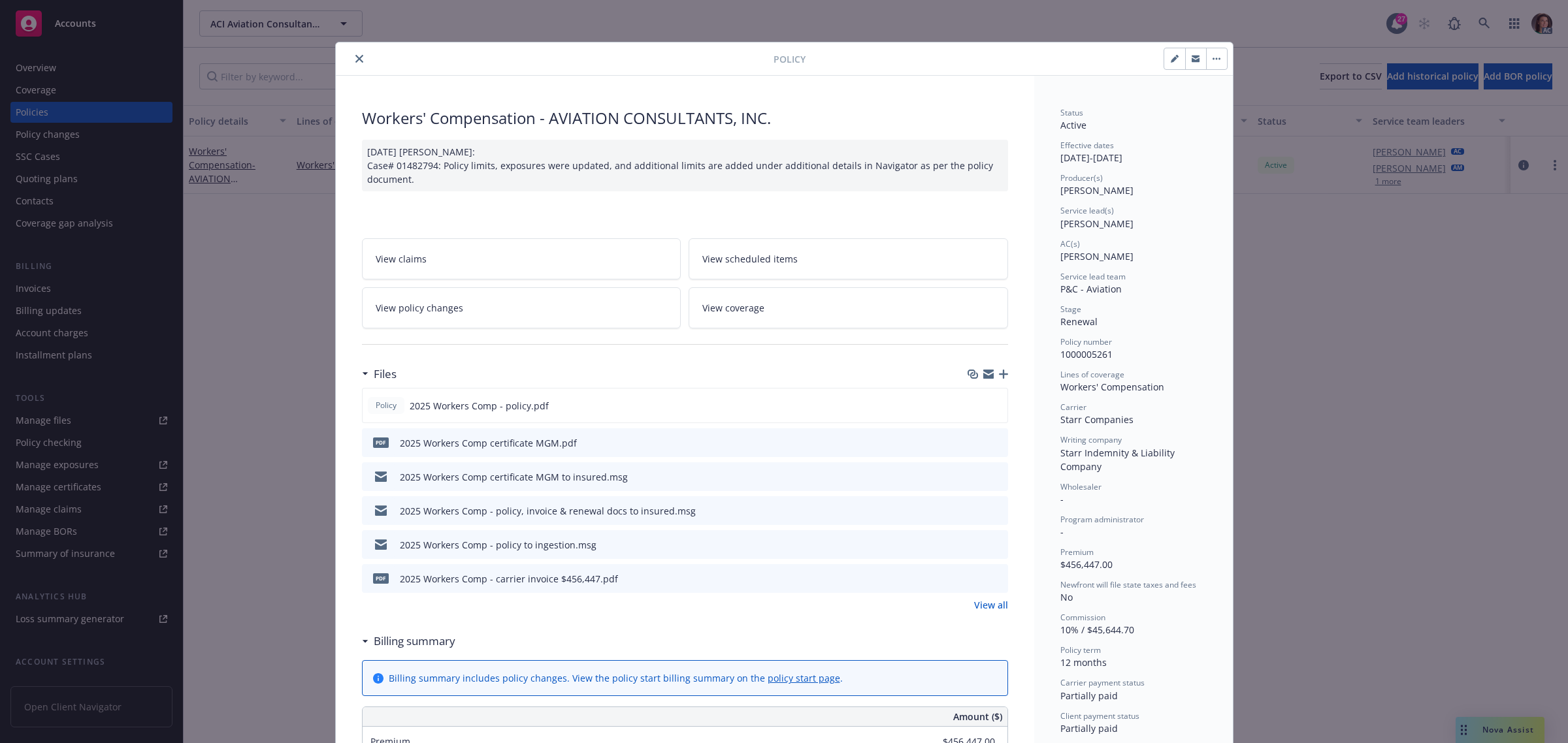
click at [355, 61] on icon "close" at bounding box center [359, 58] width 7 height 7
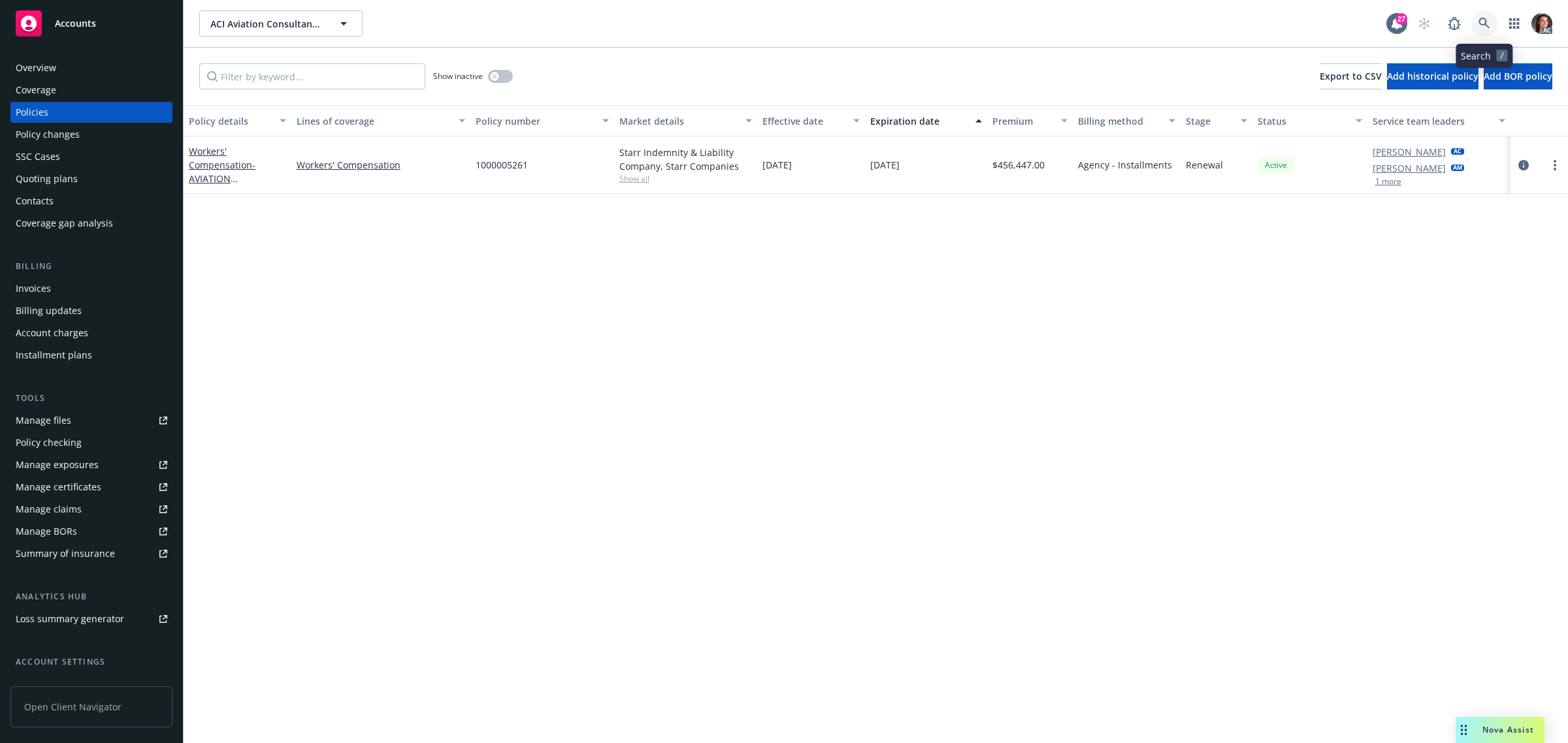
click at [1483, 23] on icon at bounding box center [1484, 23] width 12 height 12
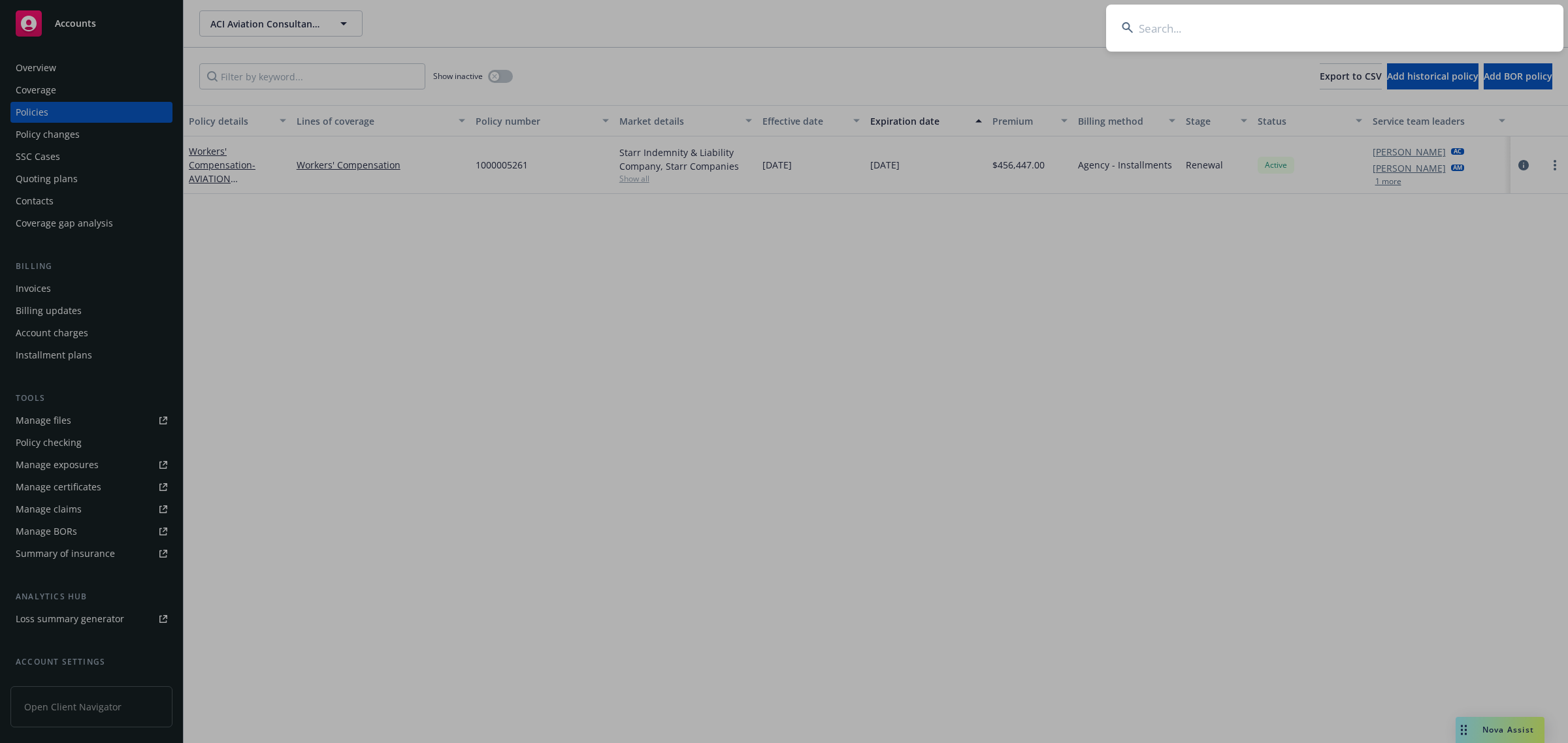
type input "4079c1c0-6964-4c0c-9d51-9a3a01c8c6cf"
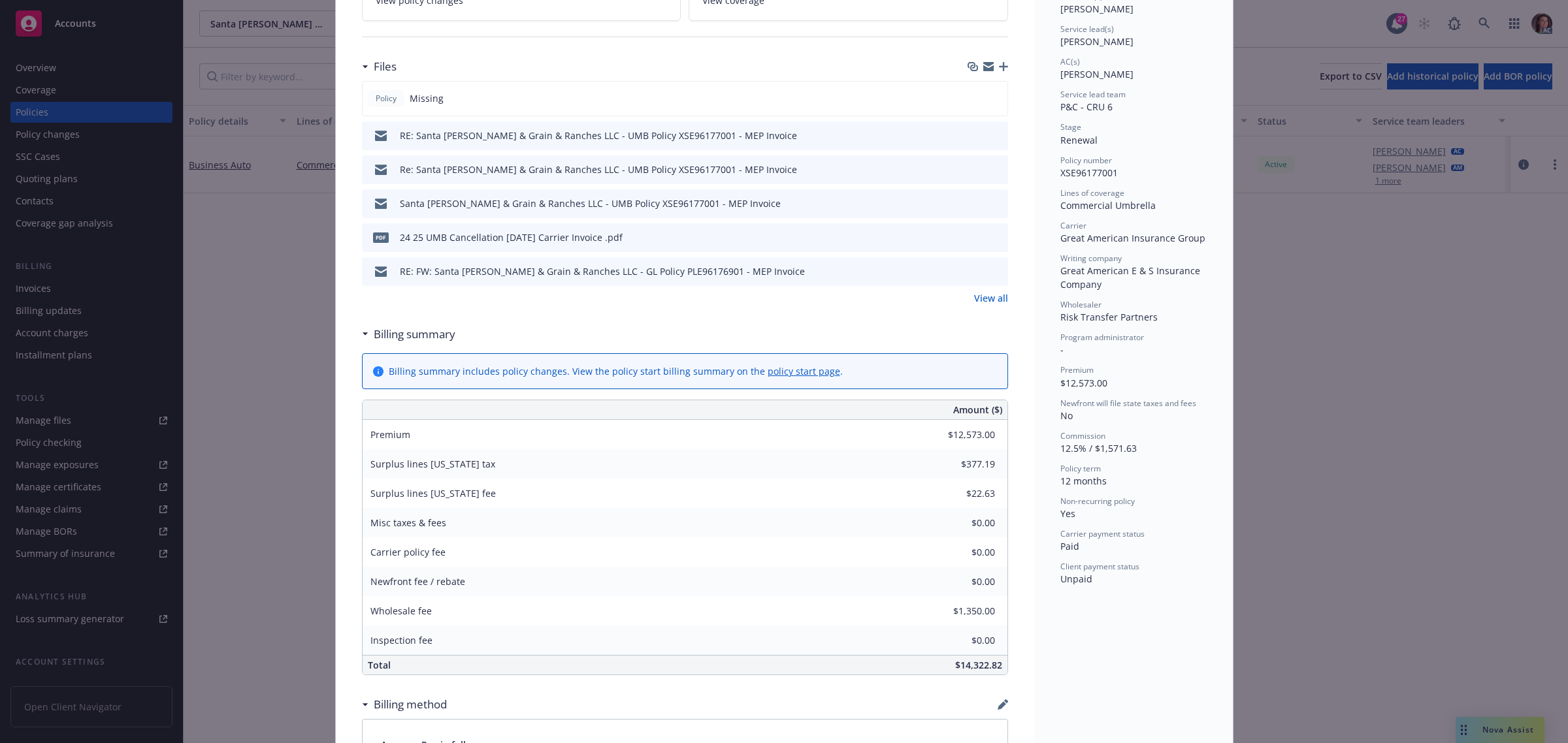
scroll to position [81, 0]
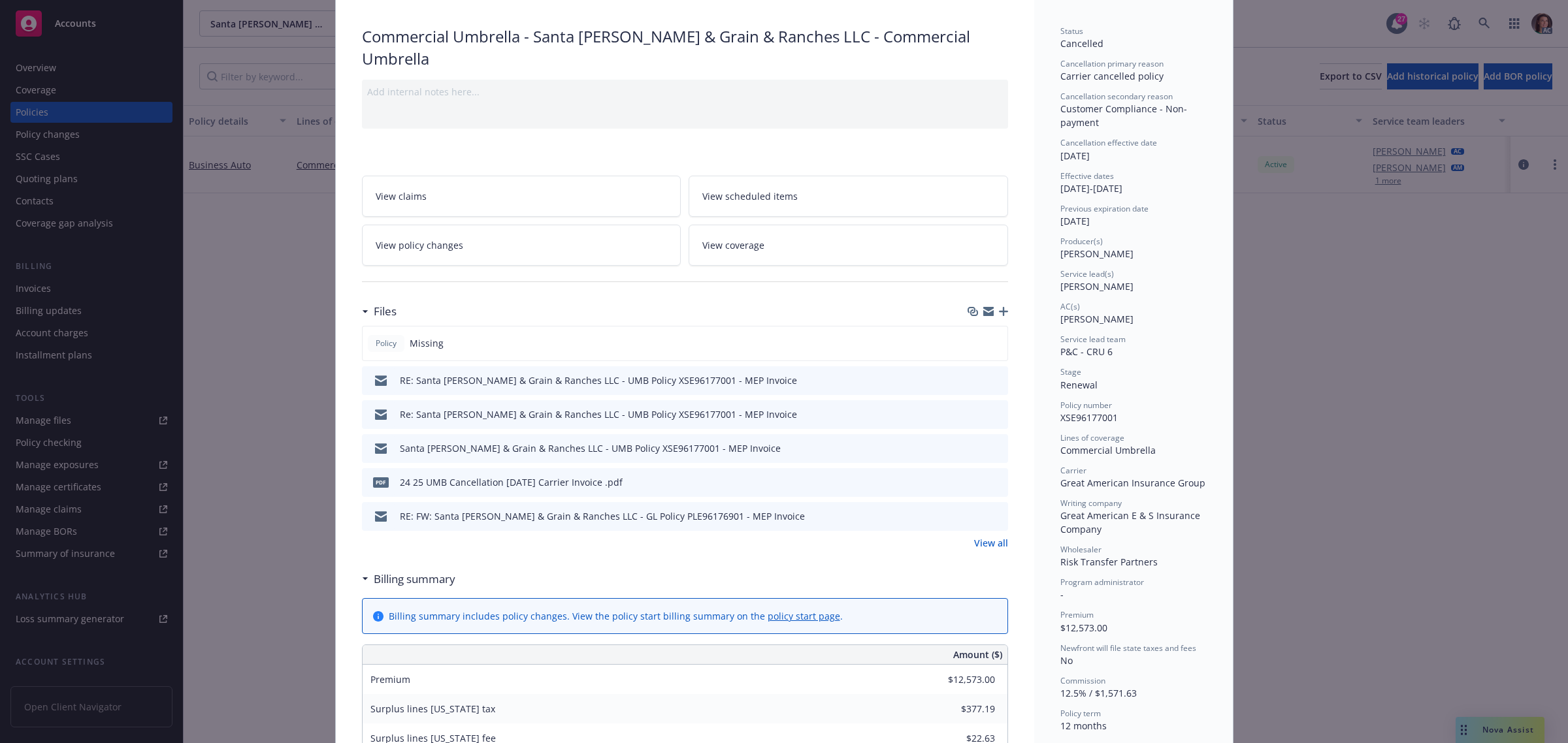
click at [501, 225] on link "View policy changes" at bounding box center [522, 246] width 320 height 42
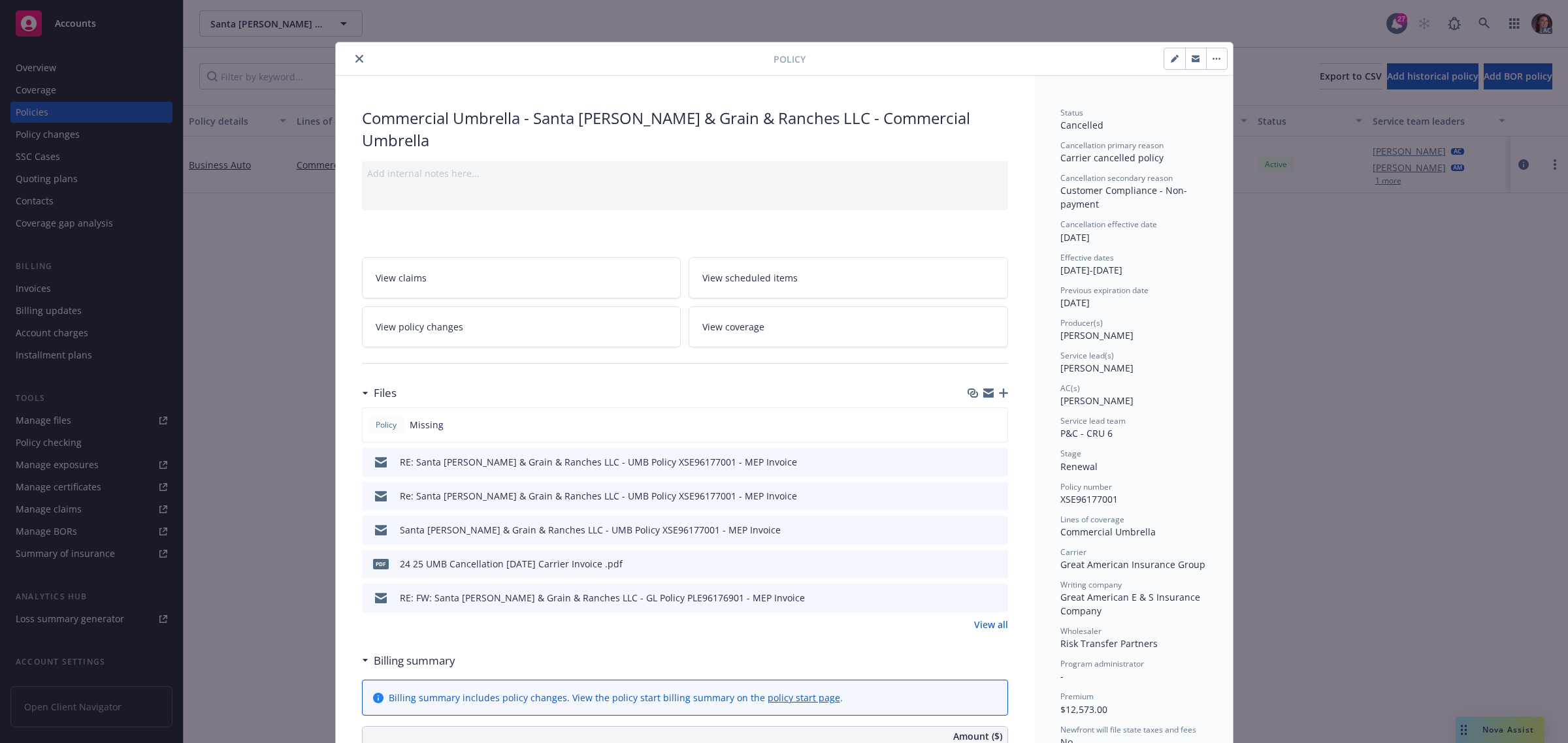
click at [490, 309] on link "View policy changes" at bounding box center [522, 327] width 320 height 42
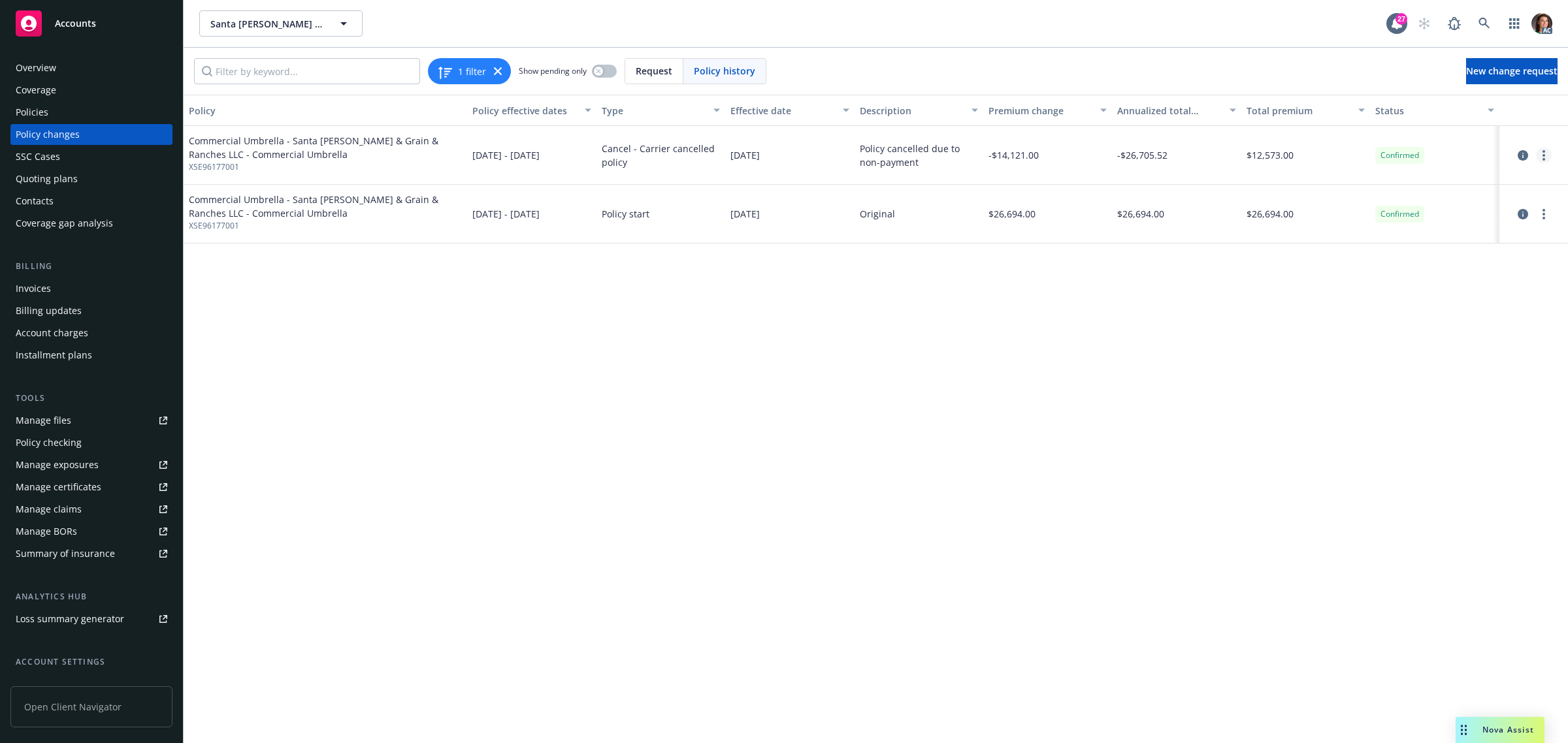
click at [1542, 157] on icon "more" at bounding box center [1543, 155] width 2 height 11
click at [1389, 289] on link "View policy changes from the same policy" at bounding box center [1438, 286] width 224 height 26
click at [1521, 151] on icon "circleInformation" at bounding box center [1522, 155] width 11 height 11
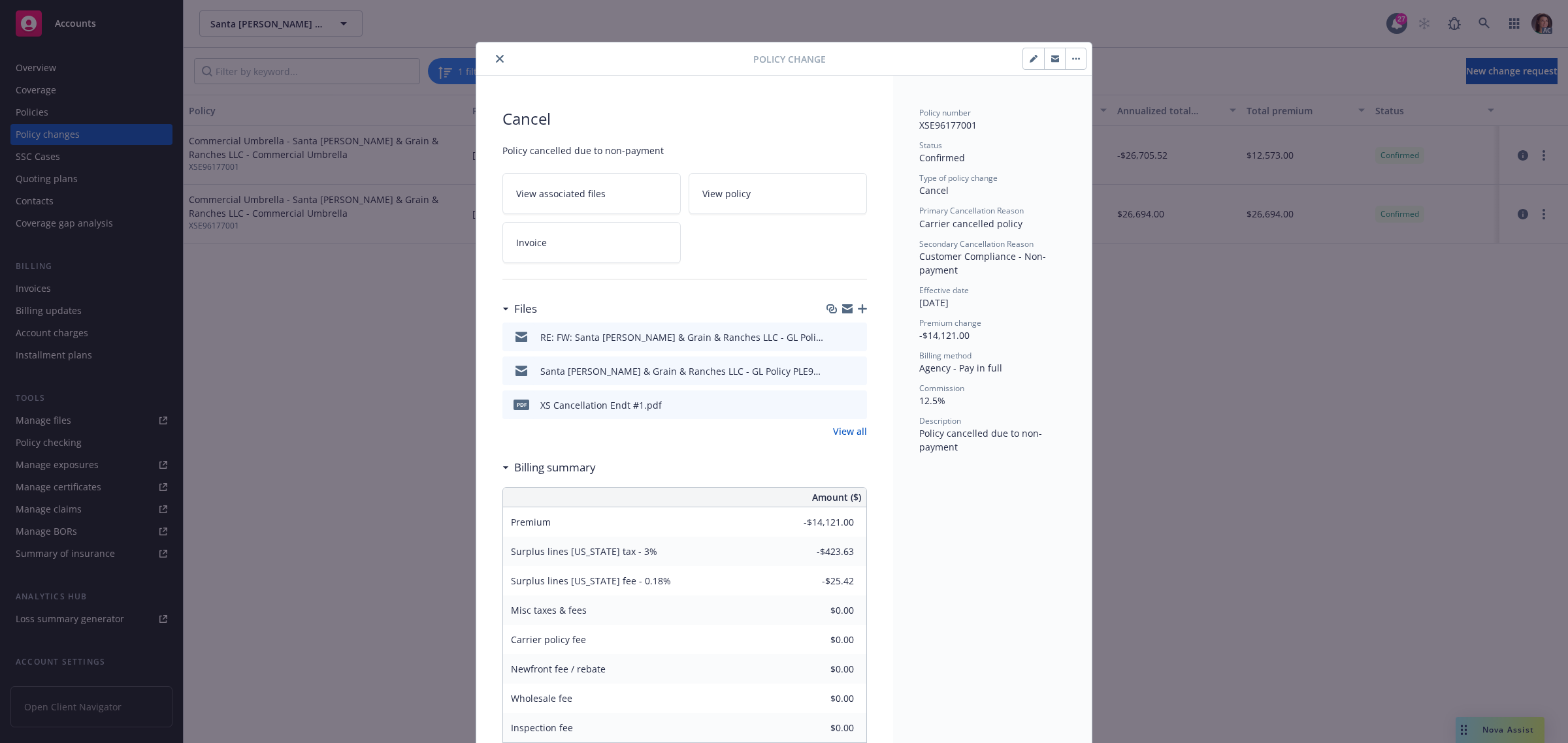
click at [850, 430] on link "View all" at bounding box center [850, 431] width 34 height 14
click at [496, 59] on icon "close" at bounding box center [499, 58] width 7 height 7
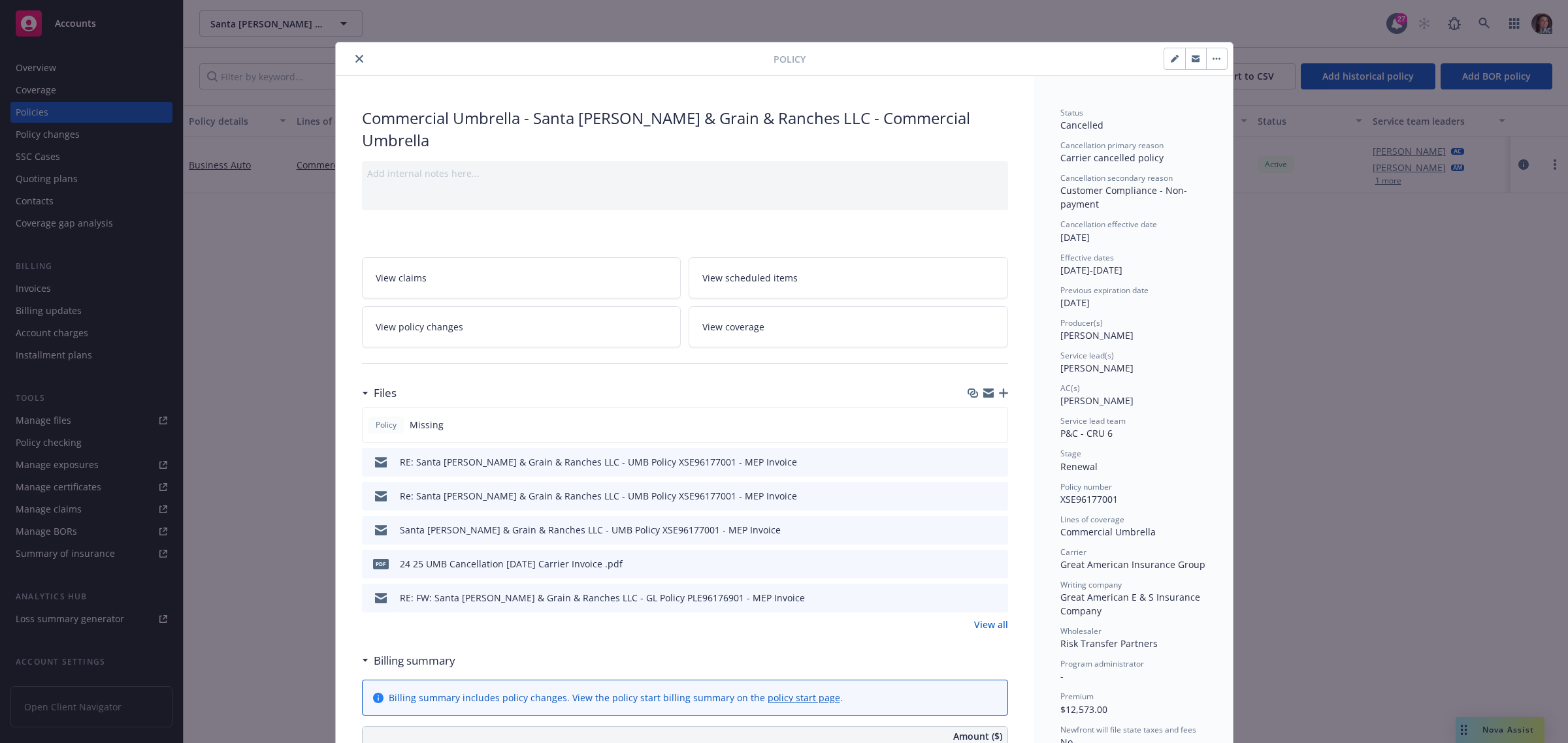
click at [355, 57] on icon "close" at bounding box center [359, 58] width 7 height 7
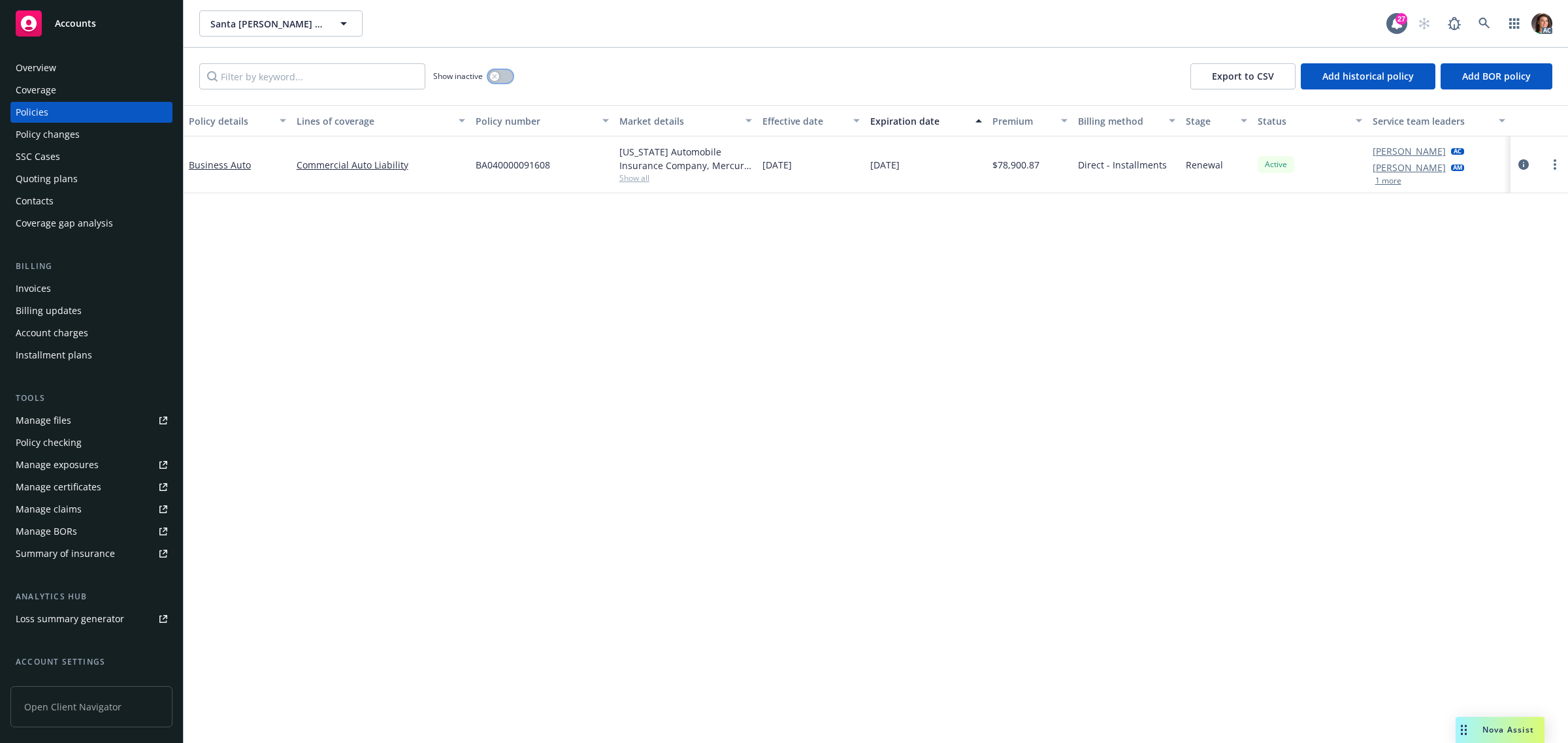
click at [503, 75] on button "button" at bounding box center [501, 76] width 25 height 13
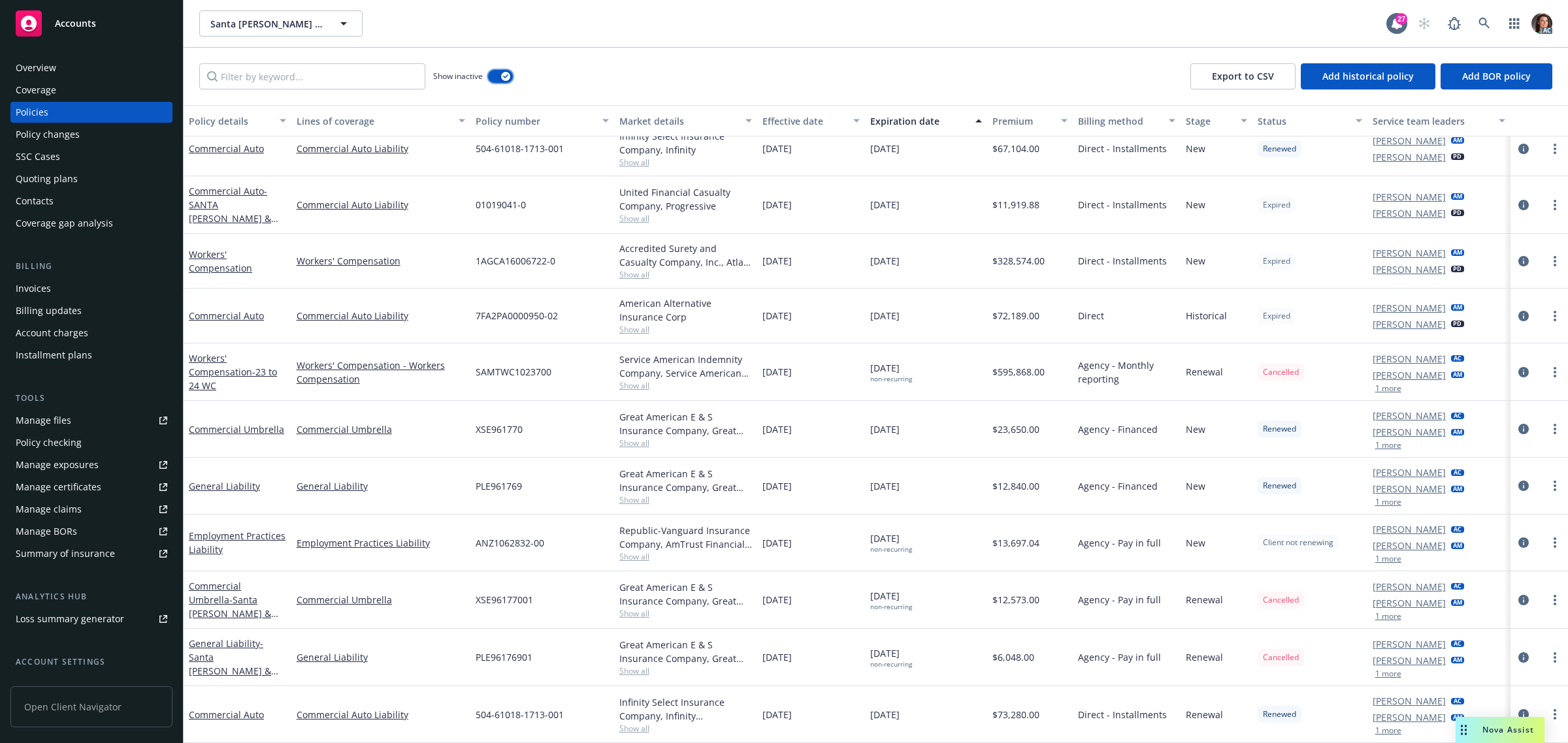
scroll to position [1170, 0]
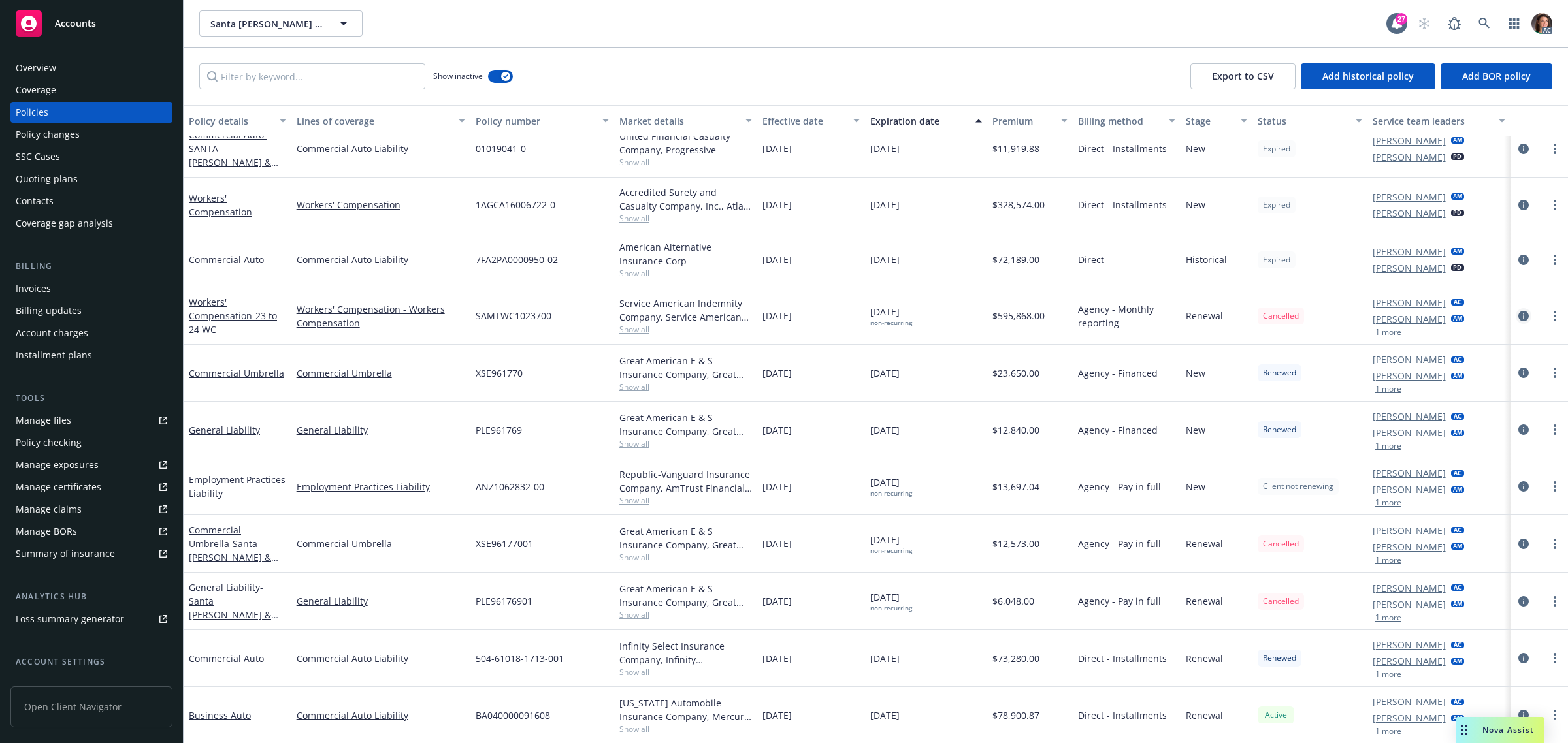
click at [1518, 312] on icon "circleInformation" at bounding box center [1523, 315] width 11 height 11
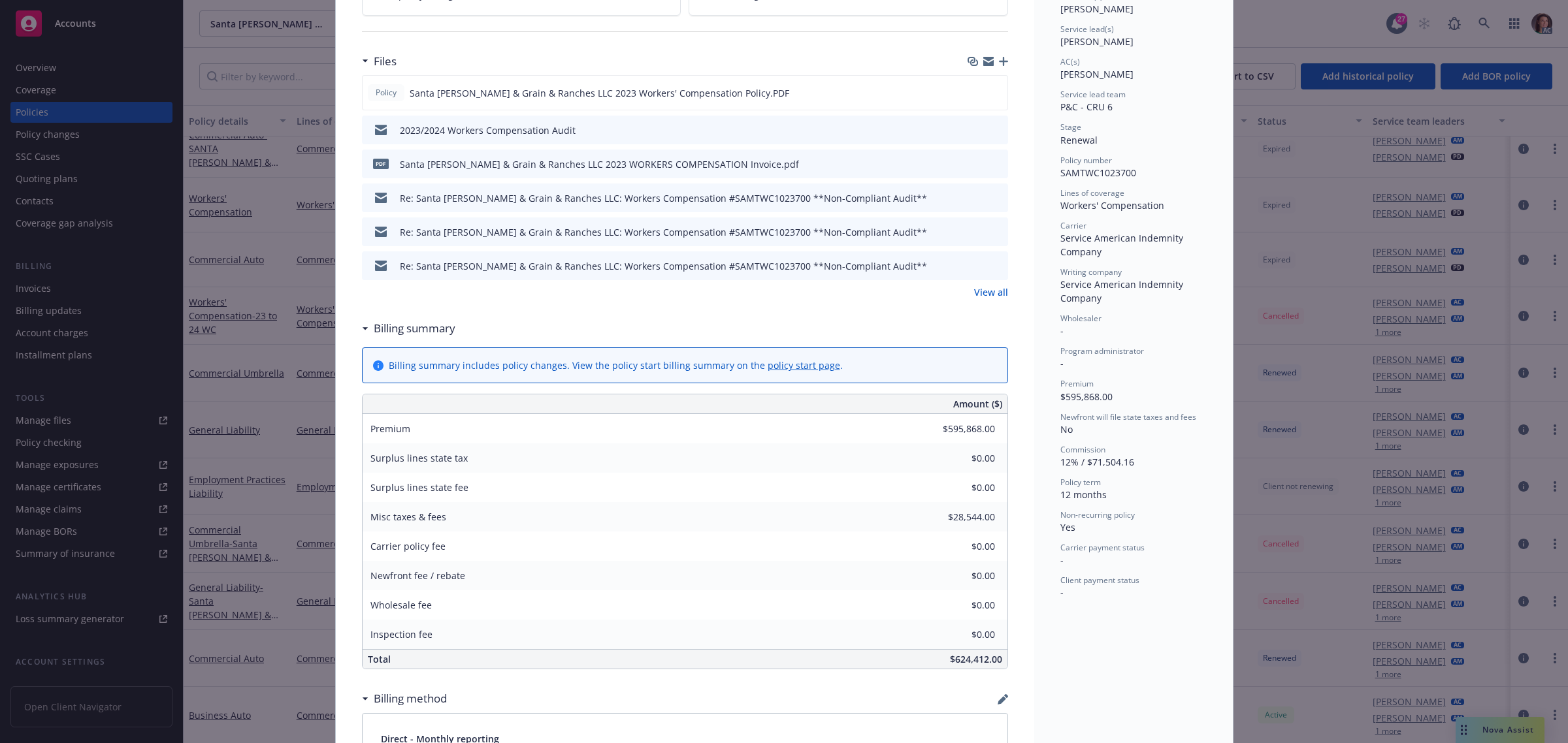
scroll to position [833, 0]
